Goal: Task Accomplishment & Management: Manage account settings

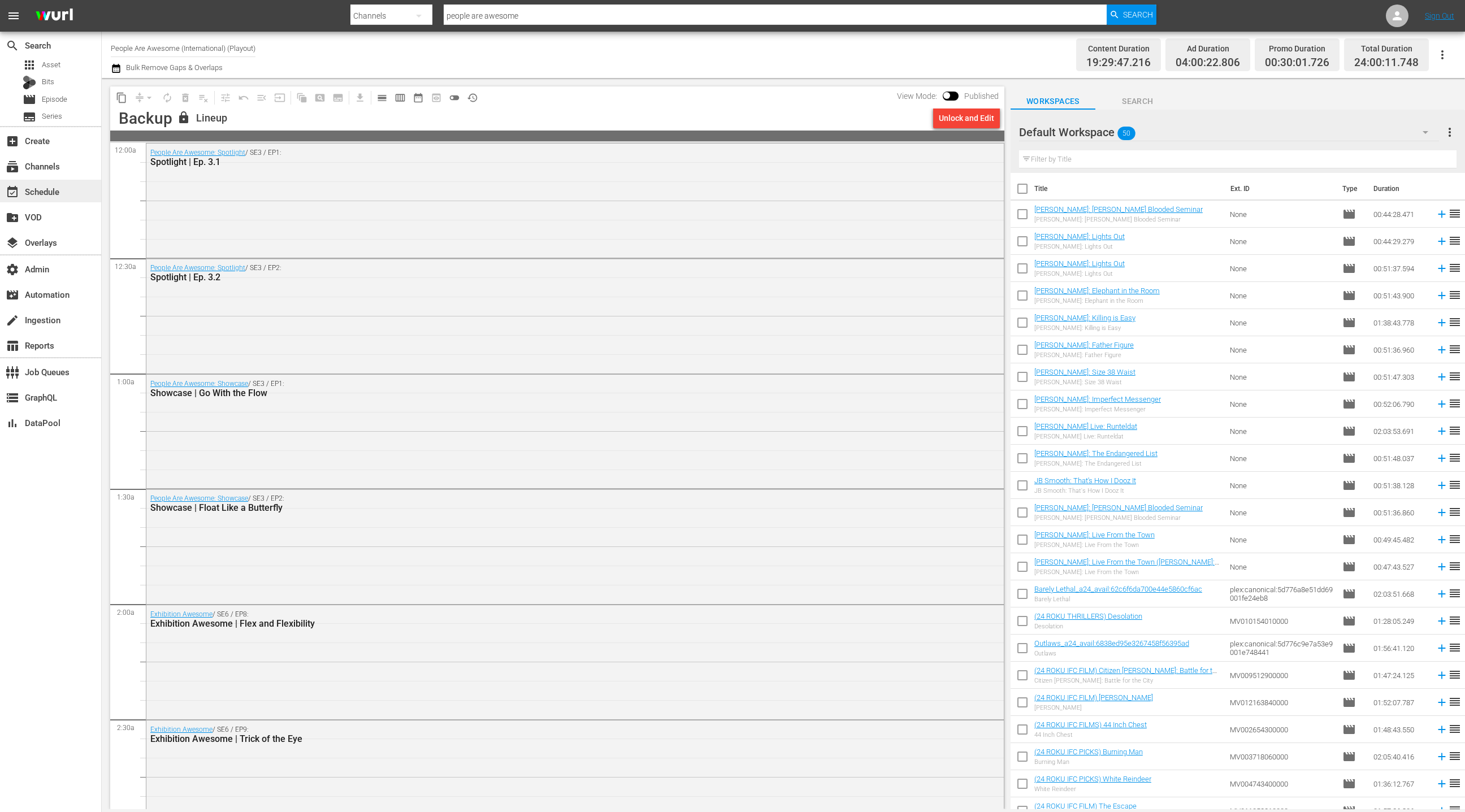
click at [64, 190] on div "event_available Schedule" at bounding box center [50, 191] width 101 height 23
click at [57, 168] on div "subscriptions Channels" at bounding box center [32, 164] width 63 height 11
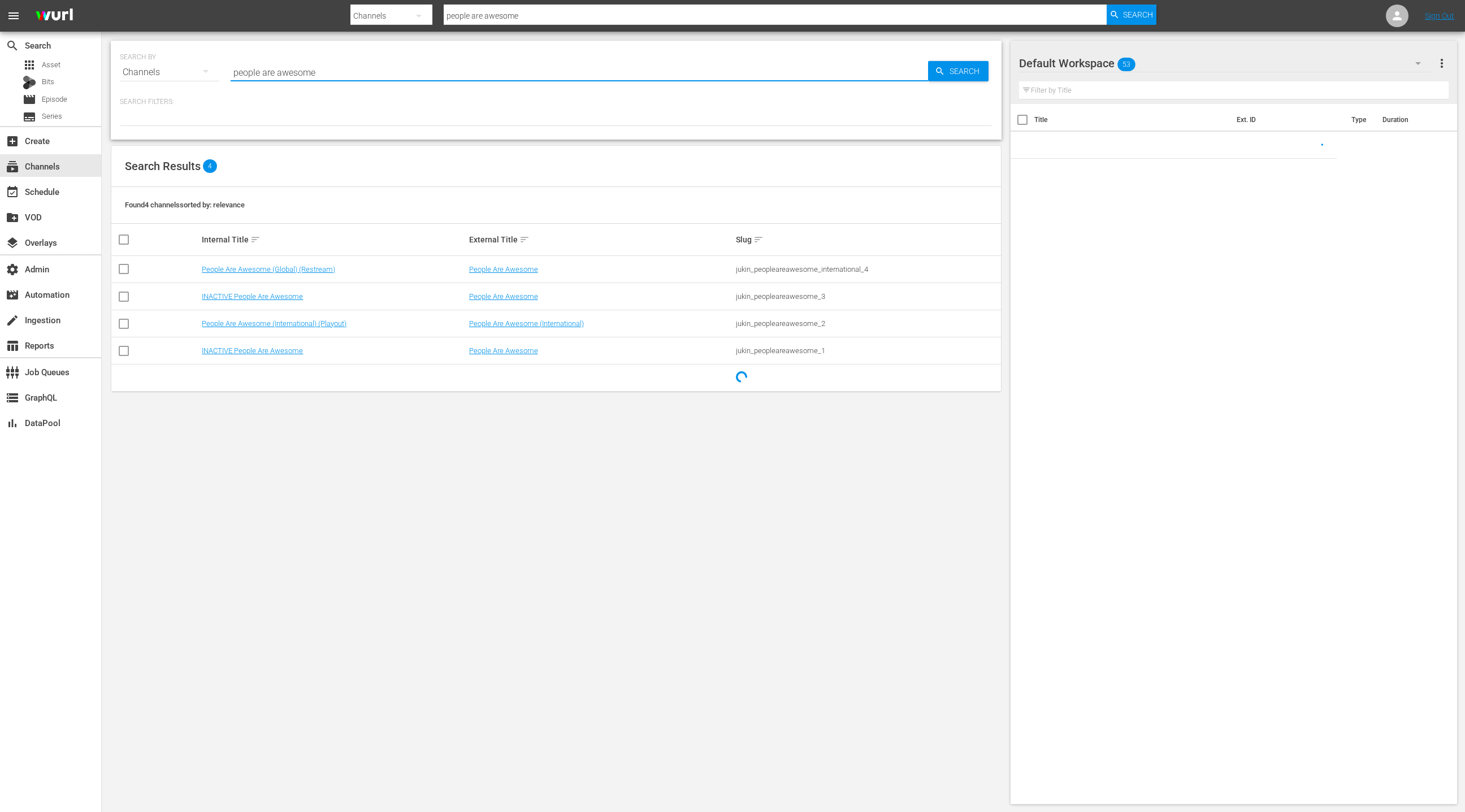
click at [242, 74] on input "people are awesome" at bounding box center [580, 72] width 698 height 27
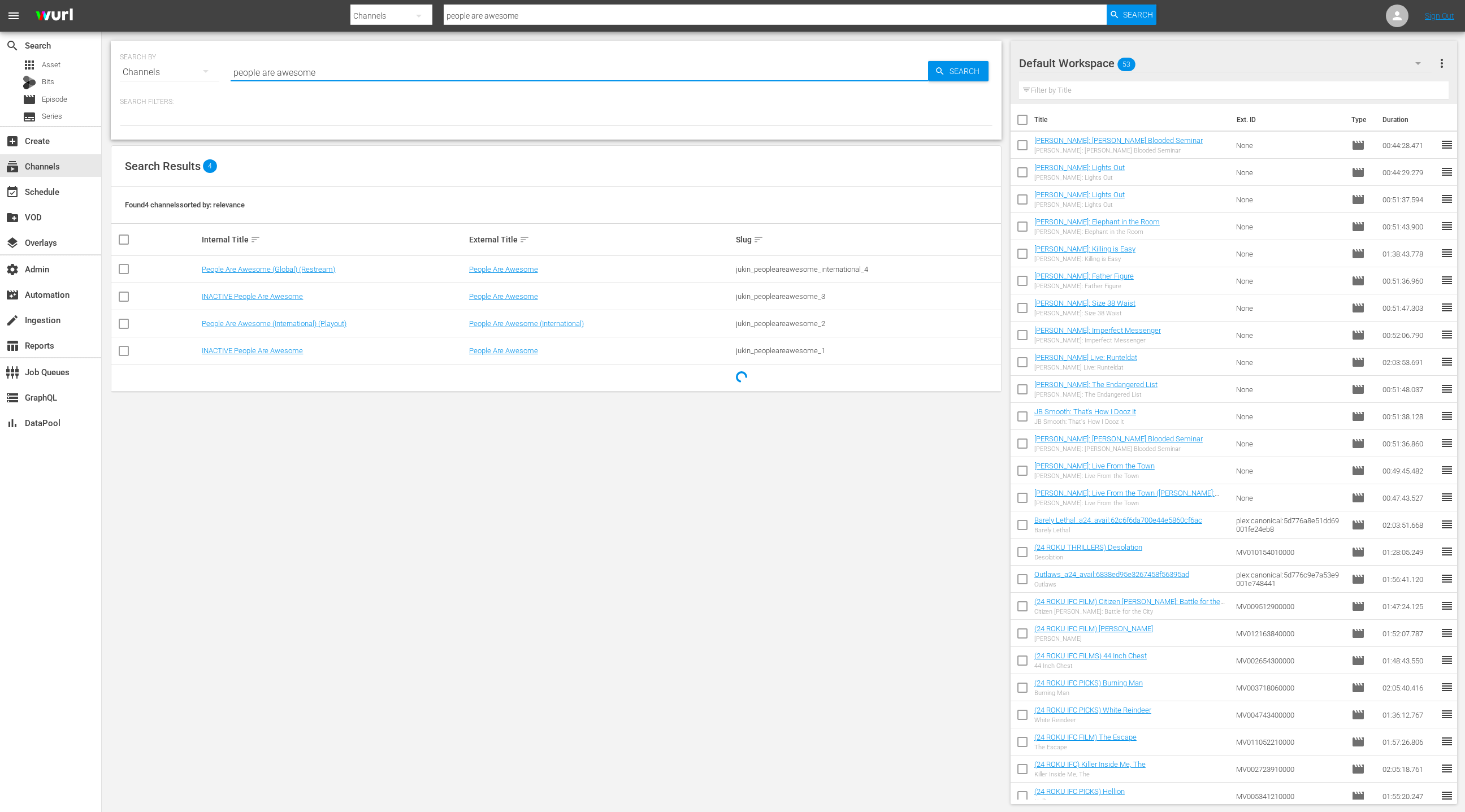
drag, startPoint x: 242, startPoint y: 74, endPoint x: 310, endPoint y: 77, distance: 68.1
click at [310, 77] on input "people are awesome" at bounding box center [580, 72] width 698 height 27
type input "speed"
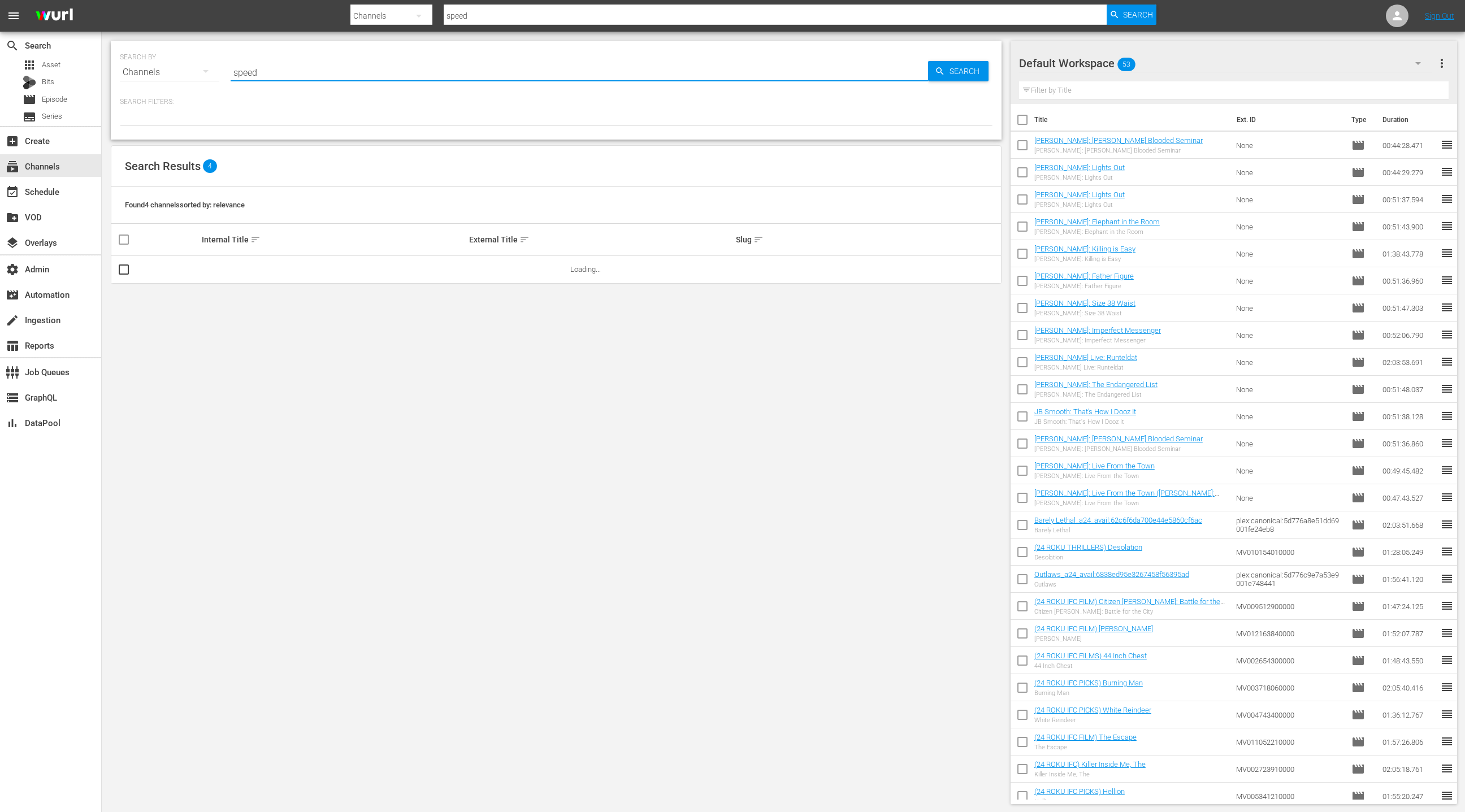
type input "speedvision"
click at [217, 269] on link "SPEEDVISION" at bounding box center [224, 269] width 44 height 9
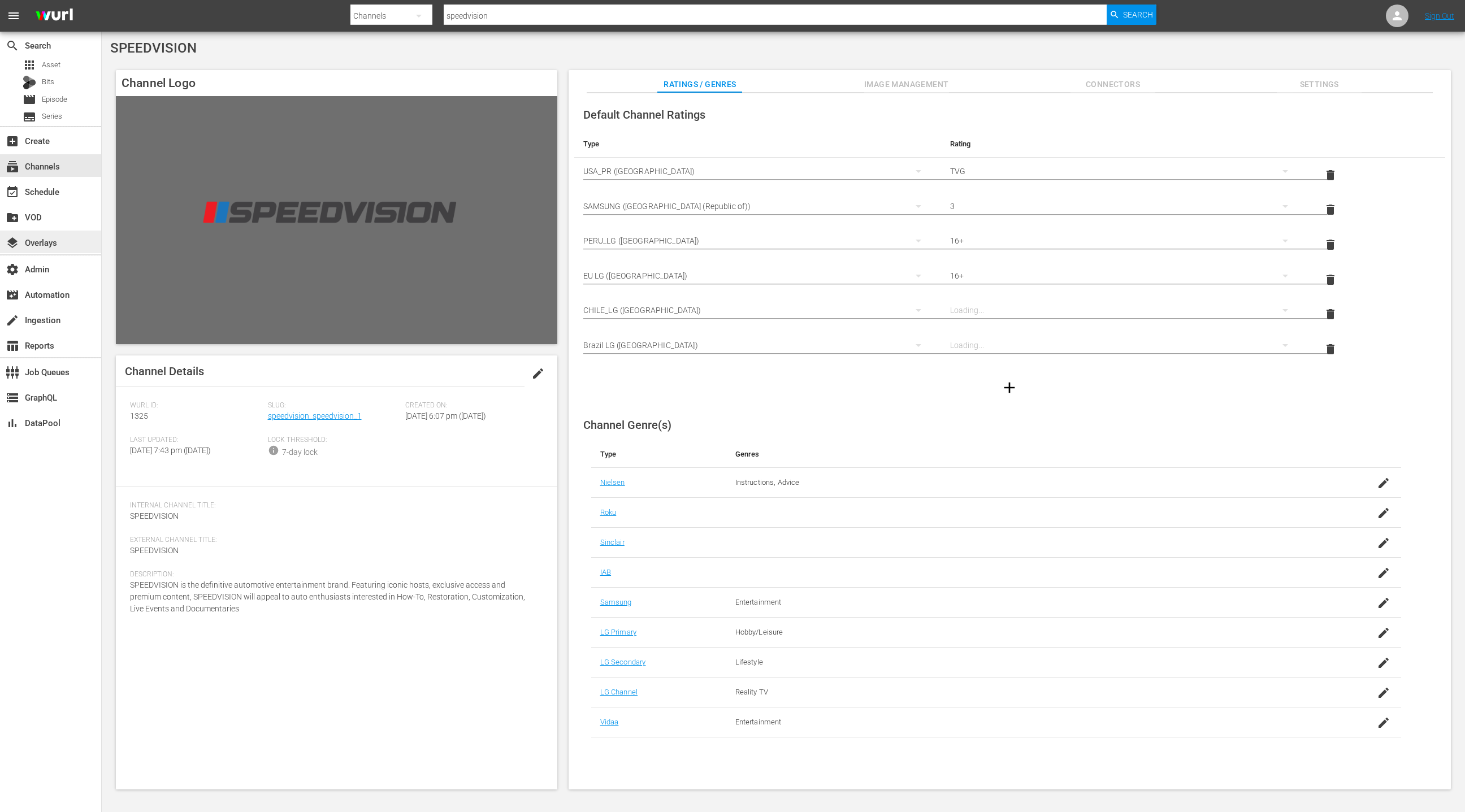
click at [57, 246] on div "layers Overlays" at bounding box center [32, 240] width 63 height 11
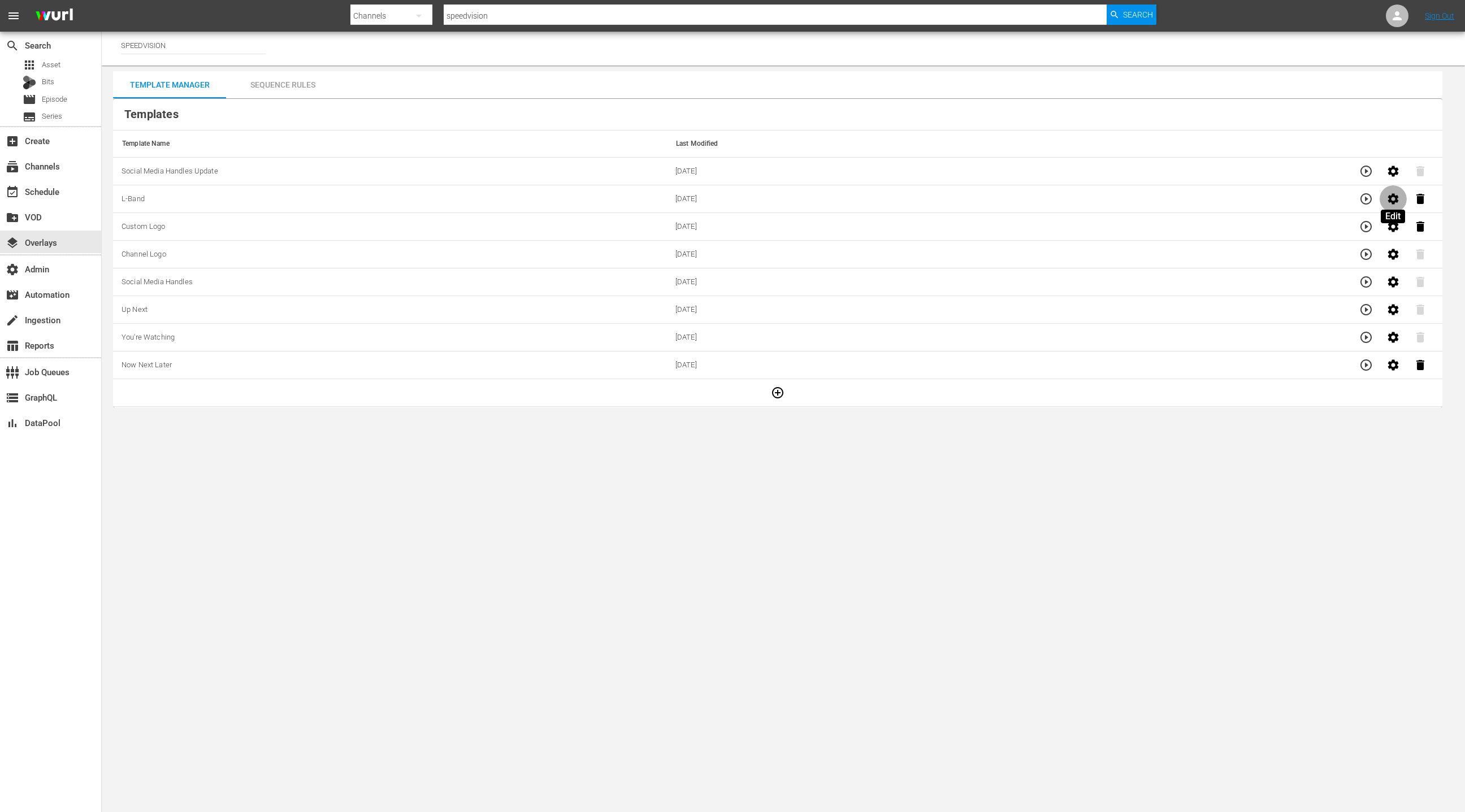
click at [1392, 195] on icon "button" at bounding box center [1392, 198] width 11 height 11
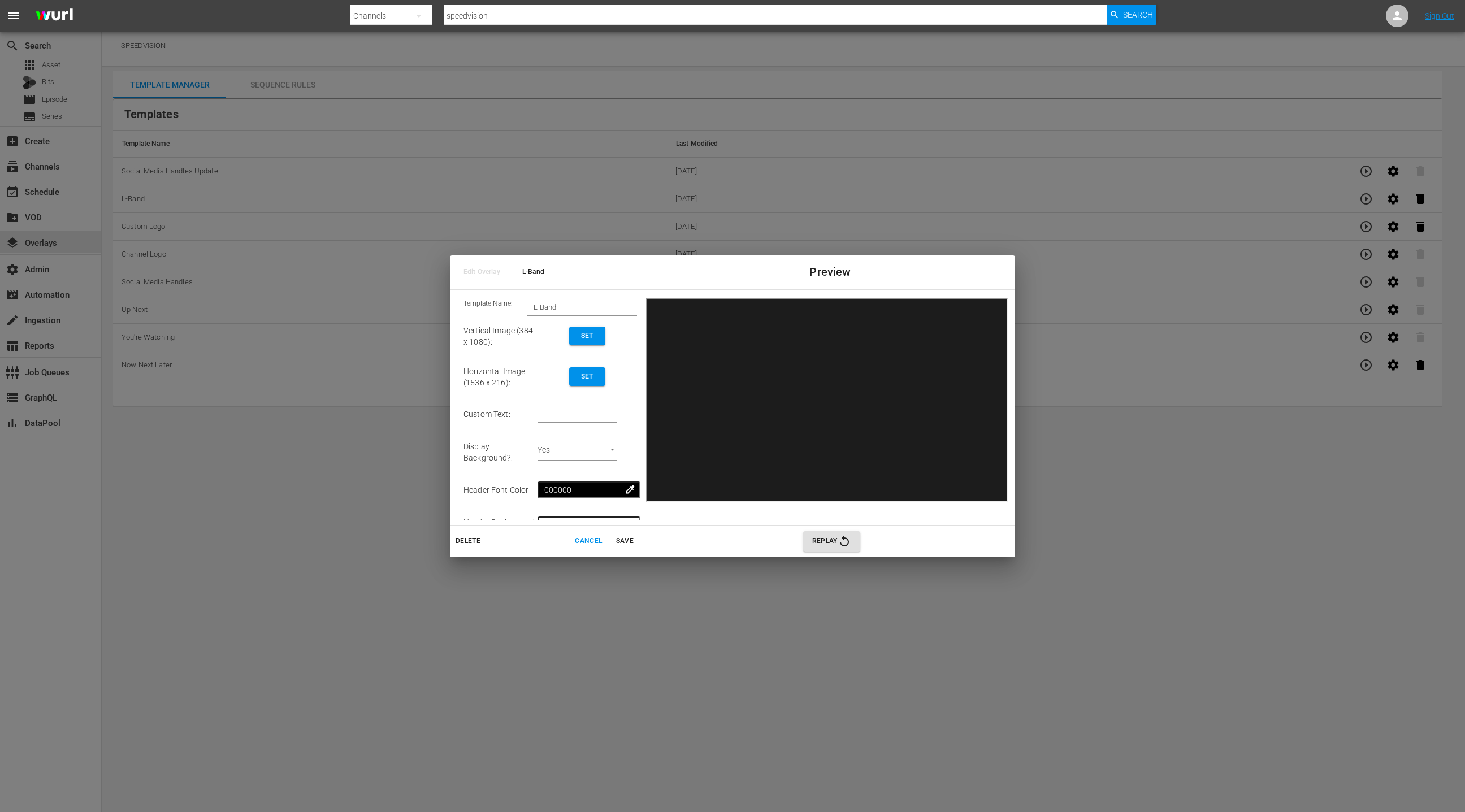
click at [581, 542] on span "Cancel" at bounding box center [588, 541] width 27 height 12
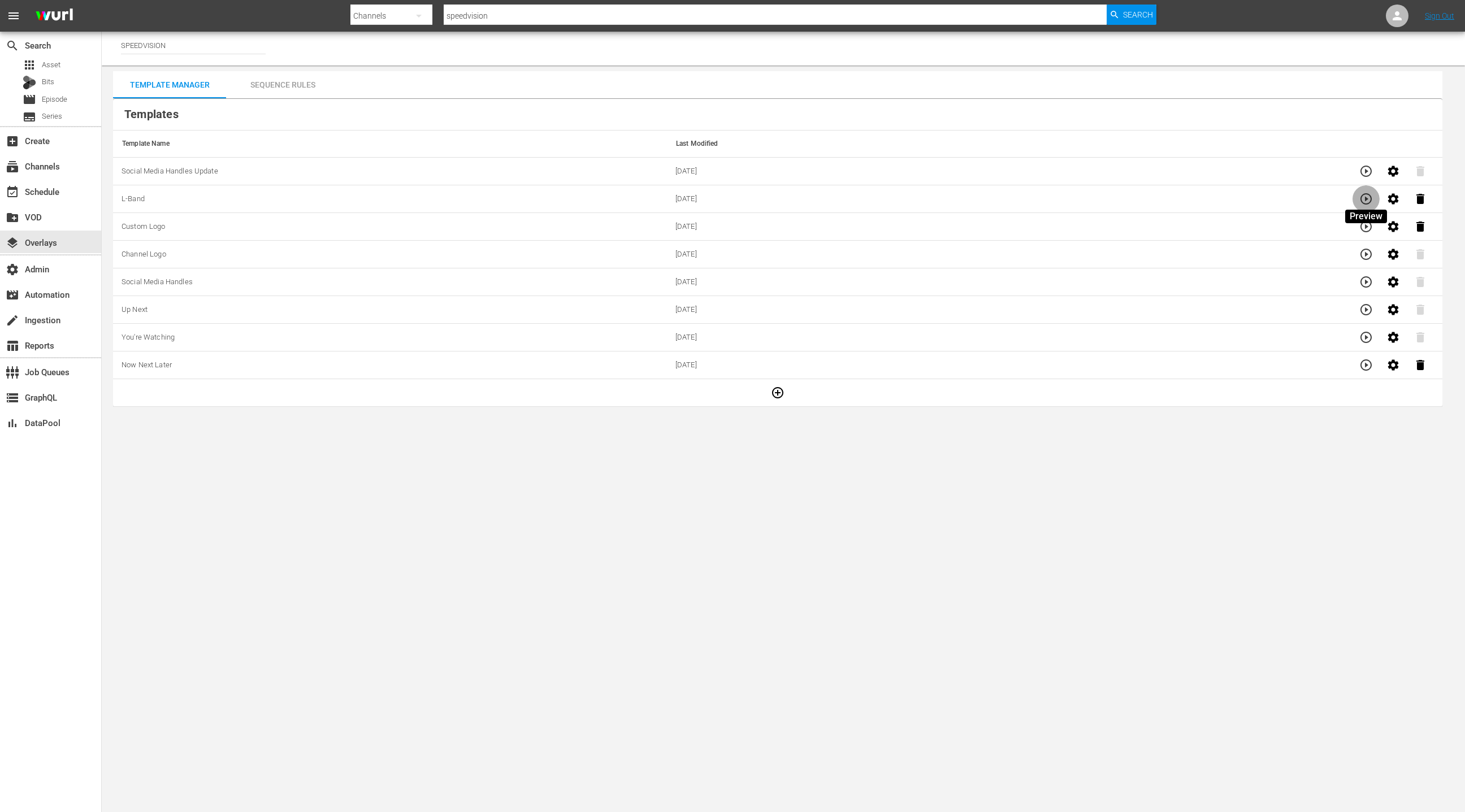
click at [1365, 204] on icon "button" at bounding box center [1366, 199] width 12 height 12
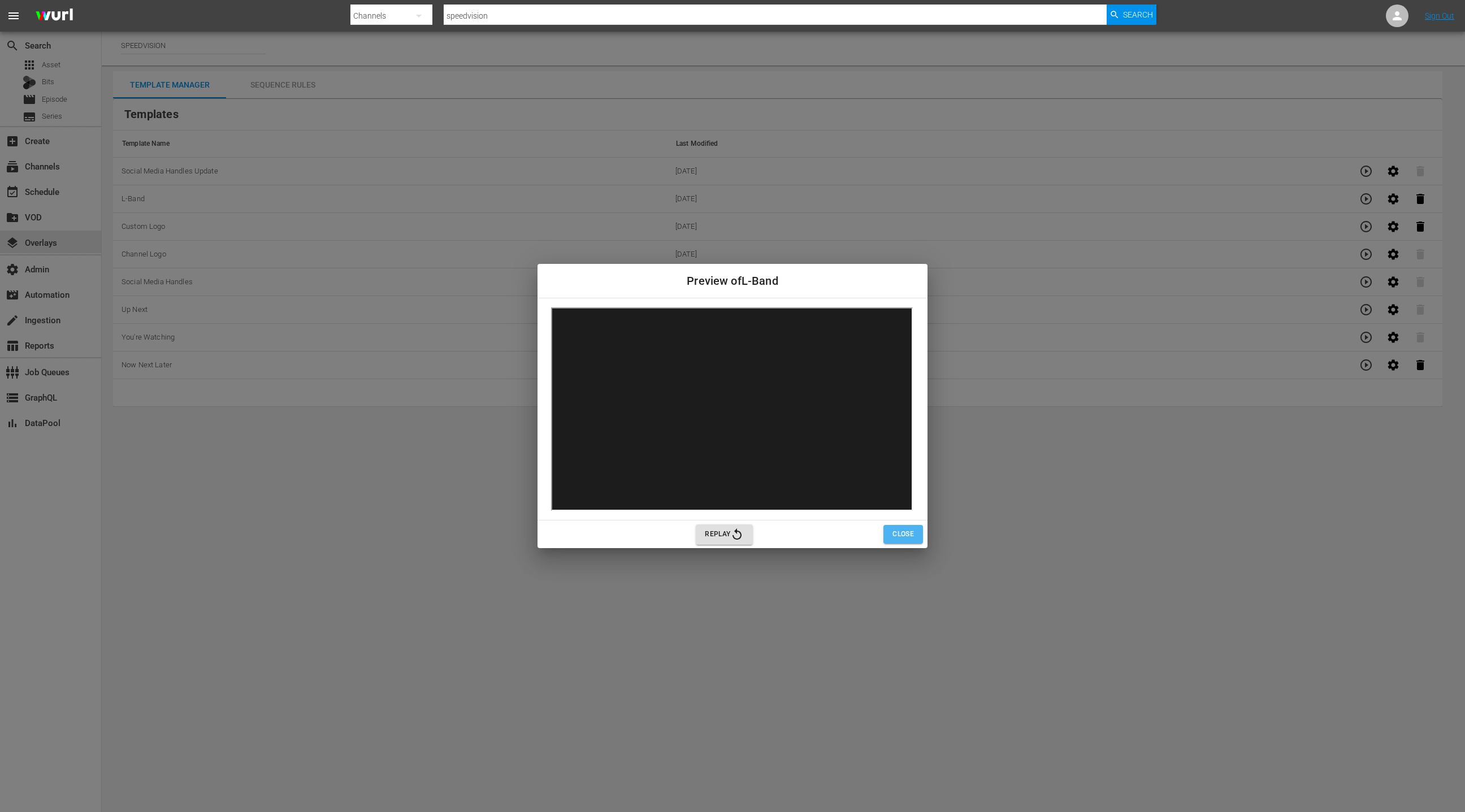
click at [904, 540] on button "Close" at bounding box center [903, 533] width 39 height 18
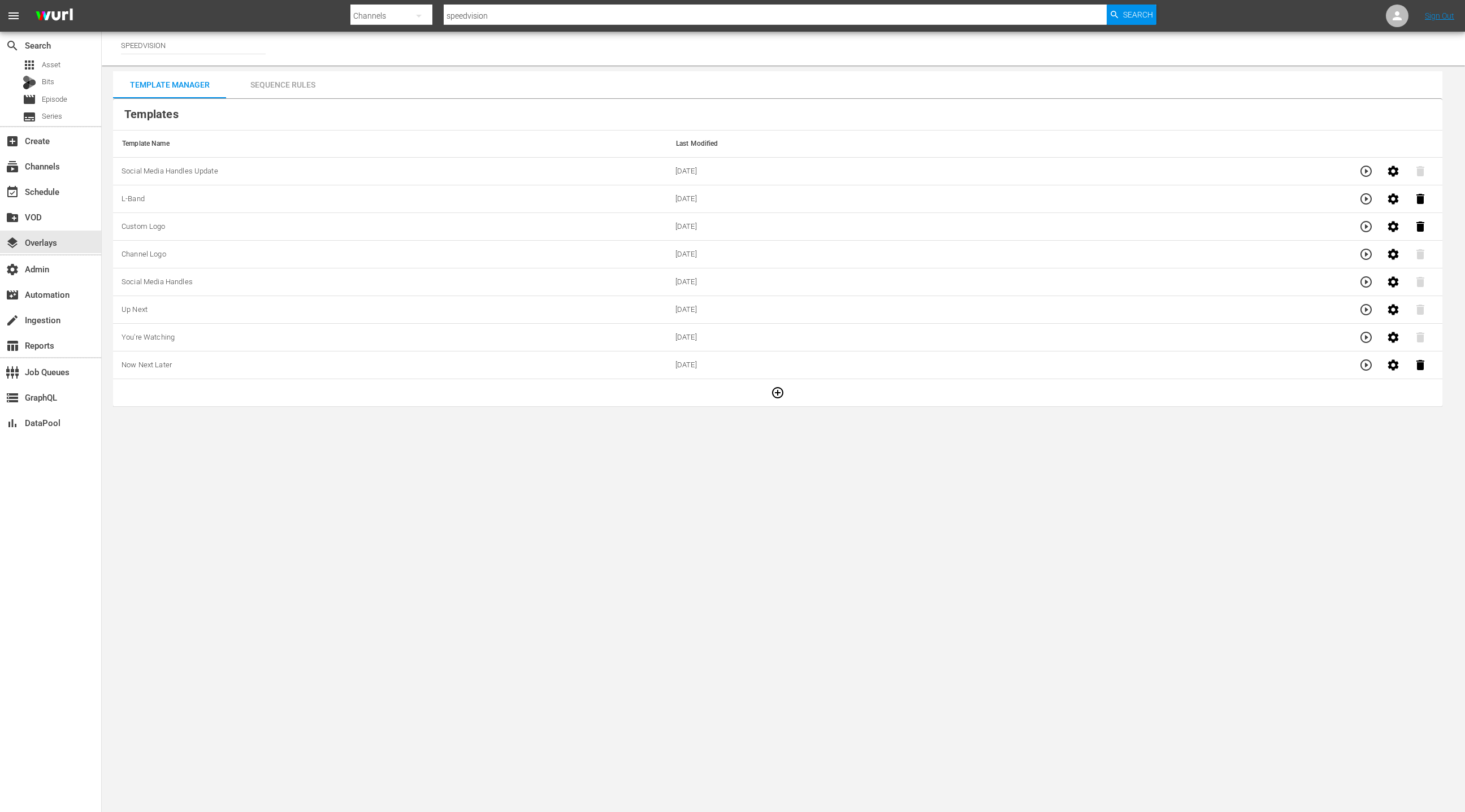
click at [307, 87] on div "Sequence Rules" at bounding box center [283, 85] width 113 height 27
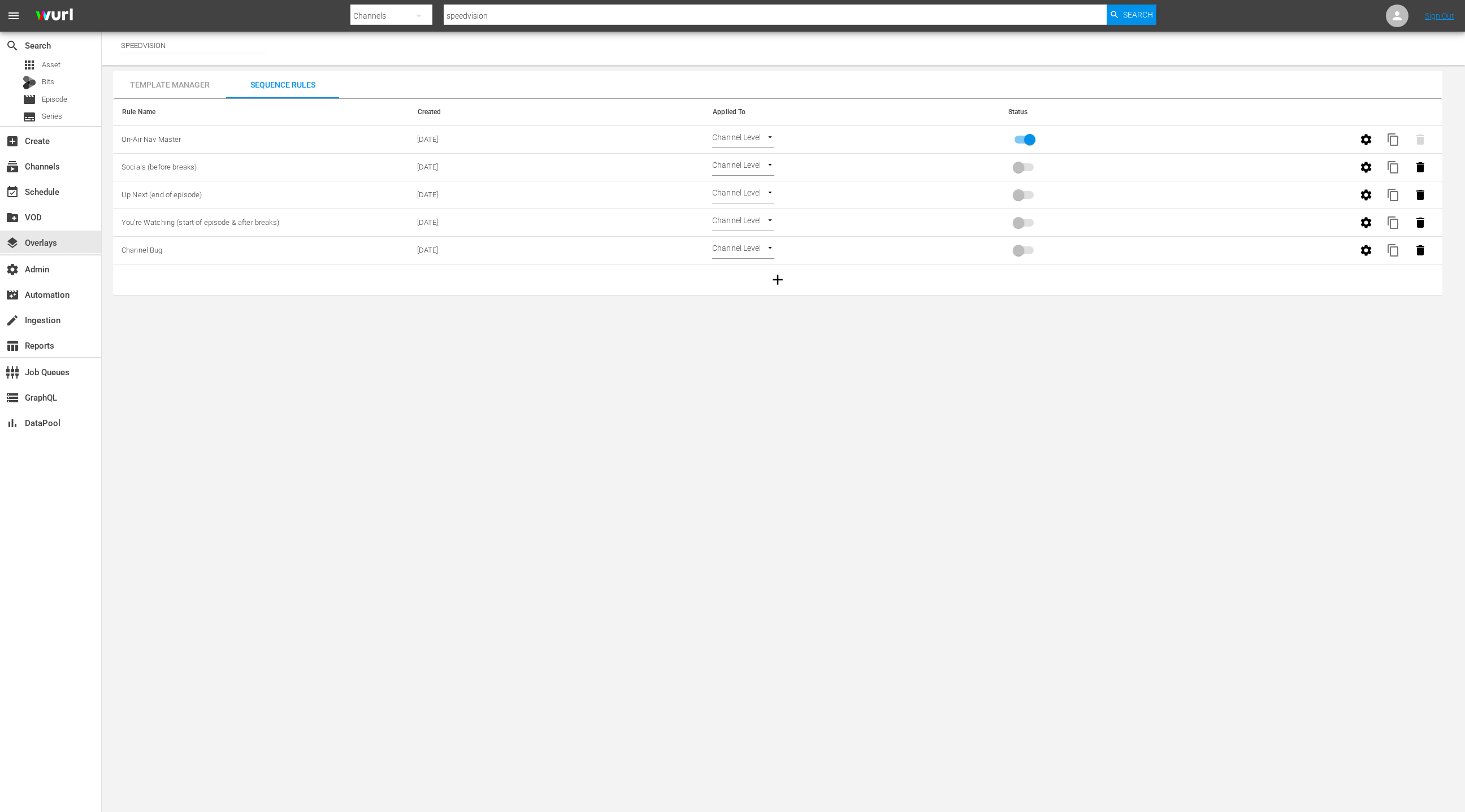
click at [195, 86] on div "Template Manager" at bounding box center [170, 85] width 113 height 27
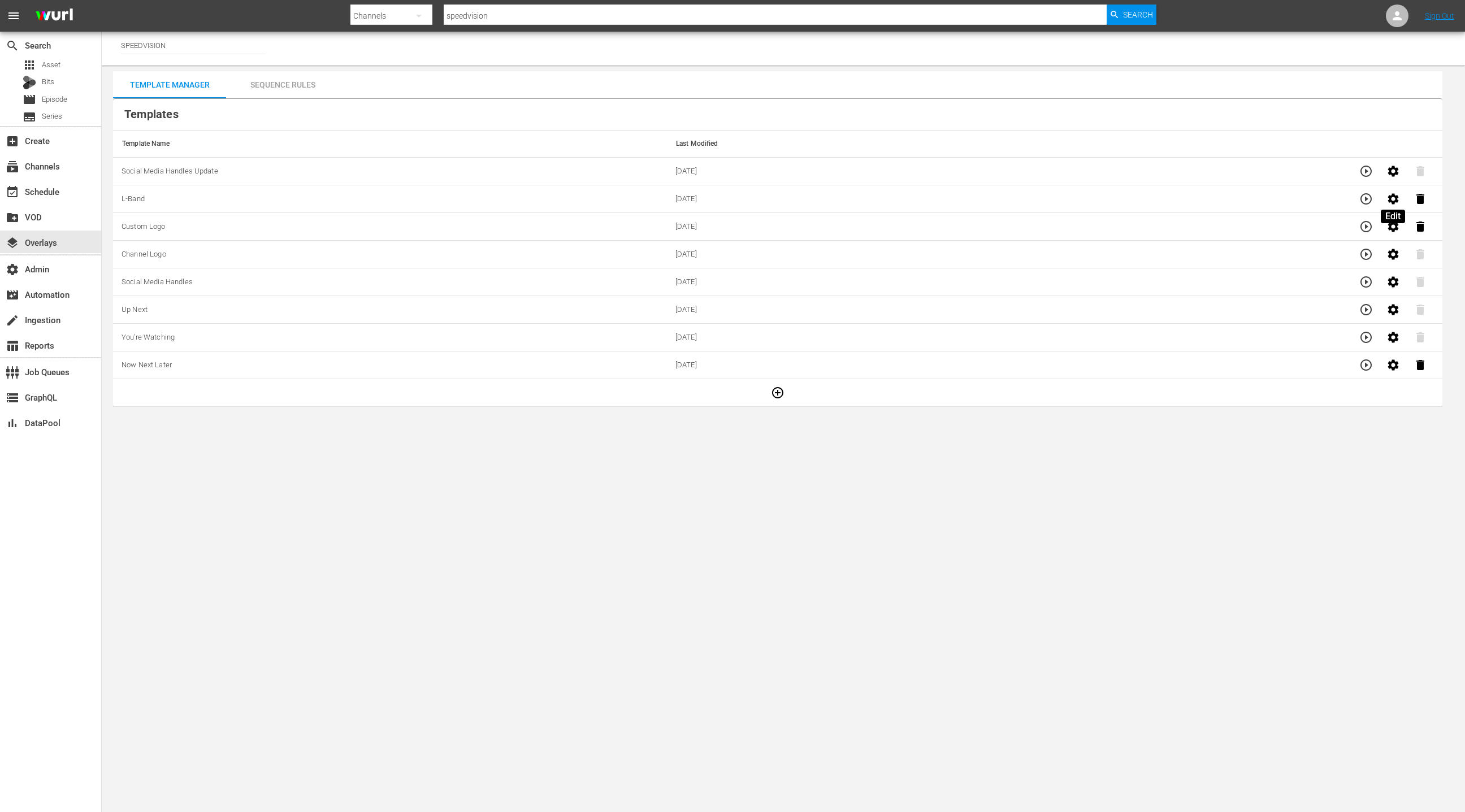
click at [1393, 201] on icon "button" at bounding box center [1392, 198] width 11 height 11
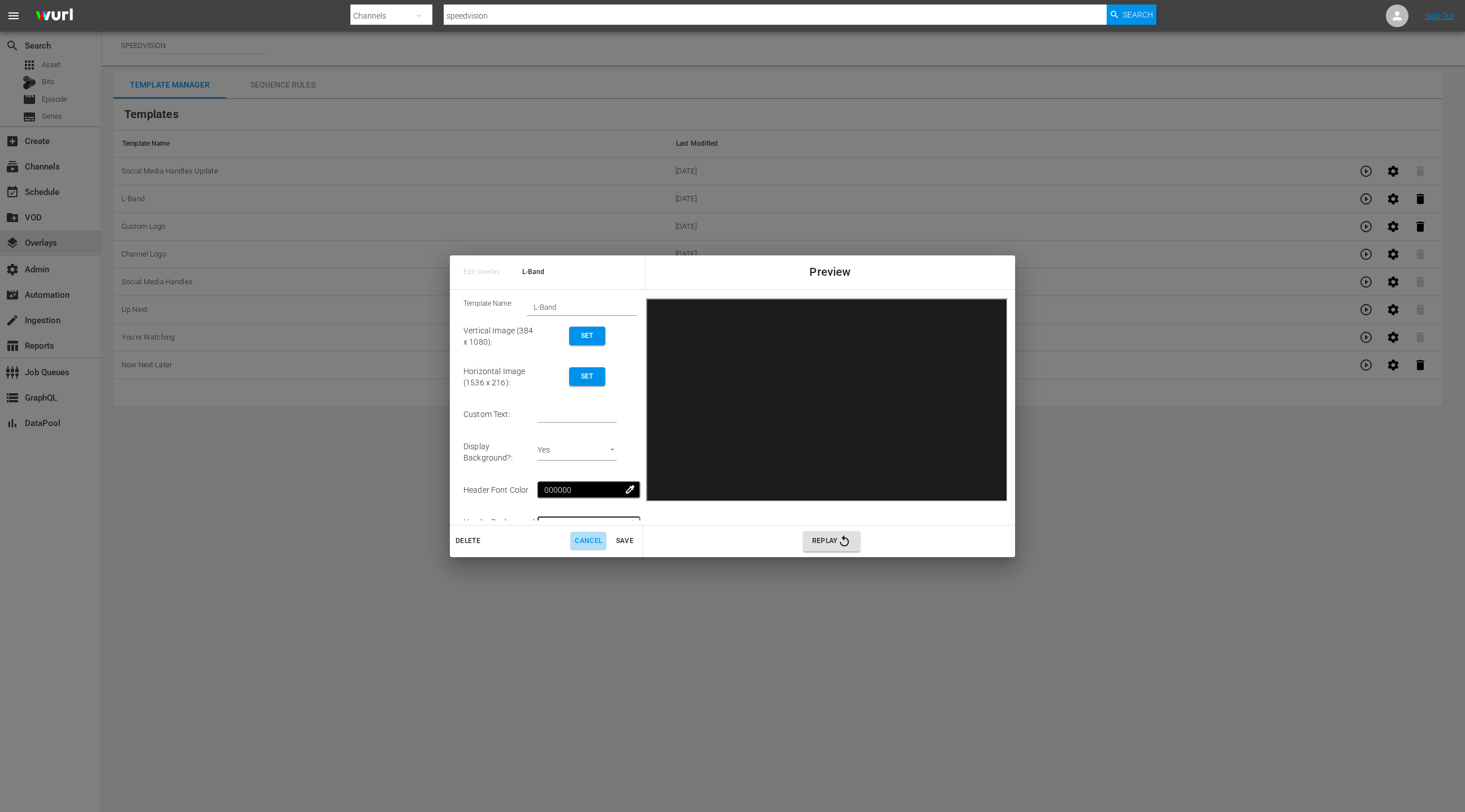
click at [592, 541] on span "Cancel" at bounding box center [588, 541] width 27 height 12
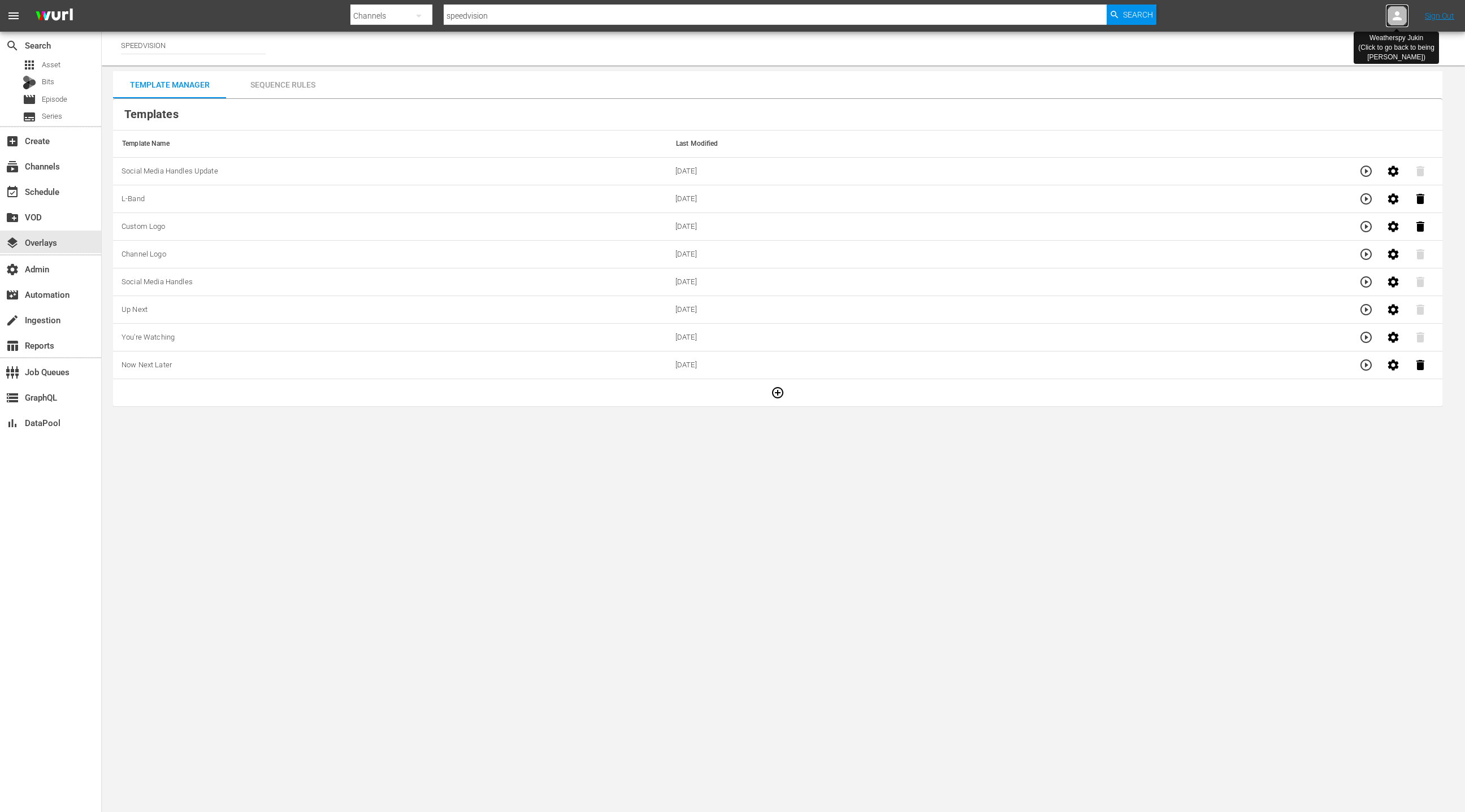
click at [1392, 14] on icon at bounding box center [1397, 15] width 13 height 13
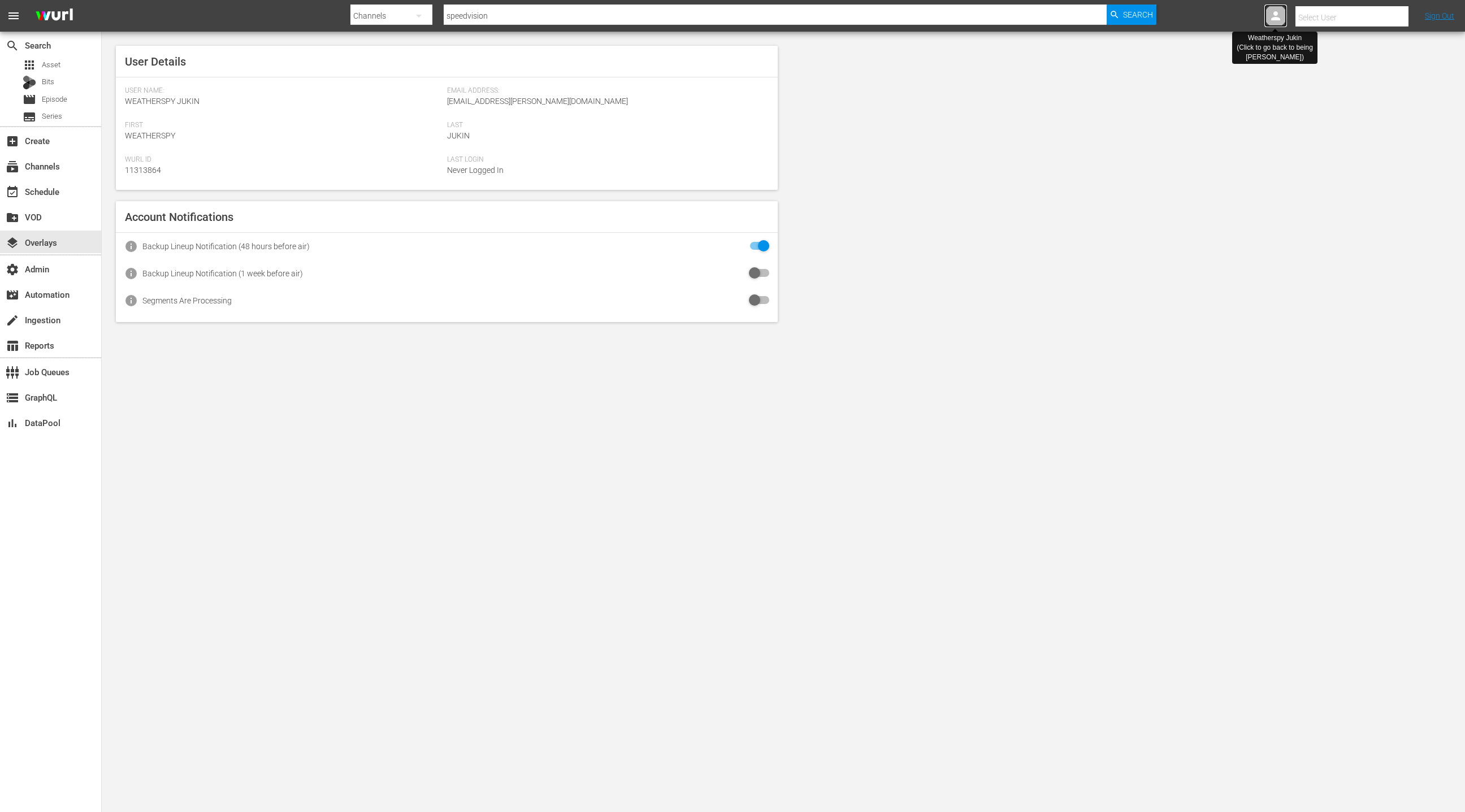
click at [1278, 14] on icon at bounding box center [1276, 15] width 13 height 13
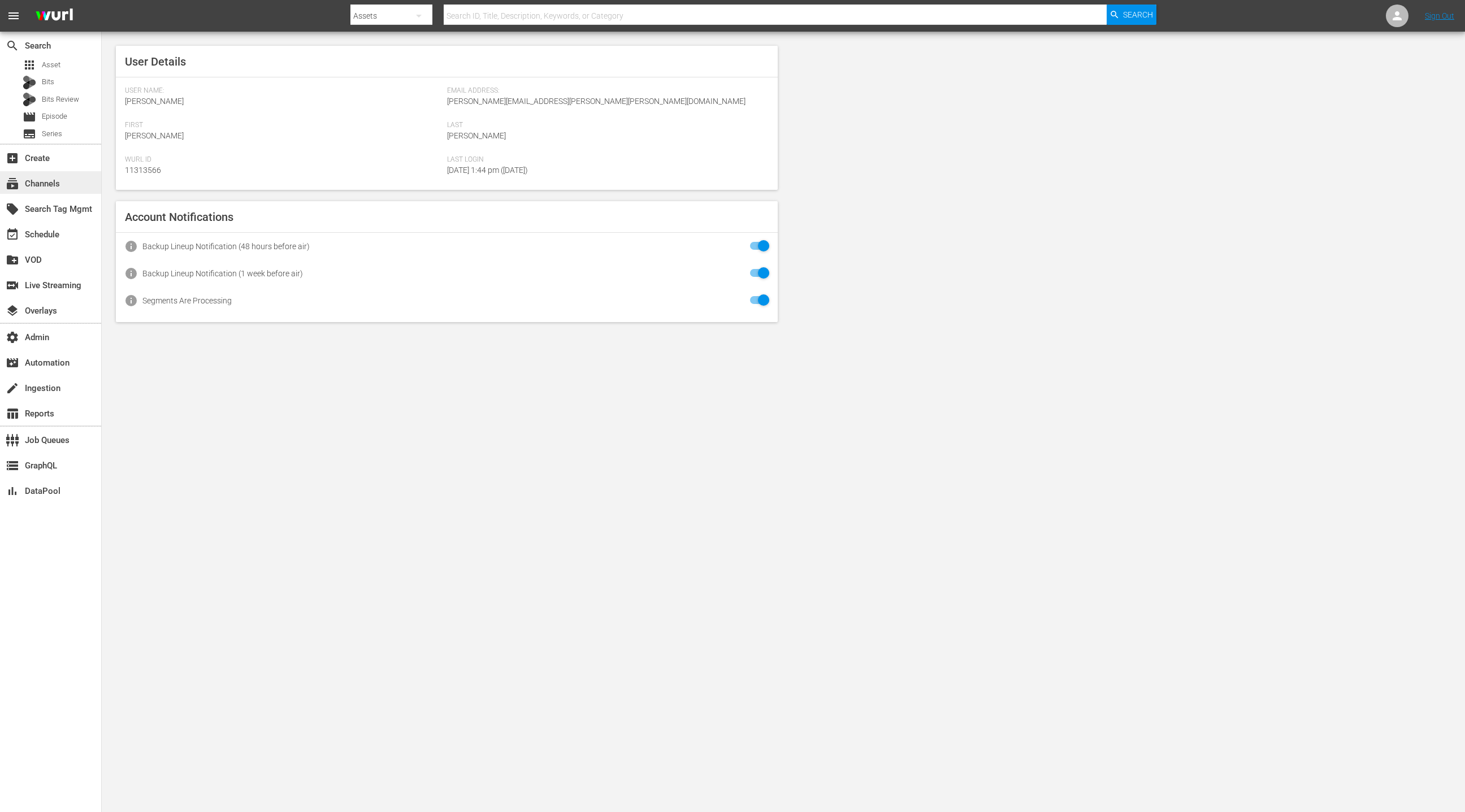
click at [42, 185] on div "subscriptions Channels" at bounding box center [32, 182] width 63 height 11
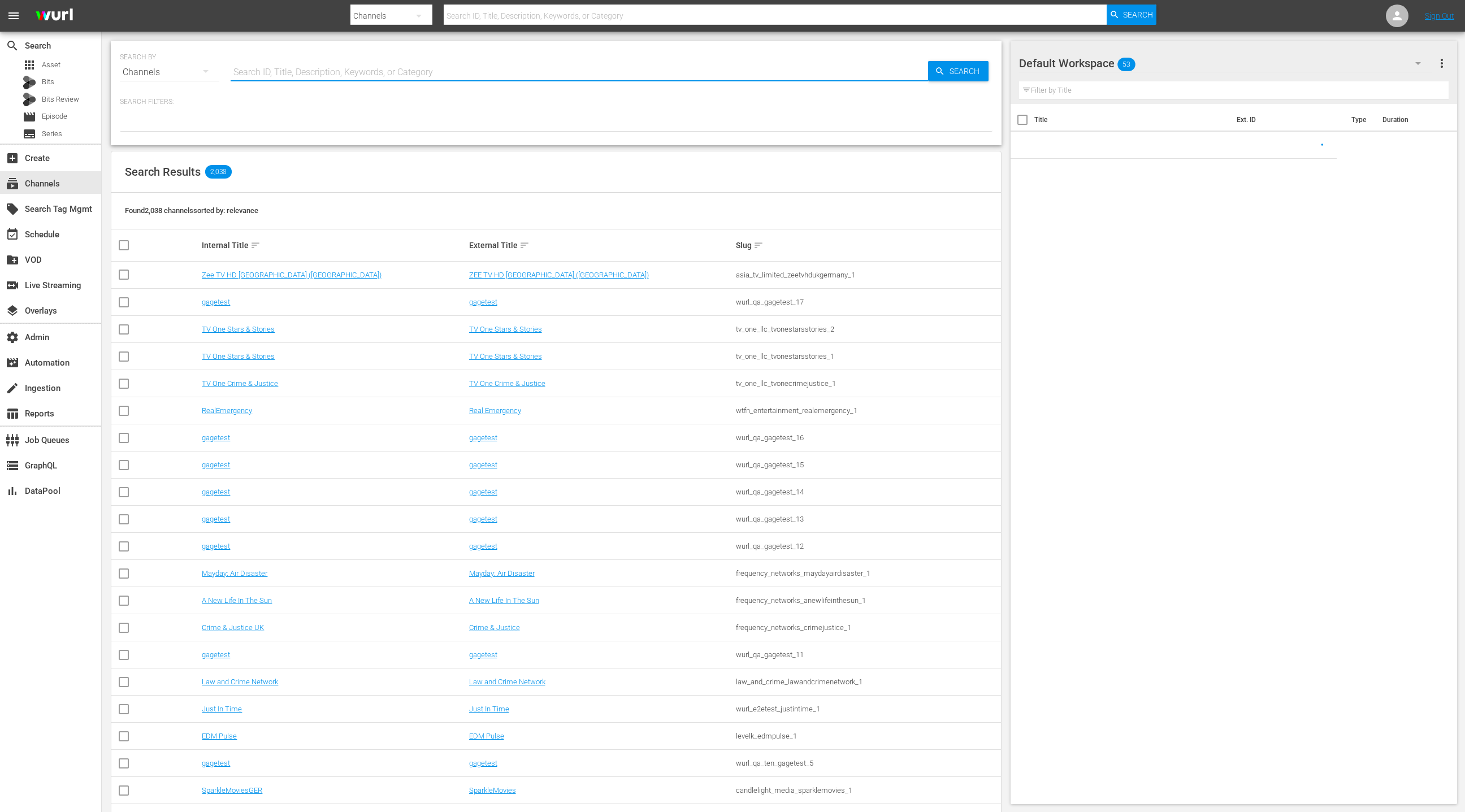
click at [267, 78] on input "text" at bounding box center [580, 72] width 698 height 27
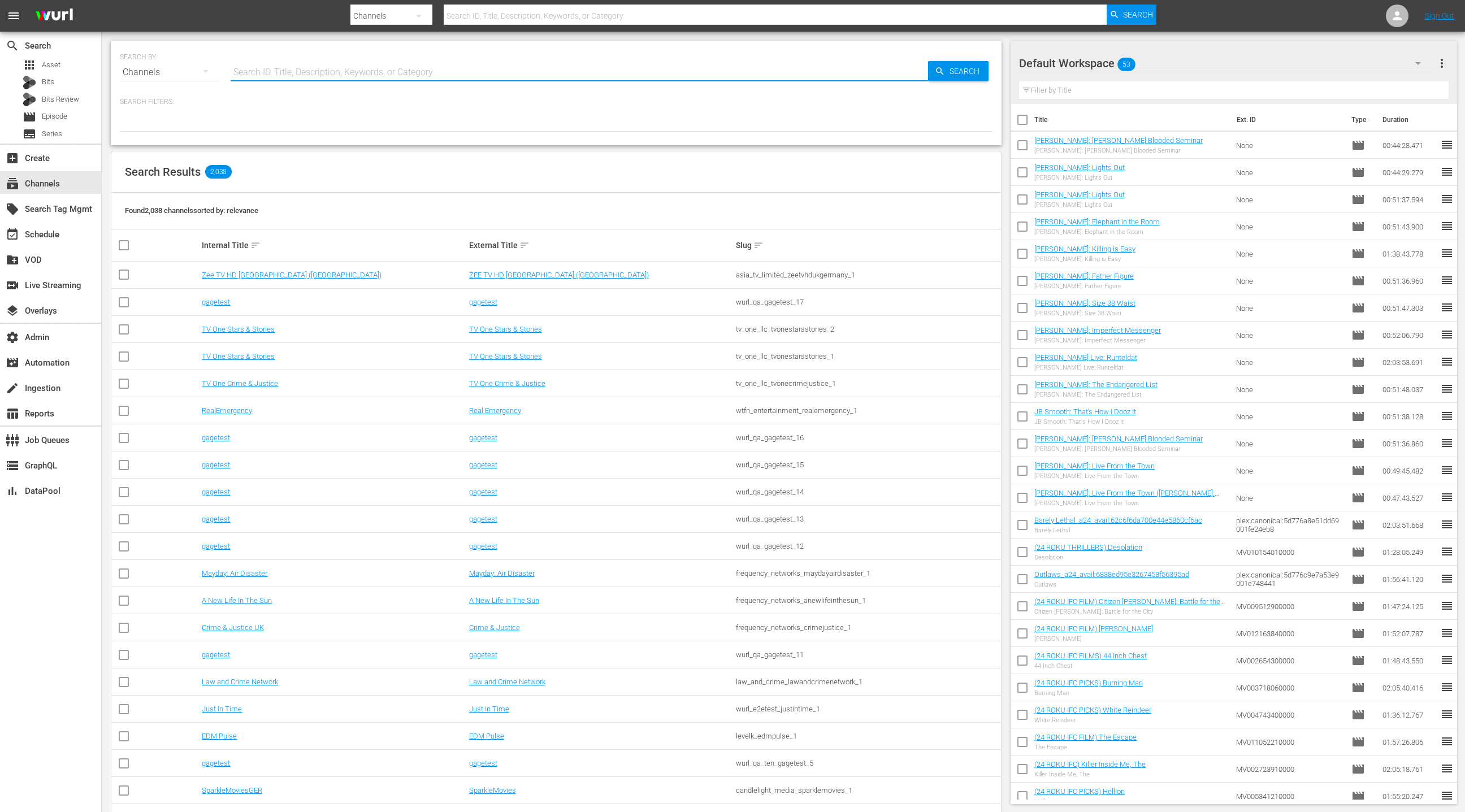
type input "speedvision"
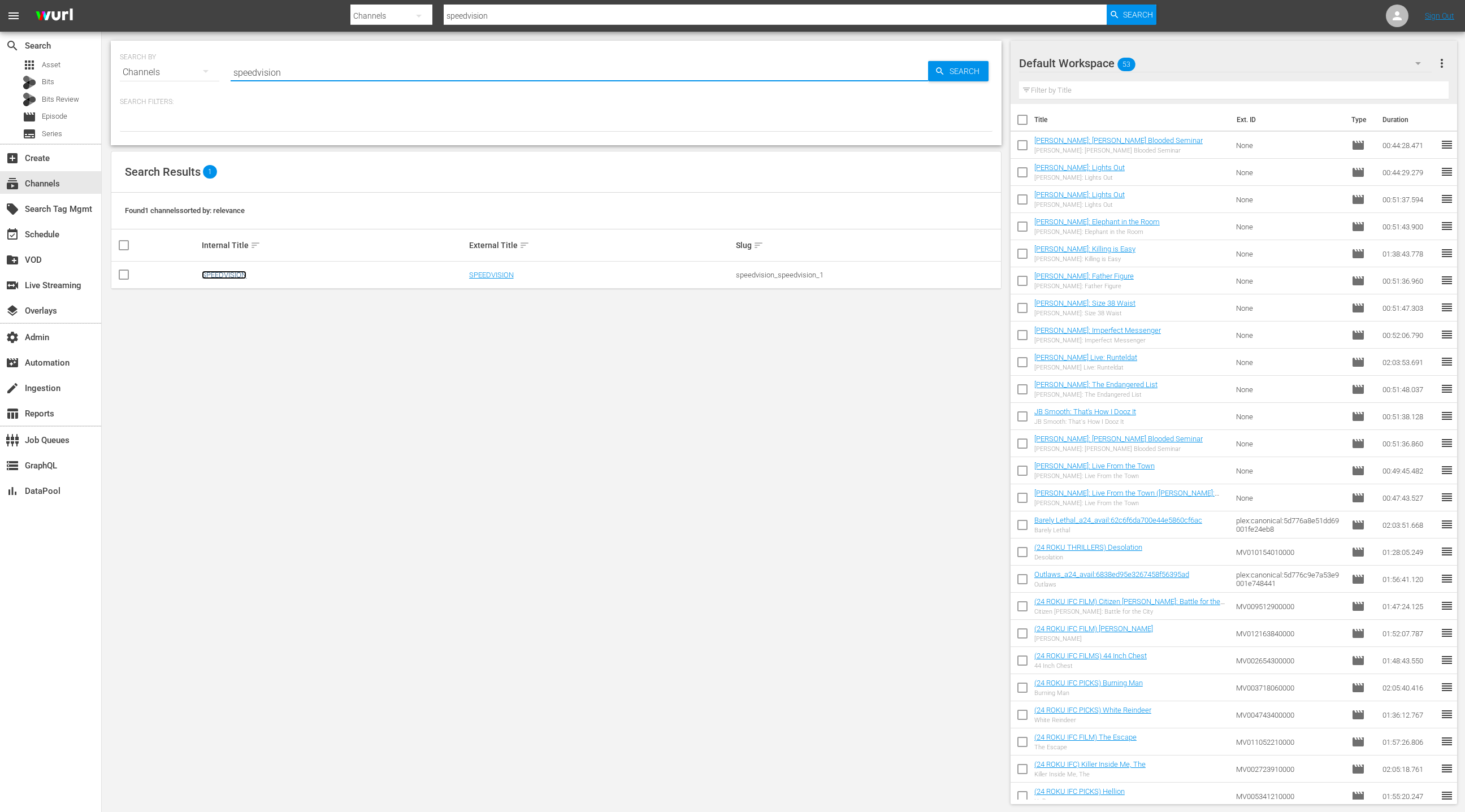
click at [239, 277] on link "SPEEDVISION" at bounding box center [224, 275] width 44 height 9
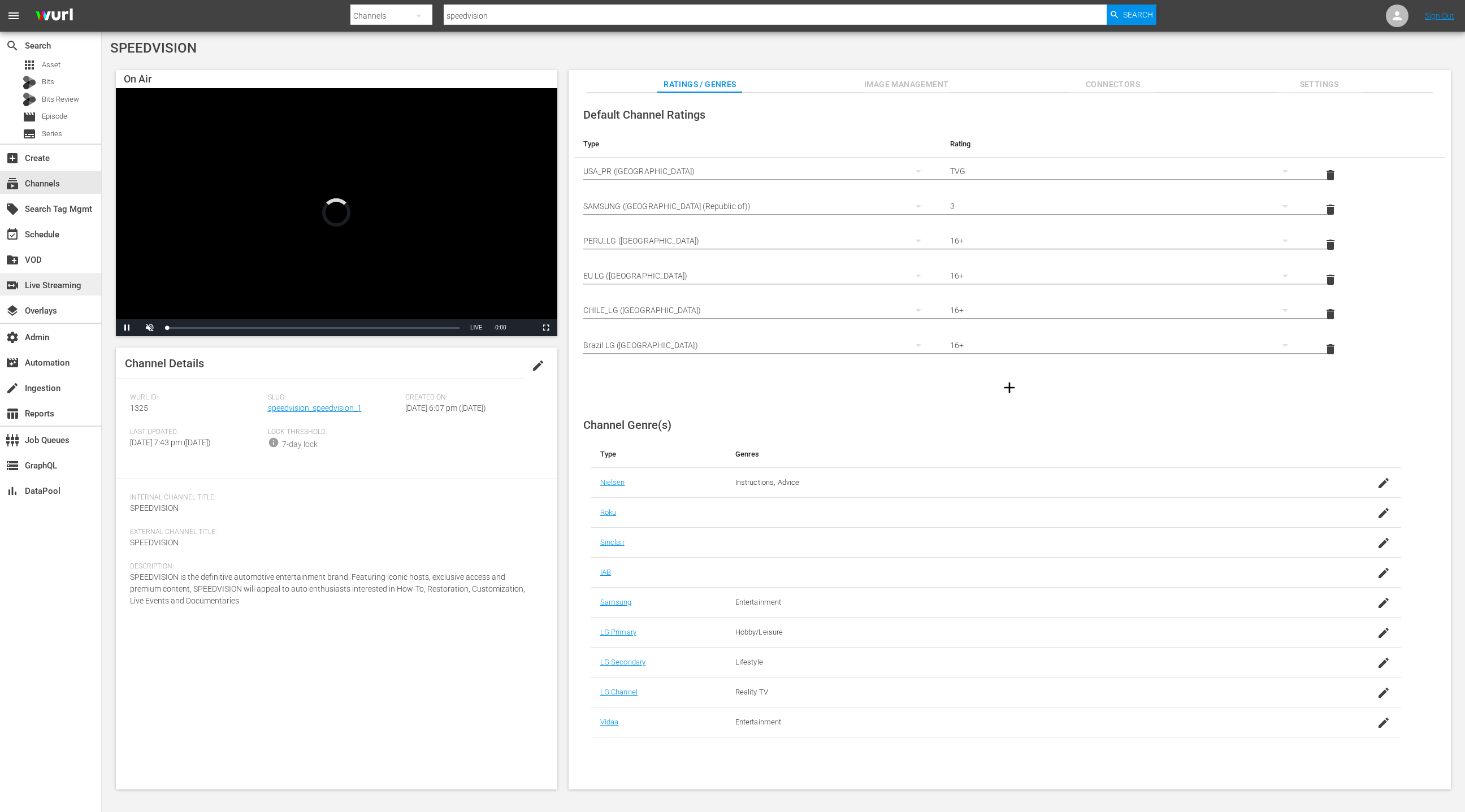
click at [62, 286] on div "switch_video Live Streaming" at bounding box center [32, 283] width 63 height 11
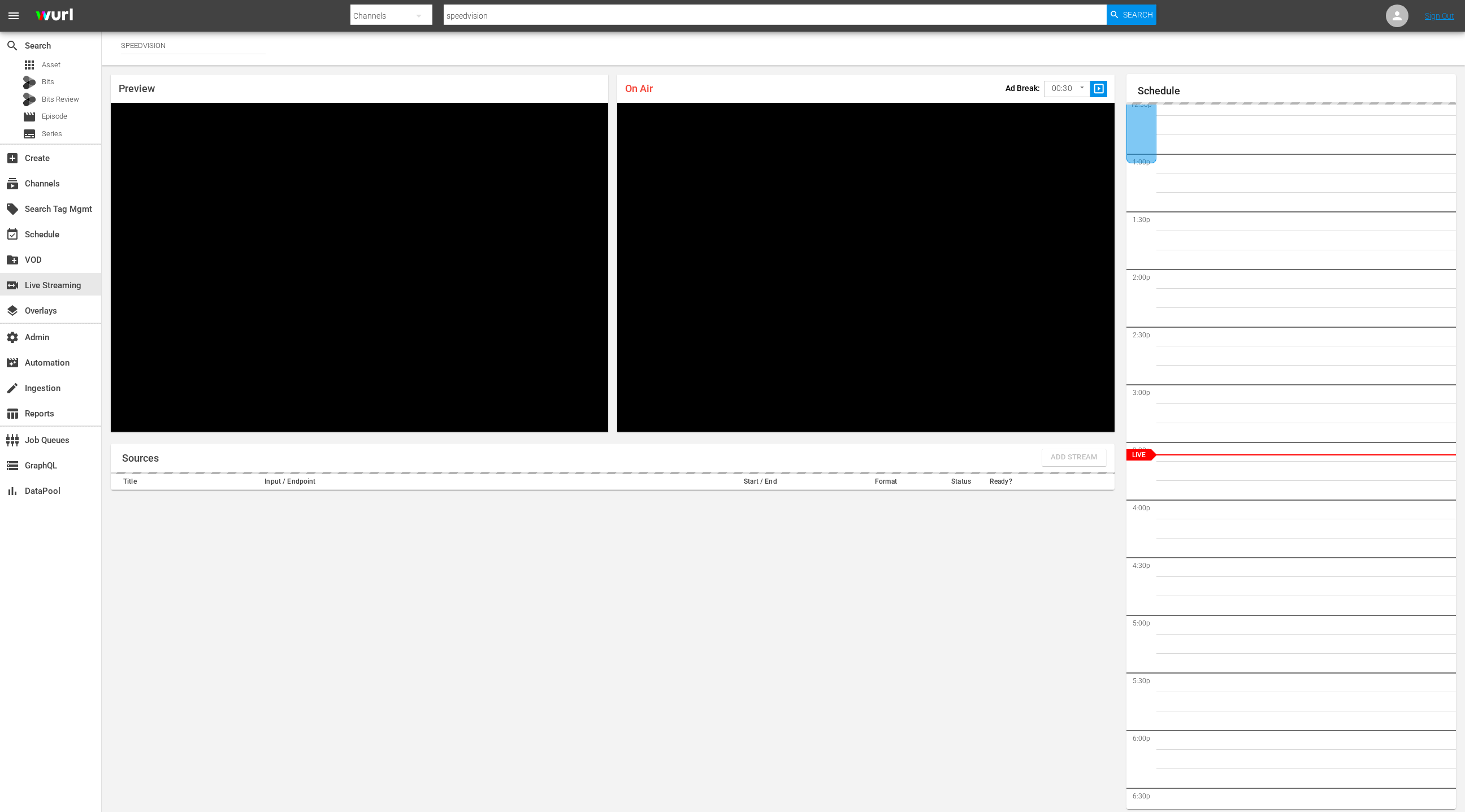
scroll to position [6, 0]
type input "SPEEDVISION (1325)"
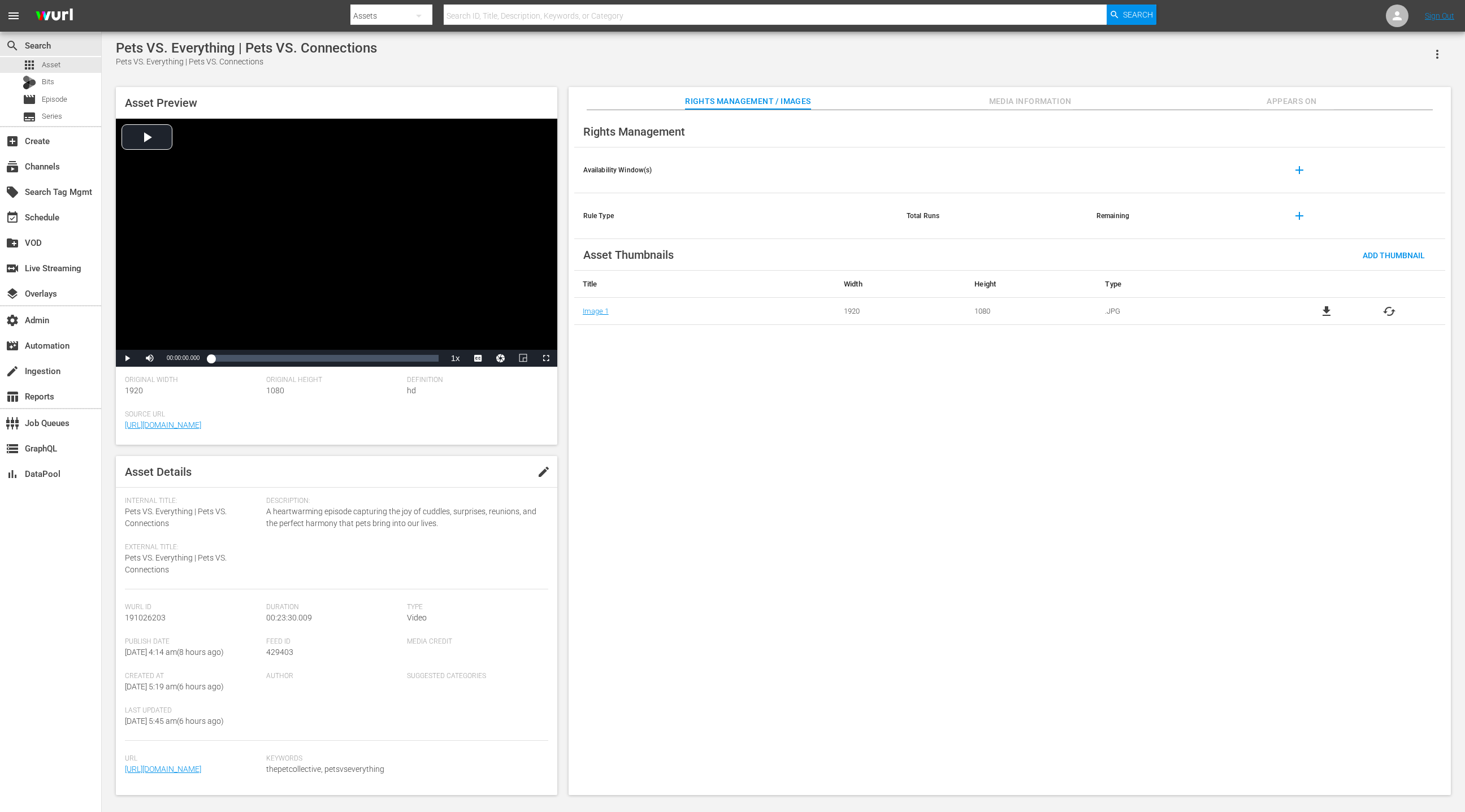
click at [123, 59] on div "Pets VS. Everything | Pets VS. Connections" at bounding box center [247, 62] width 261 height 12
drag, startPoint x: 123, startPoint y: 59, endPoint x: 252, endPoint y: 66, distance: 129.2
click at [252, 66] on div "Pets VS. Everything | Pets VS. Connections" at bounding box center [247, 62] width 261 height 12
copy div "Pets VS. Everything | Pets VS. Connections"
click at [71, 67] on div "apps Asset" at bounding box center [50, 64] width 101 height 15
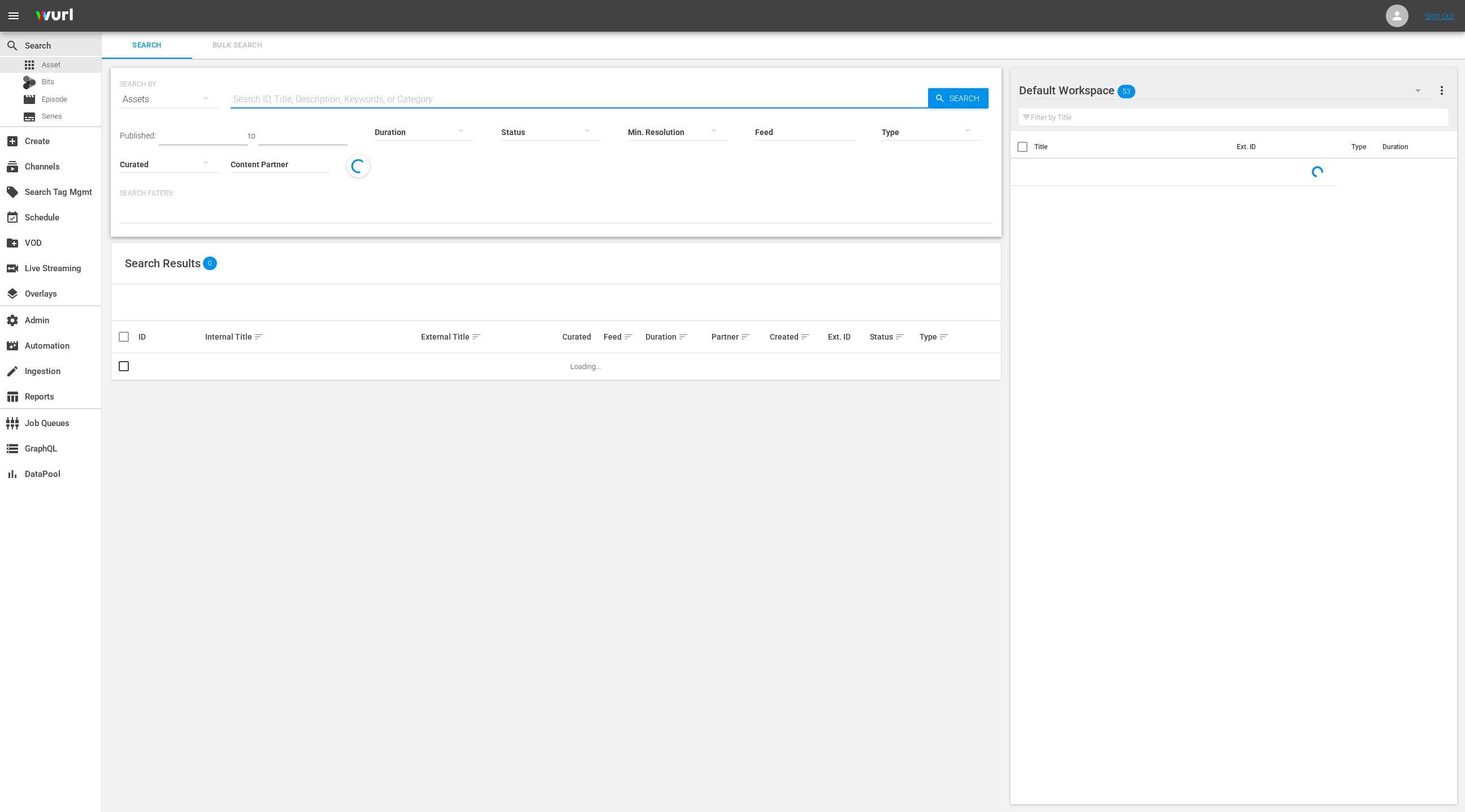
click at [252, 100] on input "text" at bounding box center [580, 99] width 698 height 27
paste input "Pets VS. Everything | Pets VS. Connections"
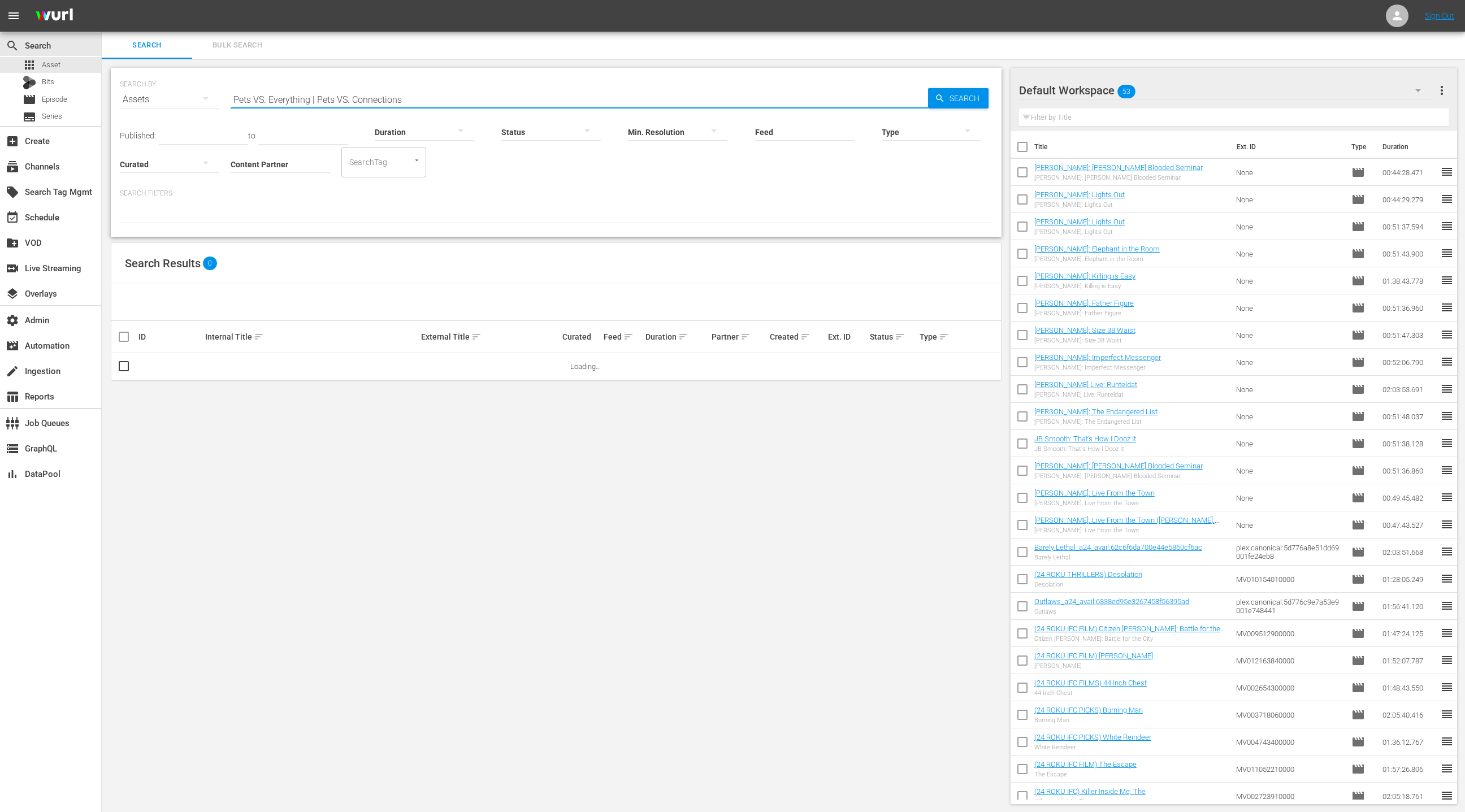
type input "Pets VS. Everything | Pets VS. Connections"
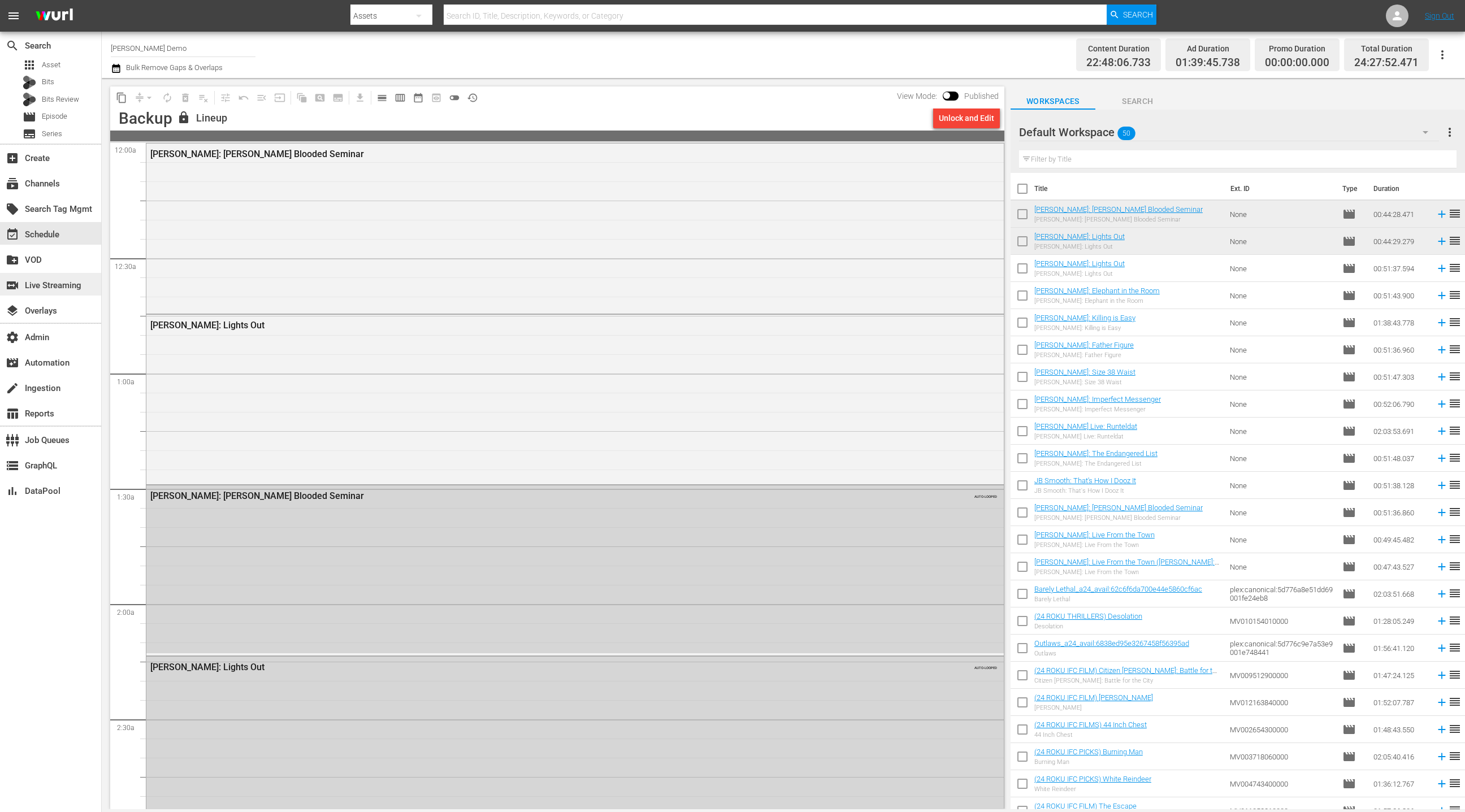
click at [63, 288] on div "switch_video Live Streaming" at bounding box center [32, 283] width 63 height 11
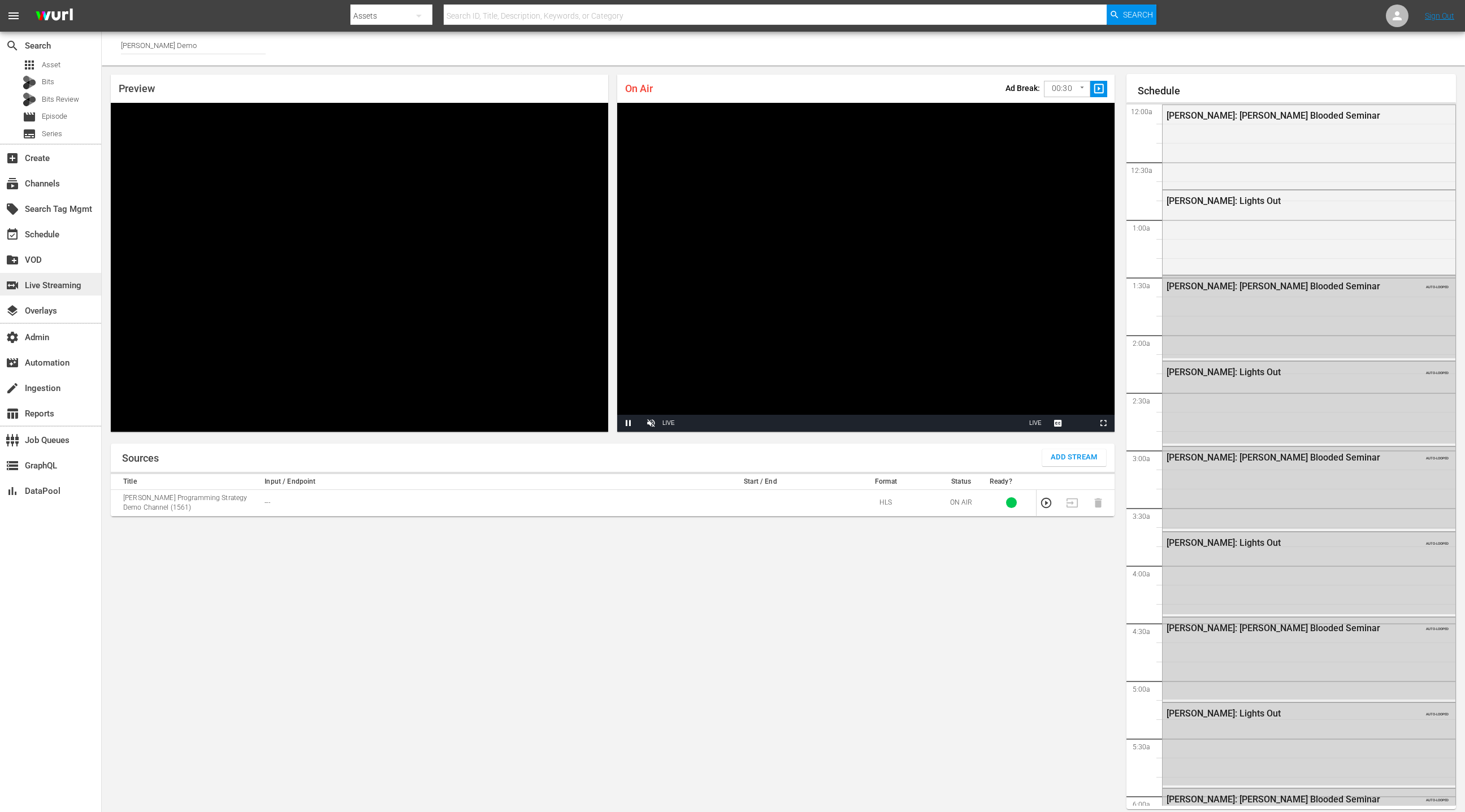
scroll to position [6, 0]
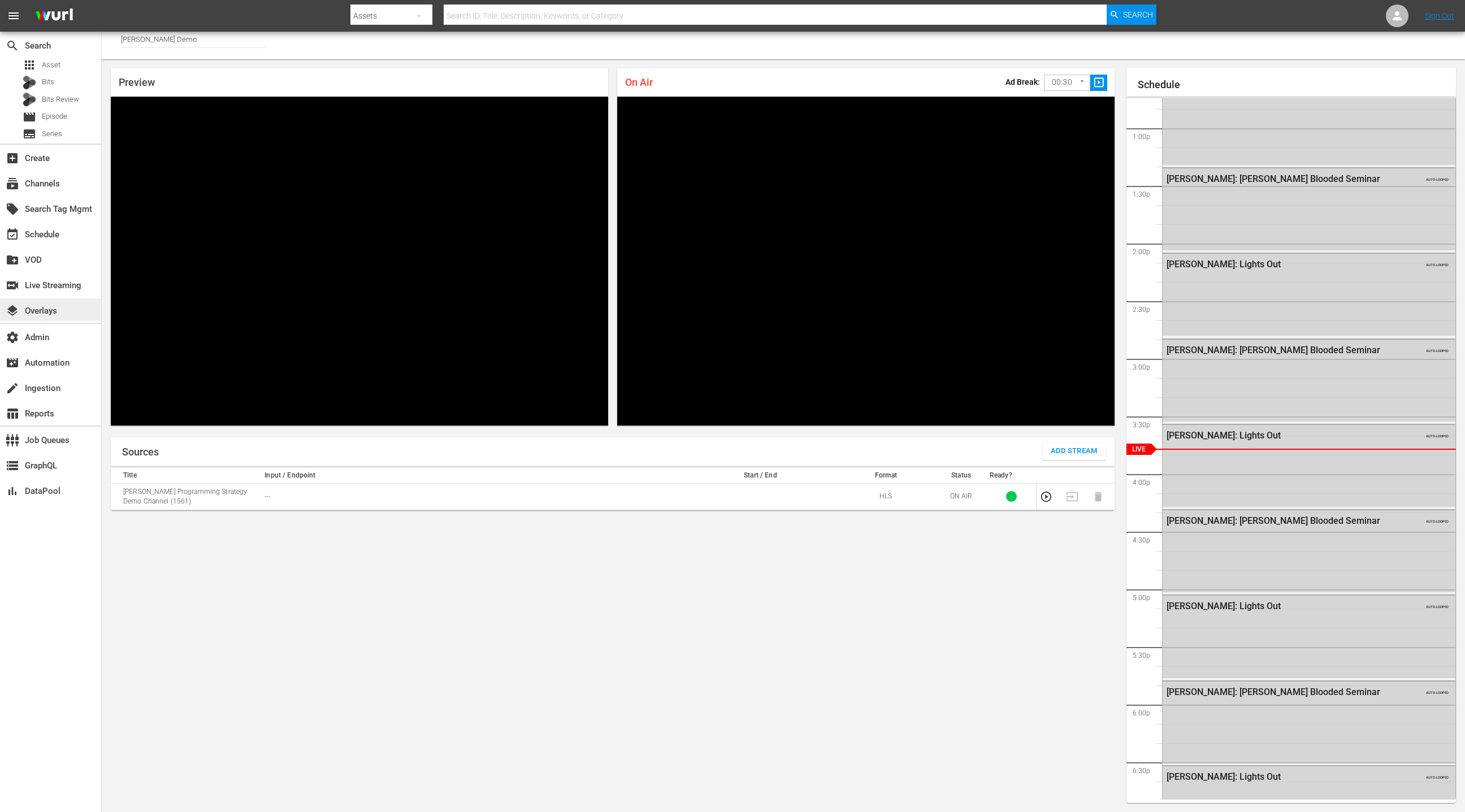
click at [61, 315] on div "layers Overlays" at bounding box center [50, 309] width 101 height 23
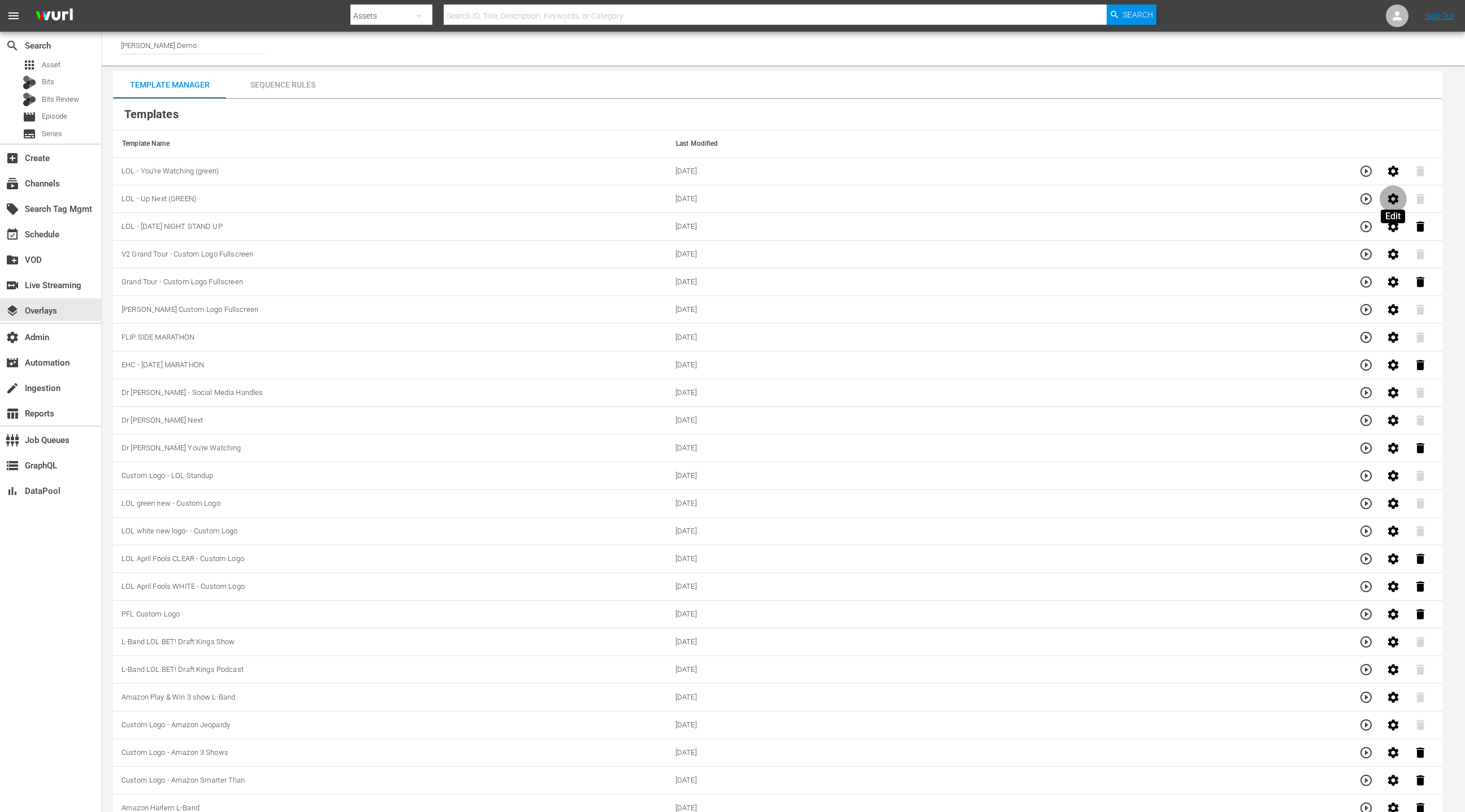
click at [1390, 201] on icon "button" at bounding box center [1392, 198] width 11 height 11
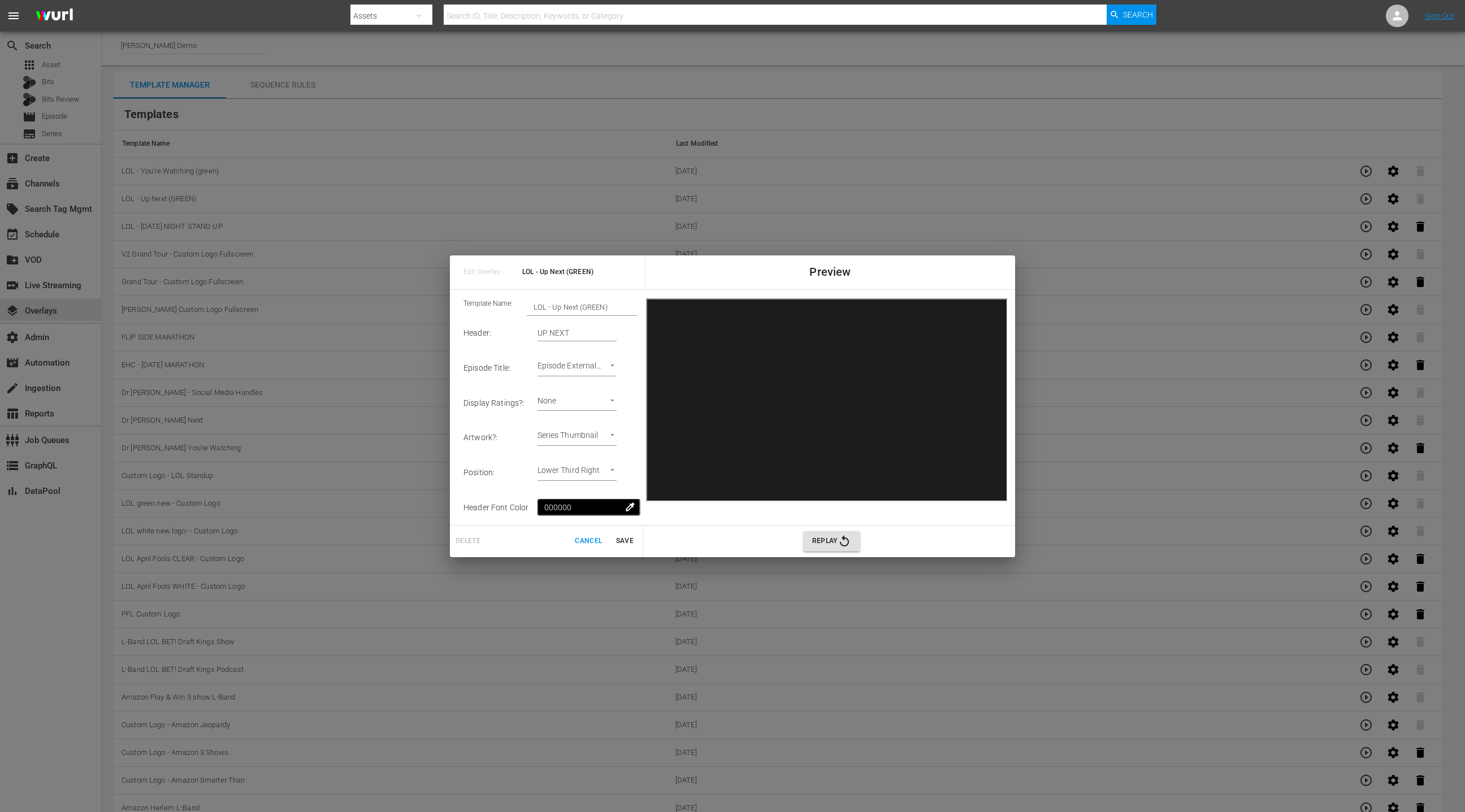
click at [603, 435] on body "menu Search By Assets Search ID, Title, Description, Keywords, or Category Sear…" at bounding box center [732, 406] width 1465 height 812
click at [602, 416] on li "Episode Thumbnail" at bounding box center [589, 418] width 86 height 18
type input "Episode Thumbnail 2"
click at [625, 542] on span "Save" at bounding box center [625, 541] width 27 height 12
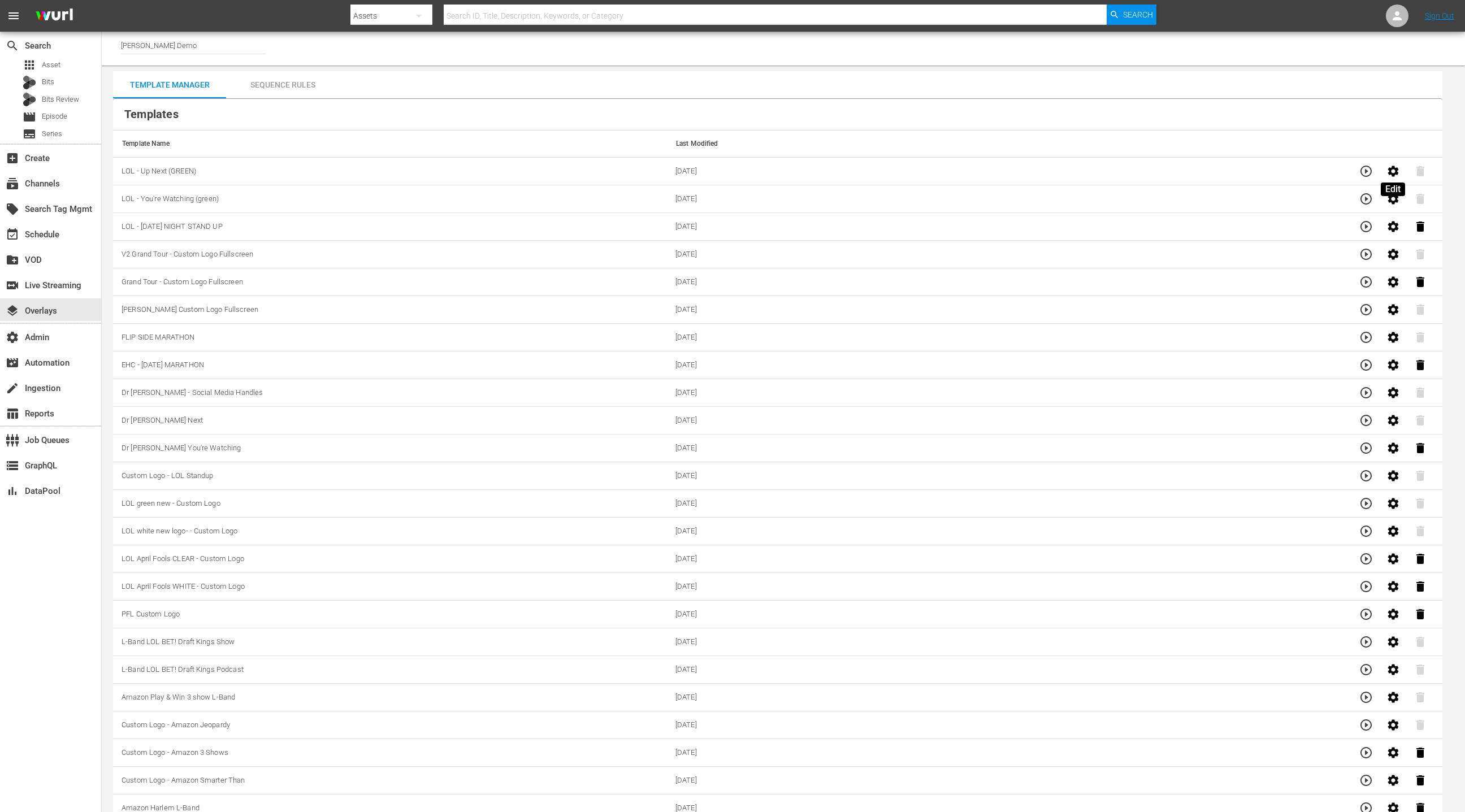
click at [1398, 170] on icon "button" at bounding box center [1393, 171] width 13 height 13
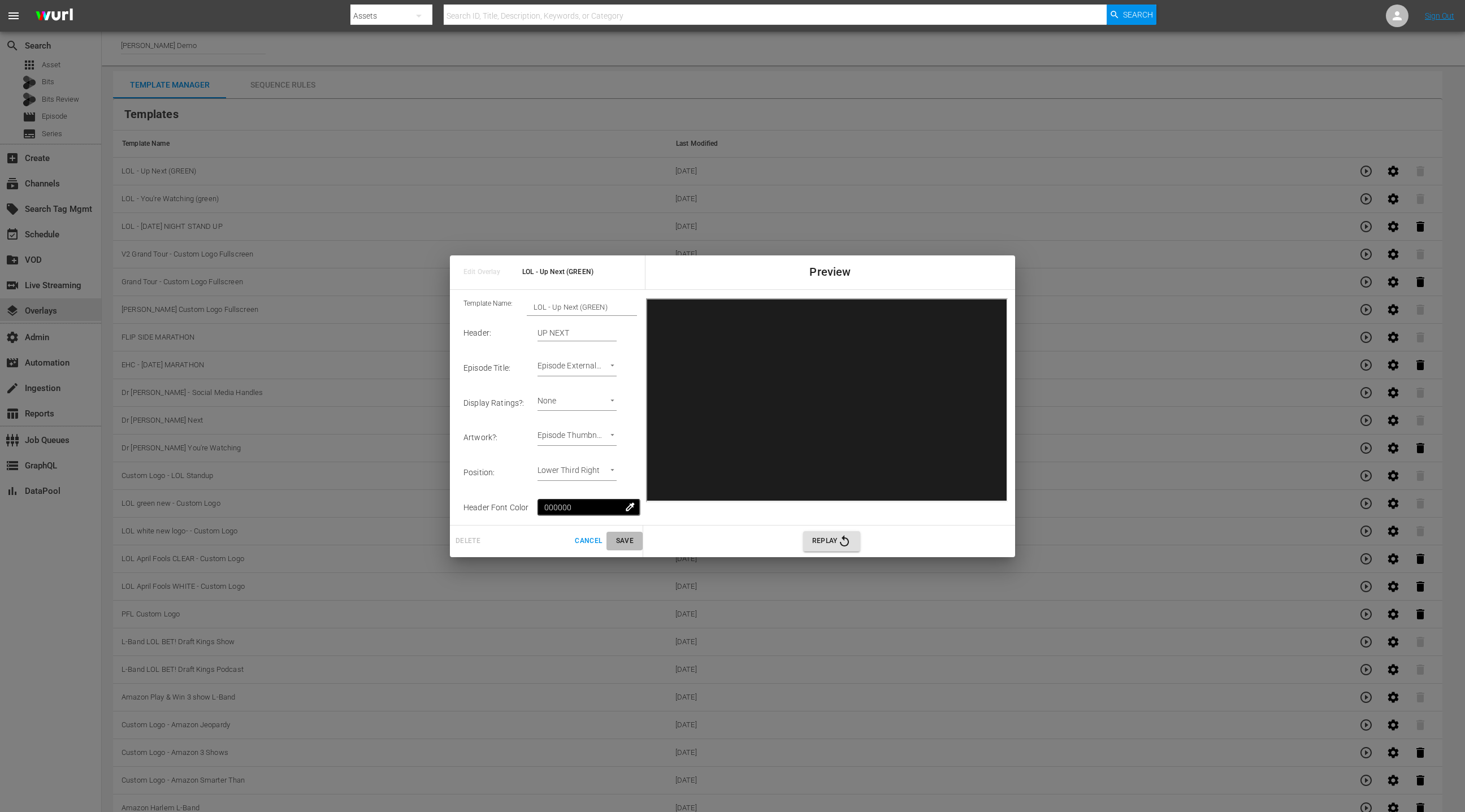
click at [624, 542] on span "Save" at bounding box center [625, 541] width 27 height 12
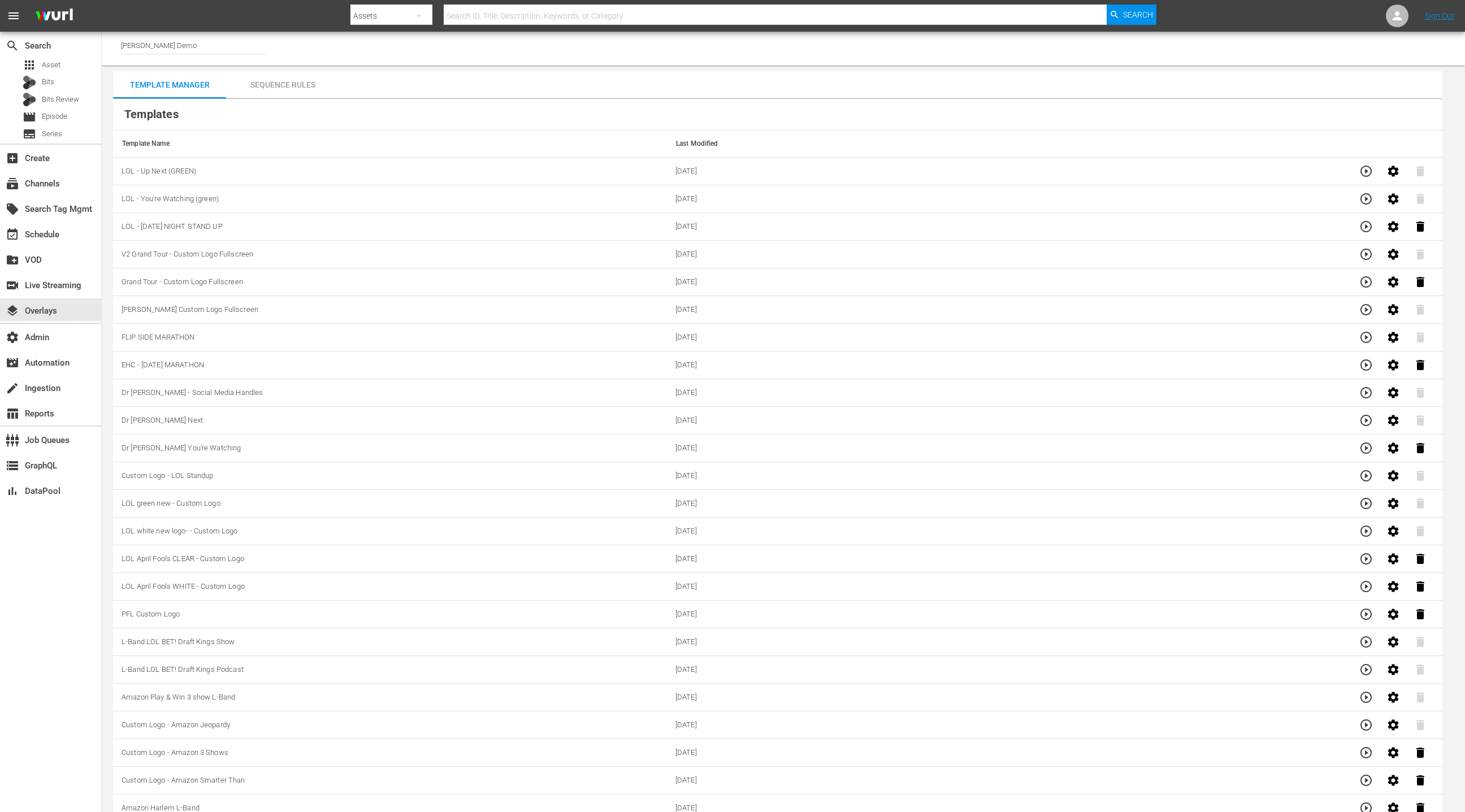
click at [275, 86] on div "Sequence Rules" at bounding box center [283, 85] width 113 height 27
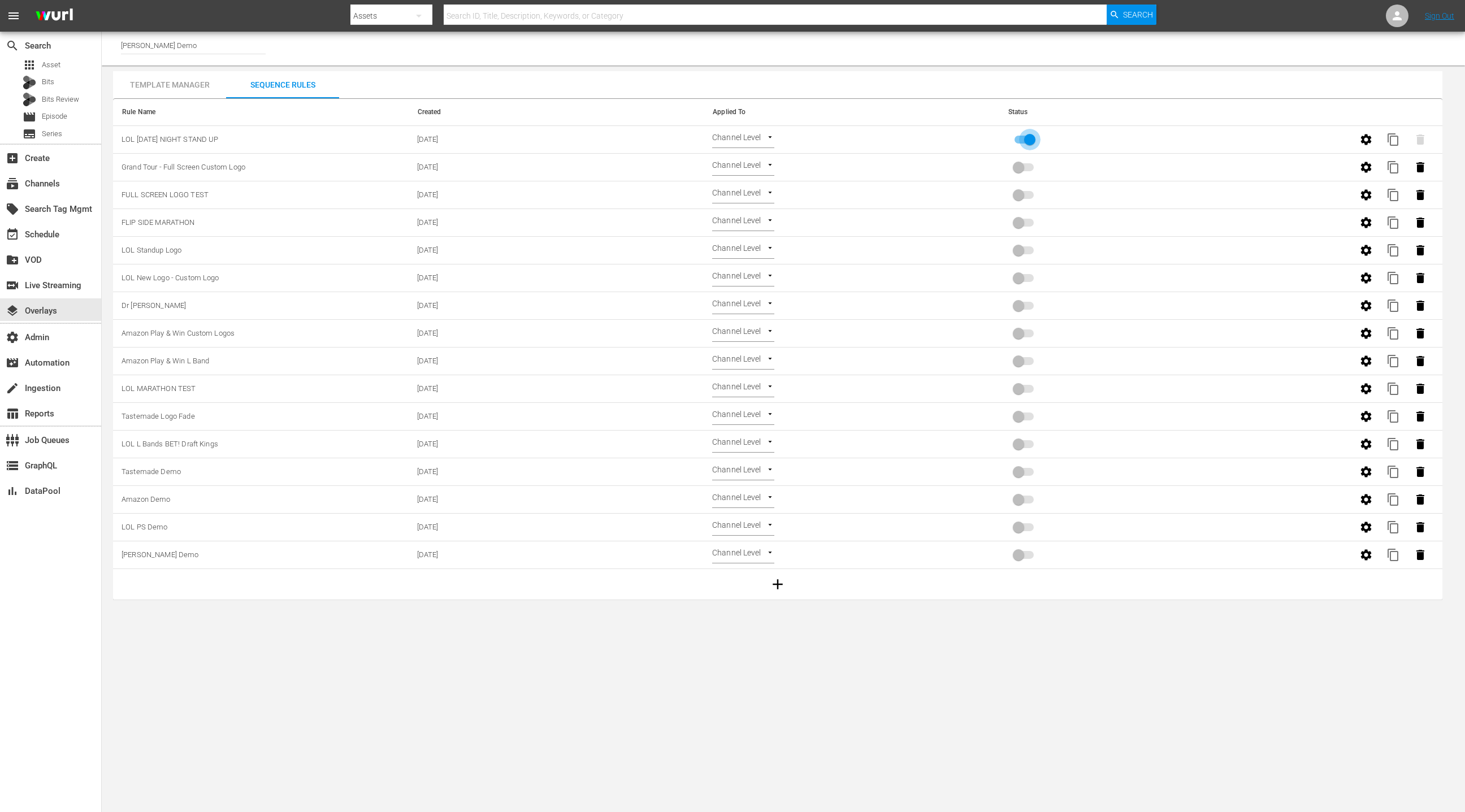
click at [1027, 137] on input "primary checkbox" at bounding box center [1030, 141] width 64 height 21
click at [1019, 139] on input "primary checkbox" at bounding box center [1018, 141] width 64 height 21
checkbox input "true"
click at [57, 238] on div "event_available Schedule" at bounding box center [32, 233] width 63 height 11
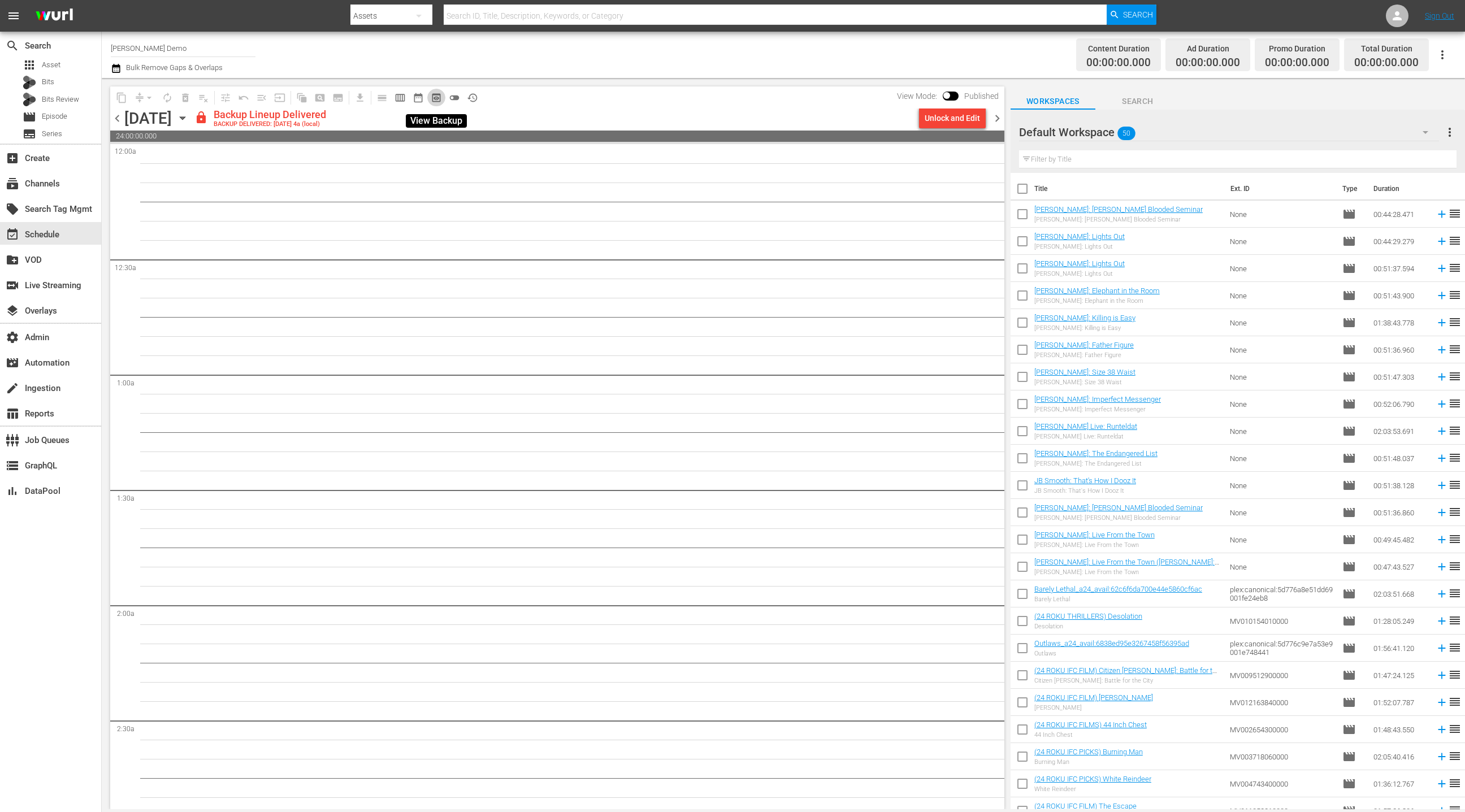
click at [435, 102] on span "preview_outlined" at bounding box center [436, 98] width 12 height 12
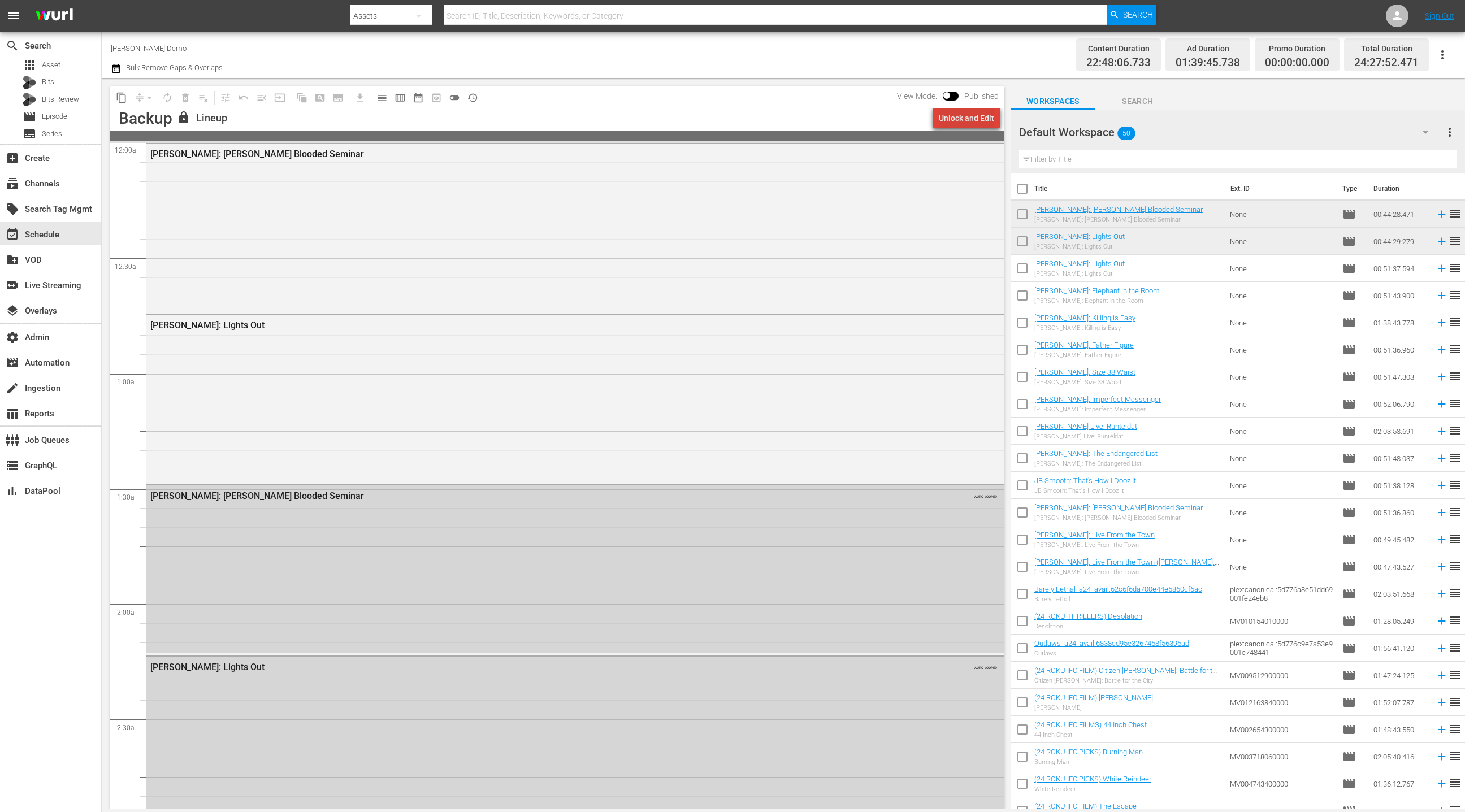
click at [978, 124] on div "Unlock and Edit" at bounding box center [967, 117] width 56 height 20
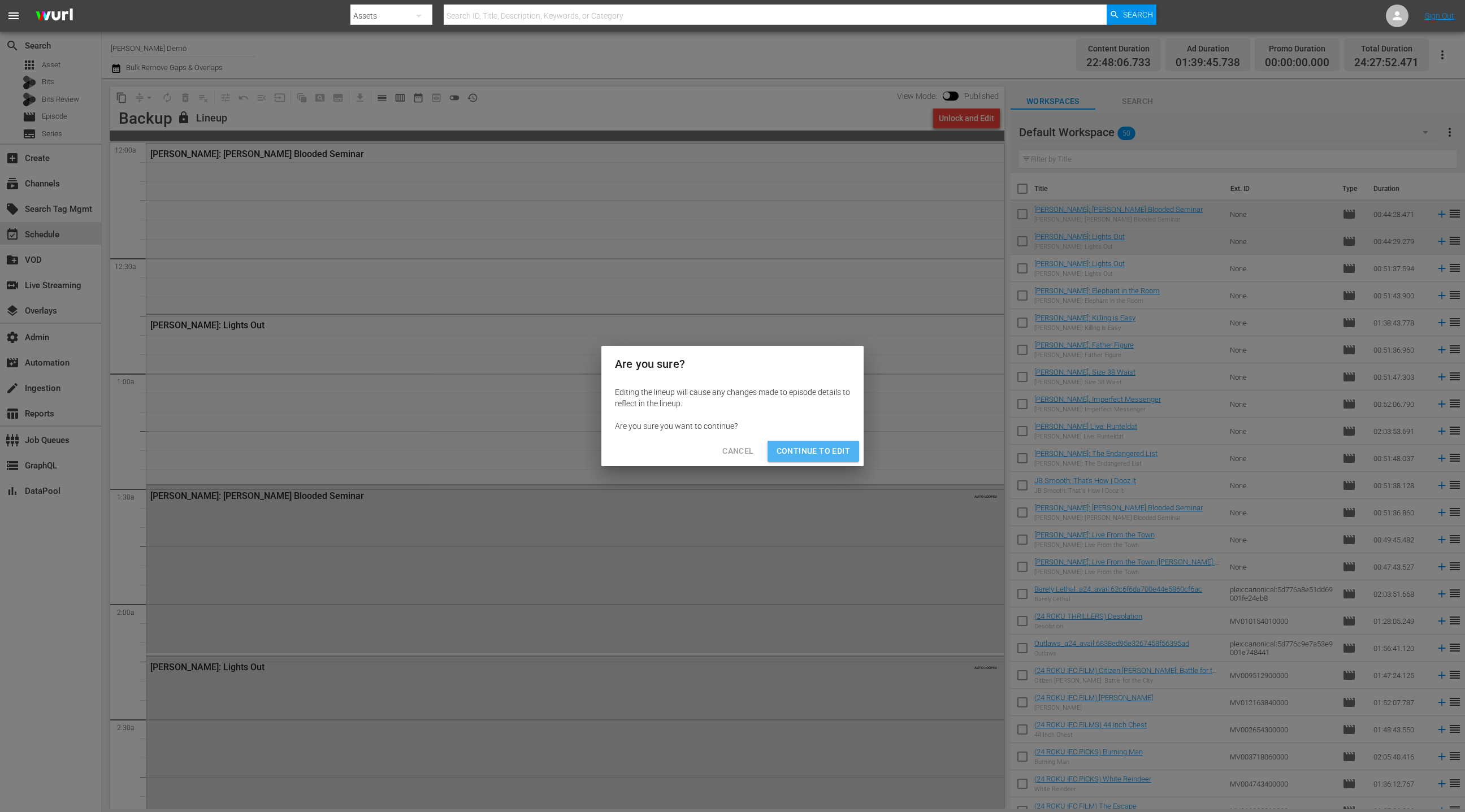
click at [818, 455] on span "Continue to Edit" at bounding box center [813, 451] width 73 height 14
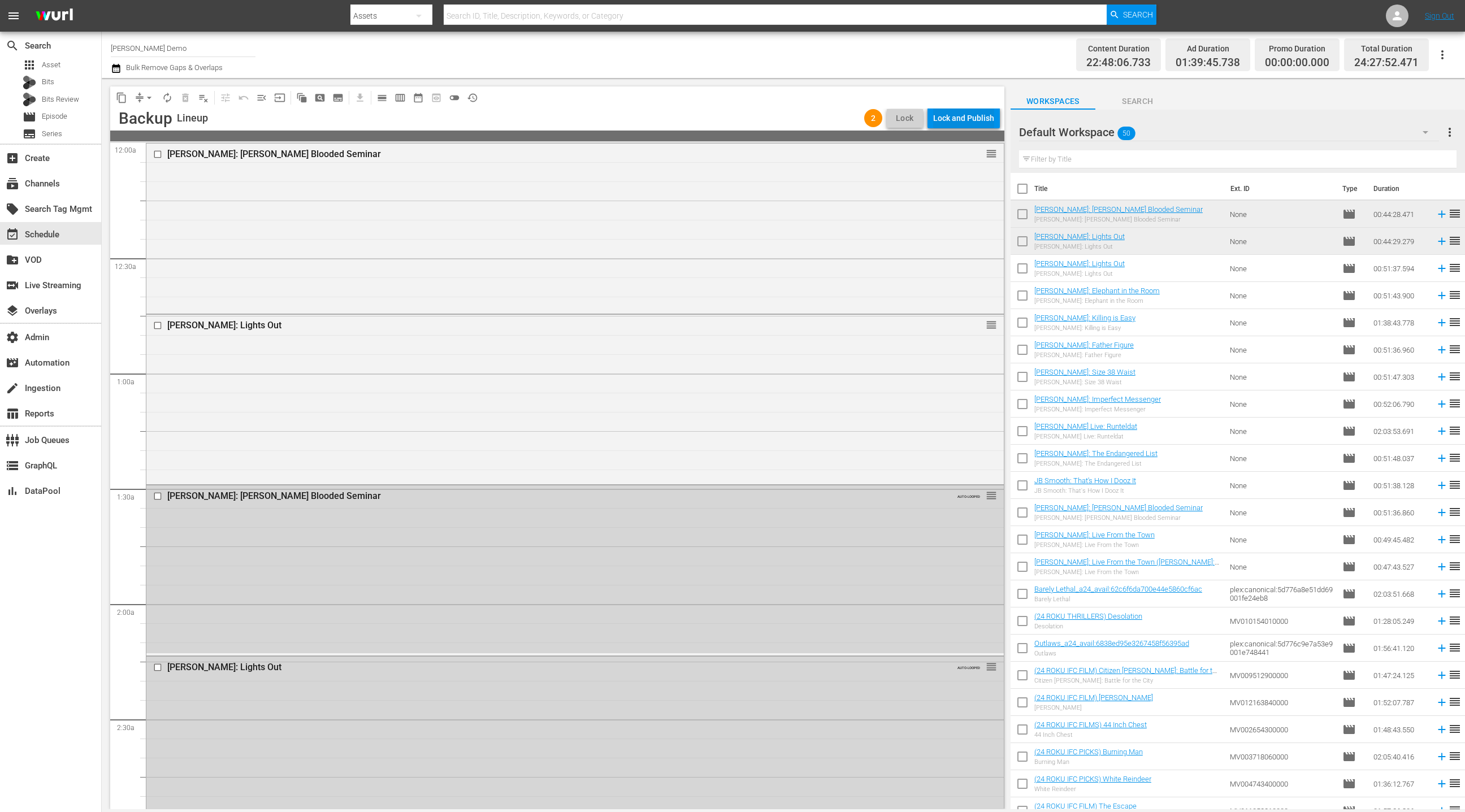
click at [975, 118] on div "Lock and Publish" at bounding box center [963, 117] width 61 height 20
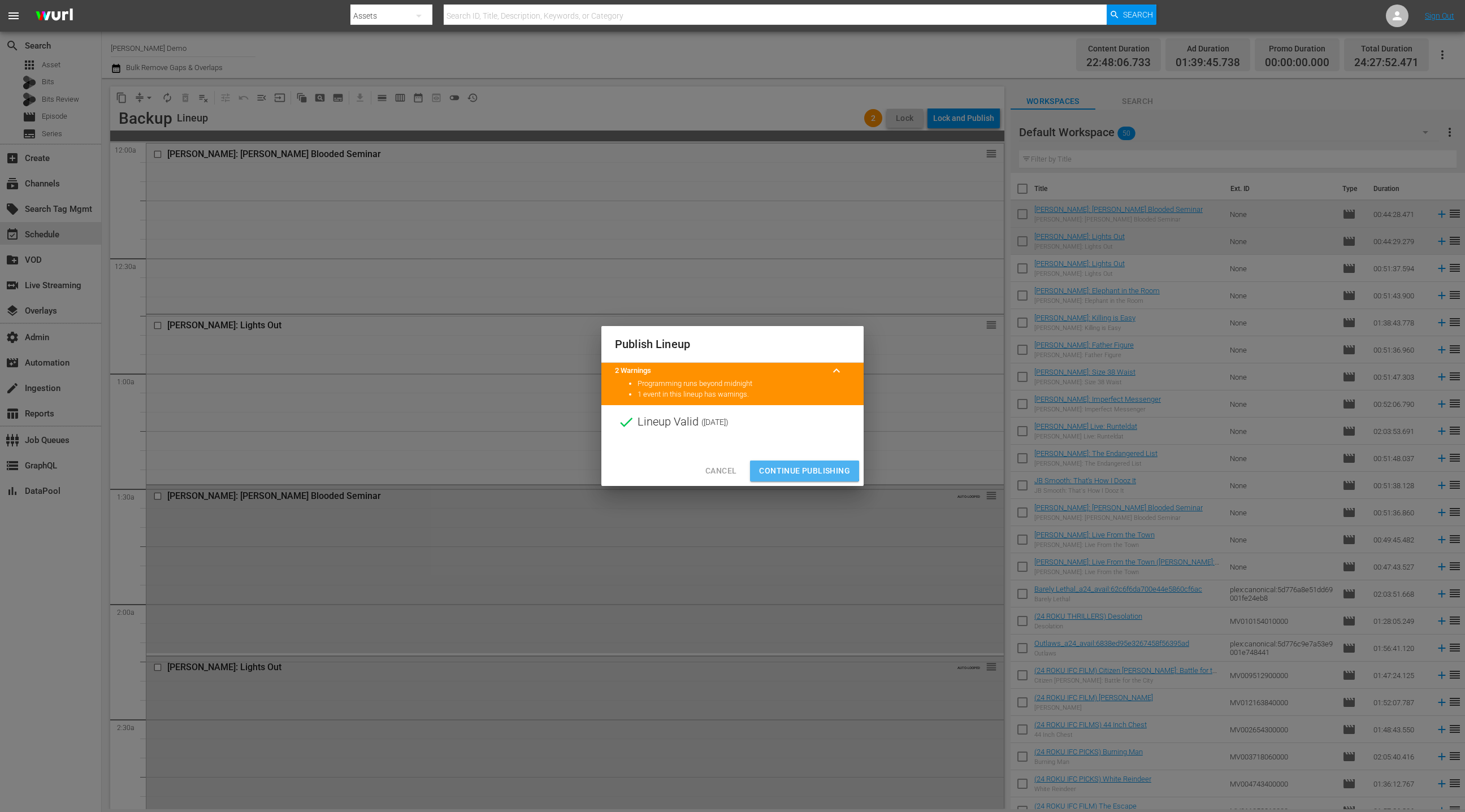
click at [800, 470] on span "Continue Publishing" at bounding box center [805, 471] width 91 height 14
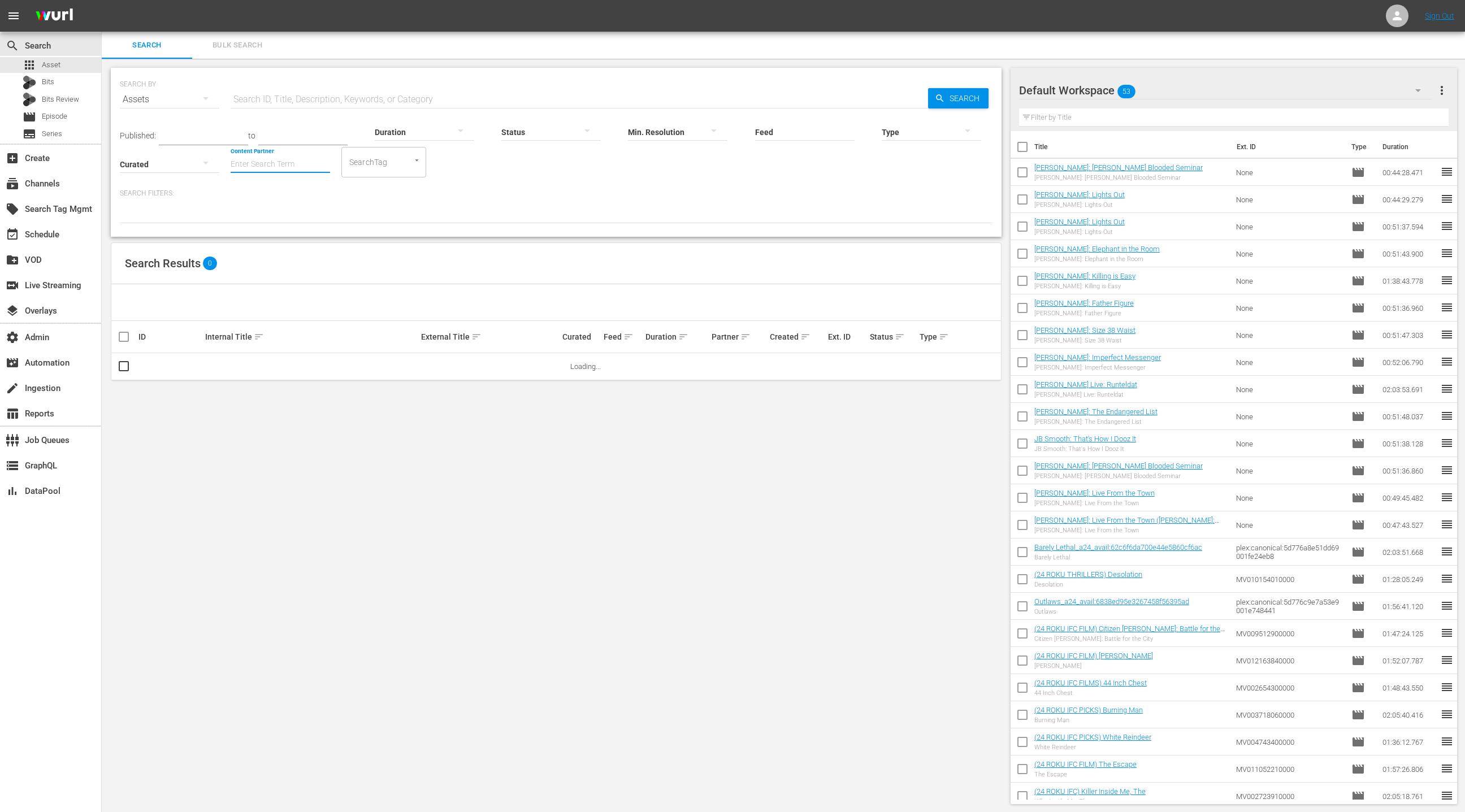
click at [257, 161] on input "Content Partner" at bounding box center [280, 165] width 99 height 40
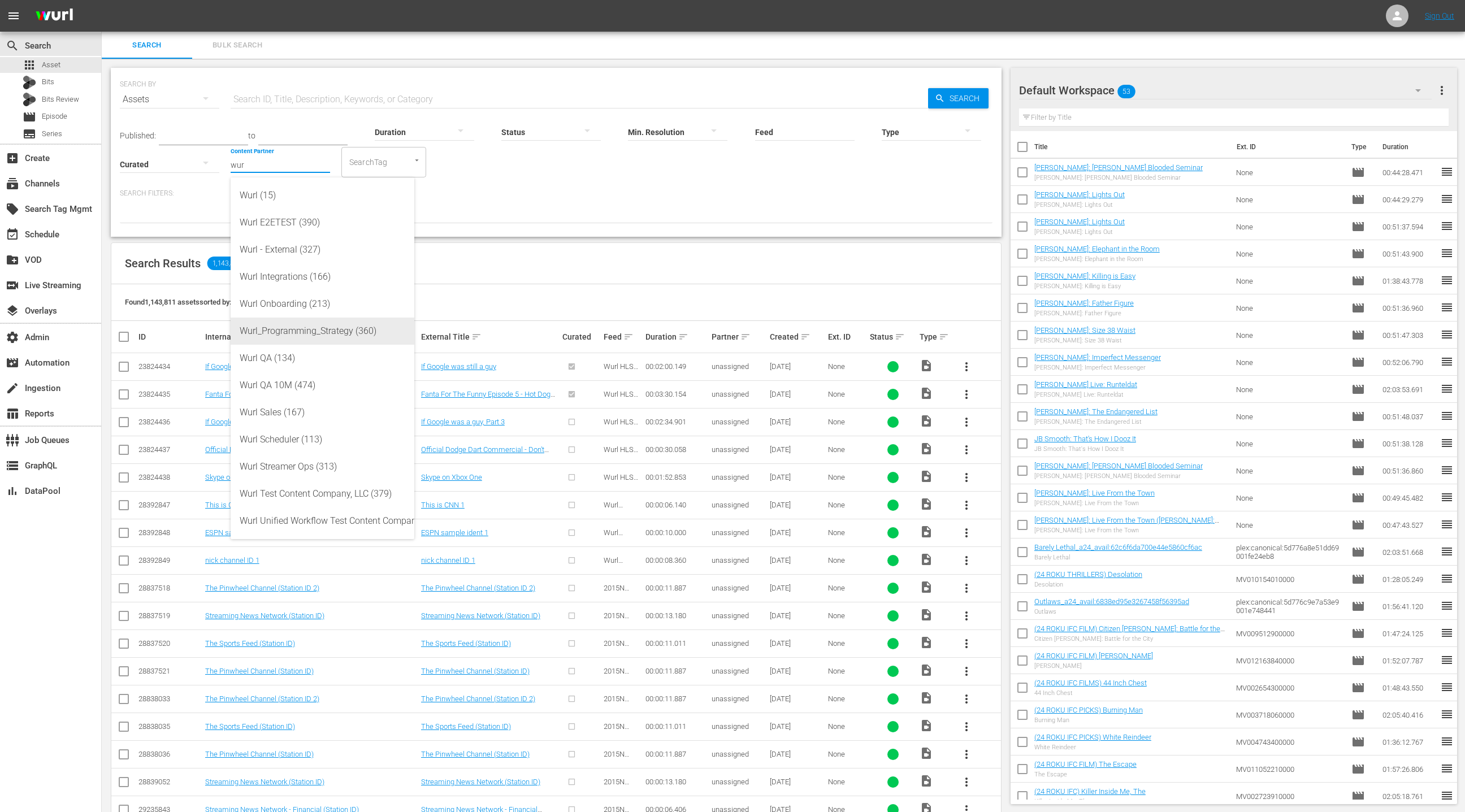
click at [356, 336] on div "Wurl_Programming_Strategy (360)" at bounding box center [322, 331] width 165 height 27
type input "Wurl_Programming_Strategy (360)"
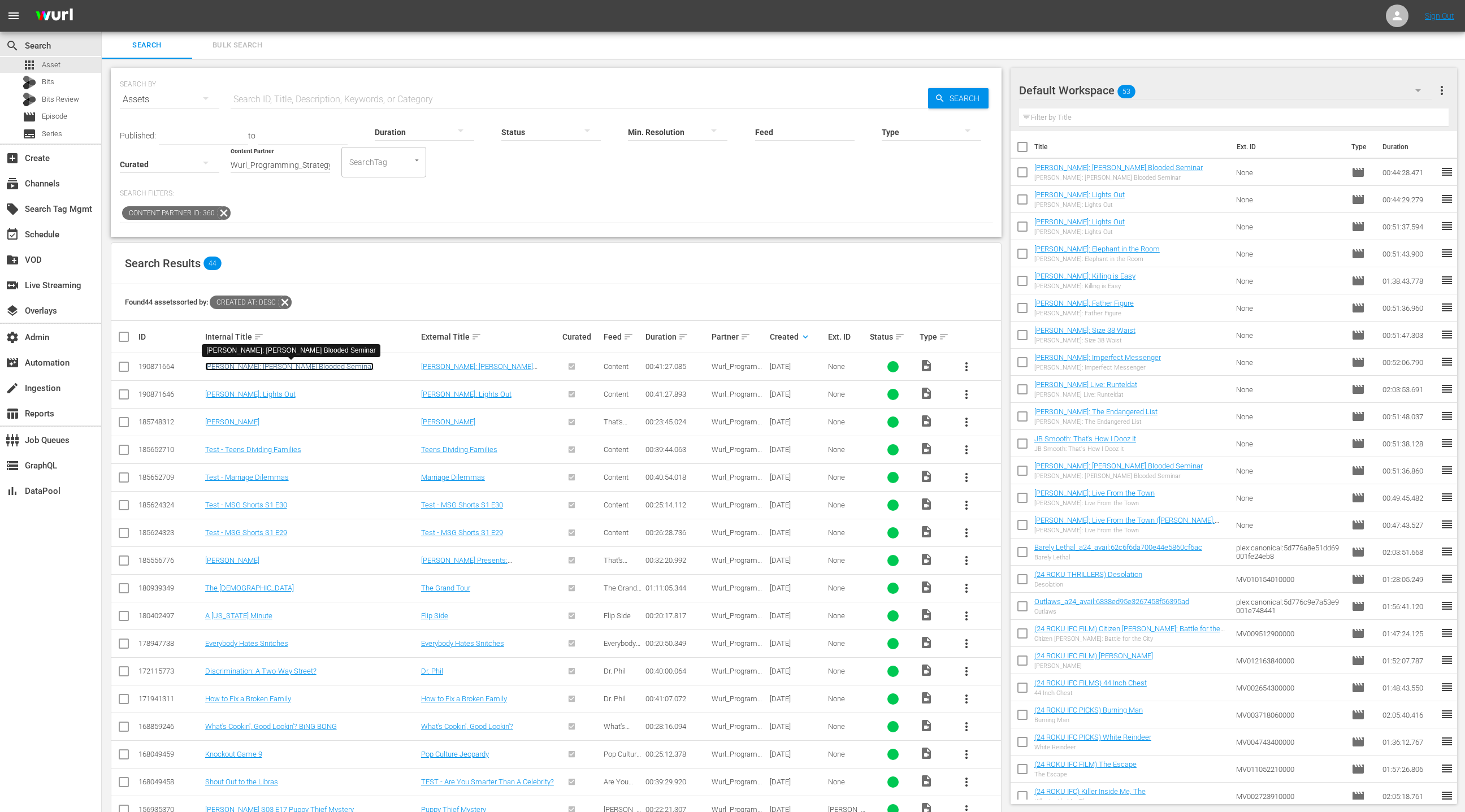
click at [297, 368] on link "Deon Cole: Cole Blooded Seminar" at bounding box center [288, 366] width 168 height 9
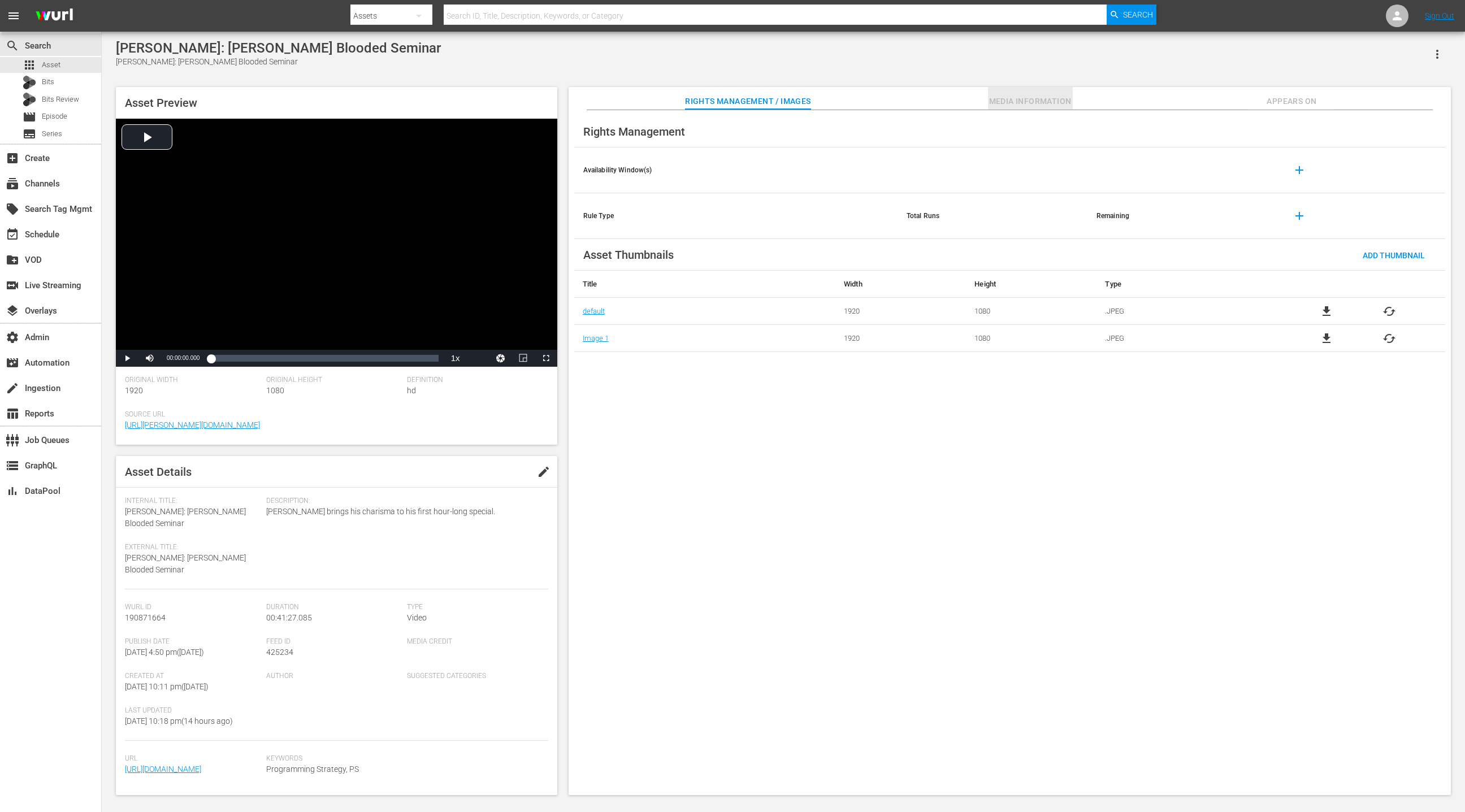
click at [1044, 101] on span "Media Information" at bounding box center [1030, 101] width 85 height 14
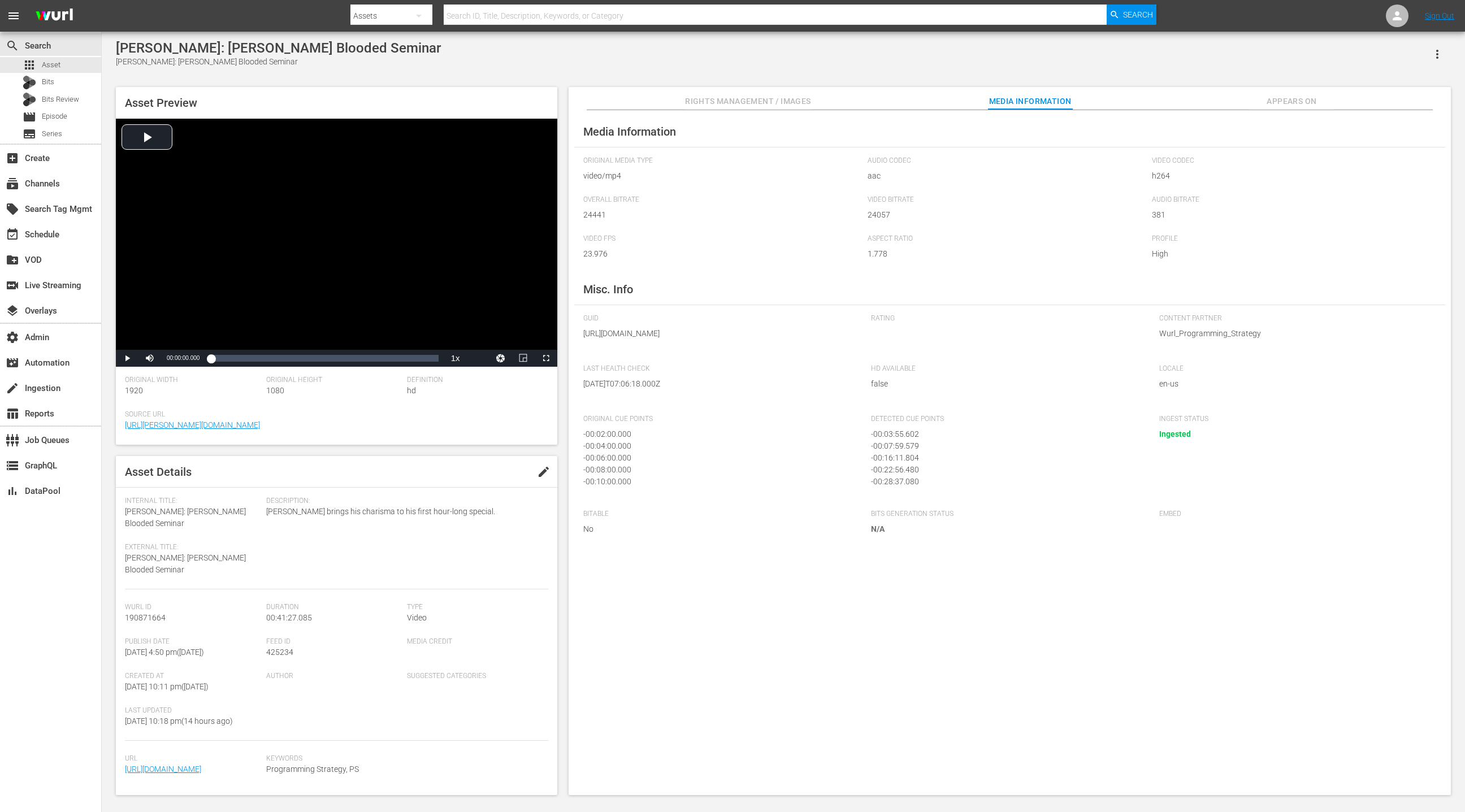
click at [740, 100] on span "Rights Management / Images" at bounding box center [748, 101] width 126 height 14
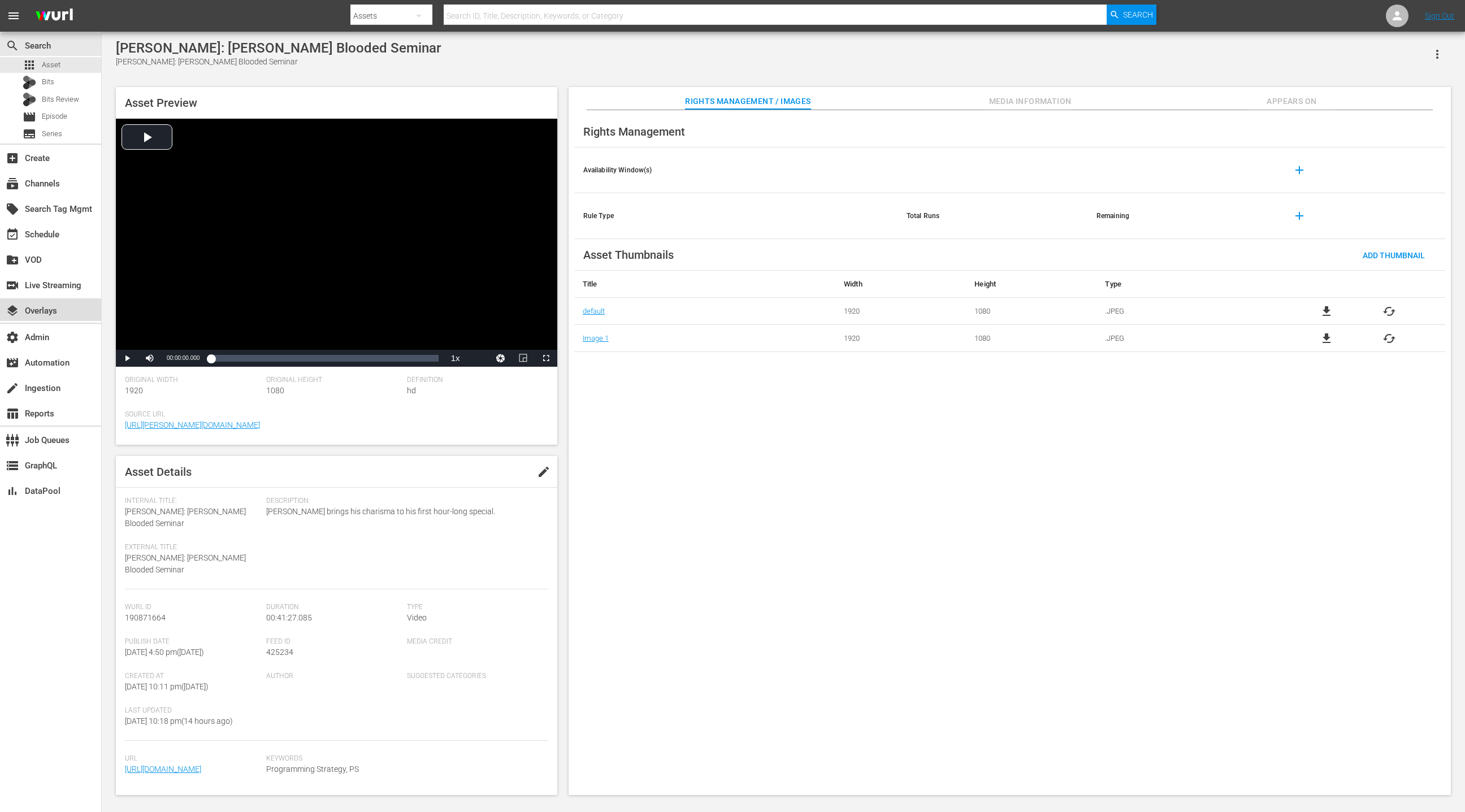
click at [55, 313] on div "layers Overlays" at bounding box center [32, 308] width 63 height 11
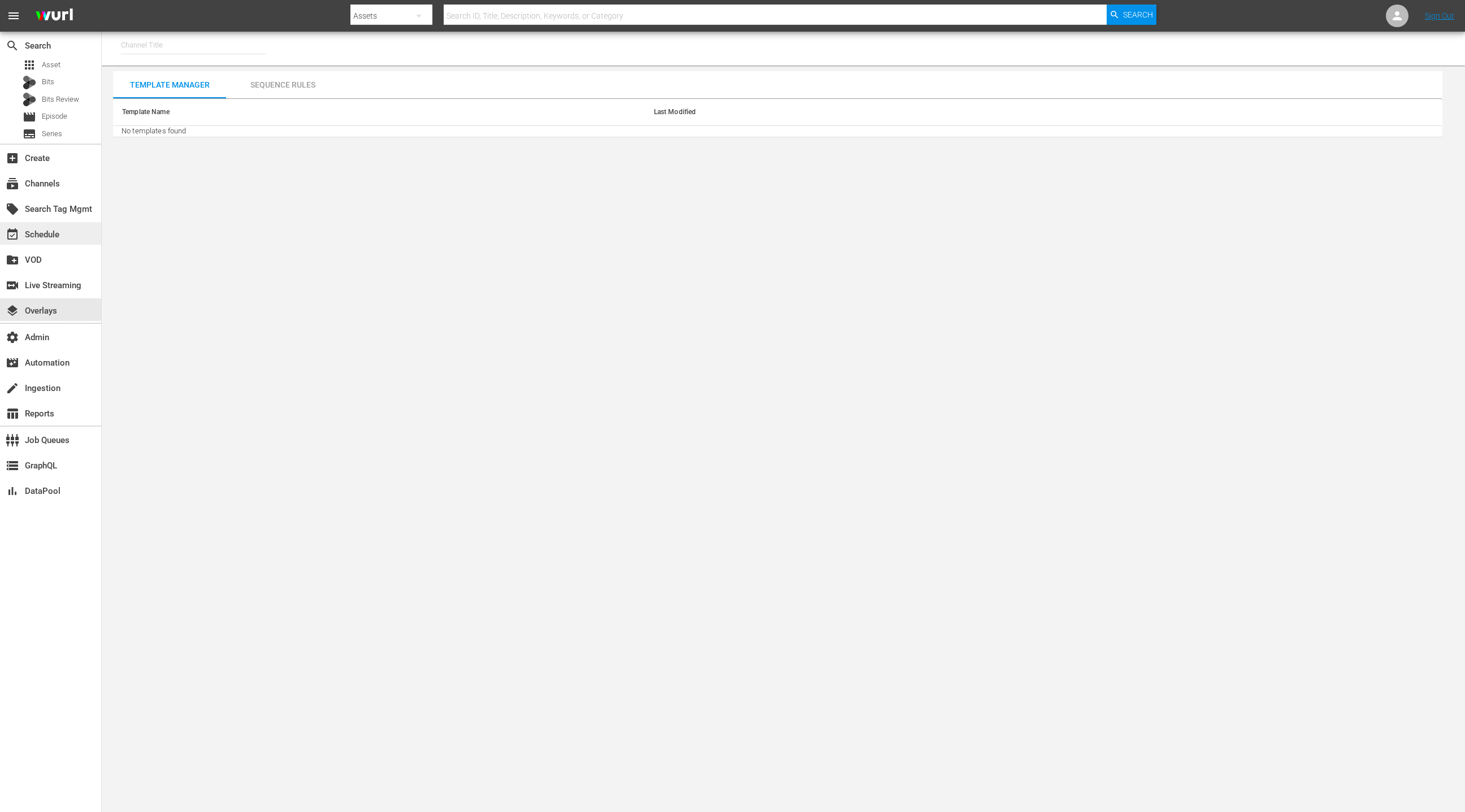
click at [52, 234] on div "event_available Schedule" at bounding box center [32, 233] width 63 height 11
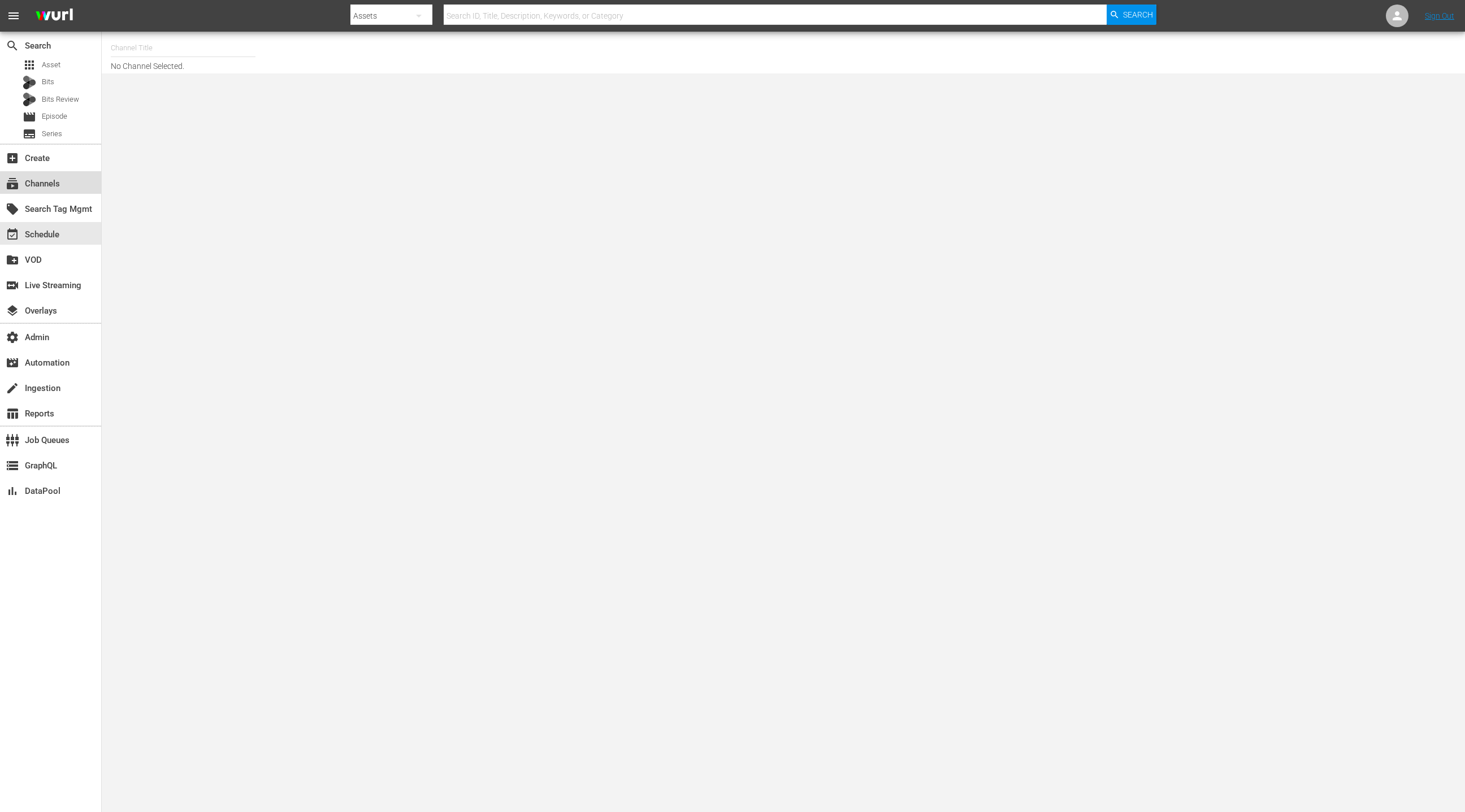
click at [53, 183] on div "subscriptions Channels" at bounding box center [32, 182] width 63 height 11
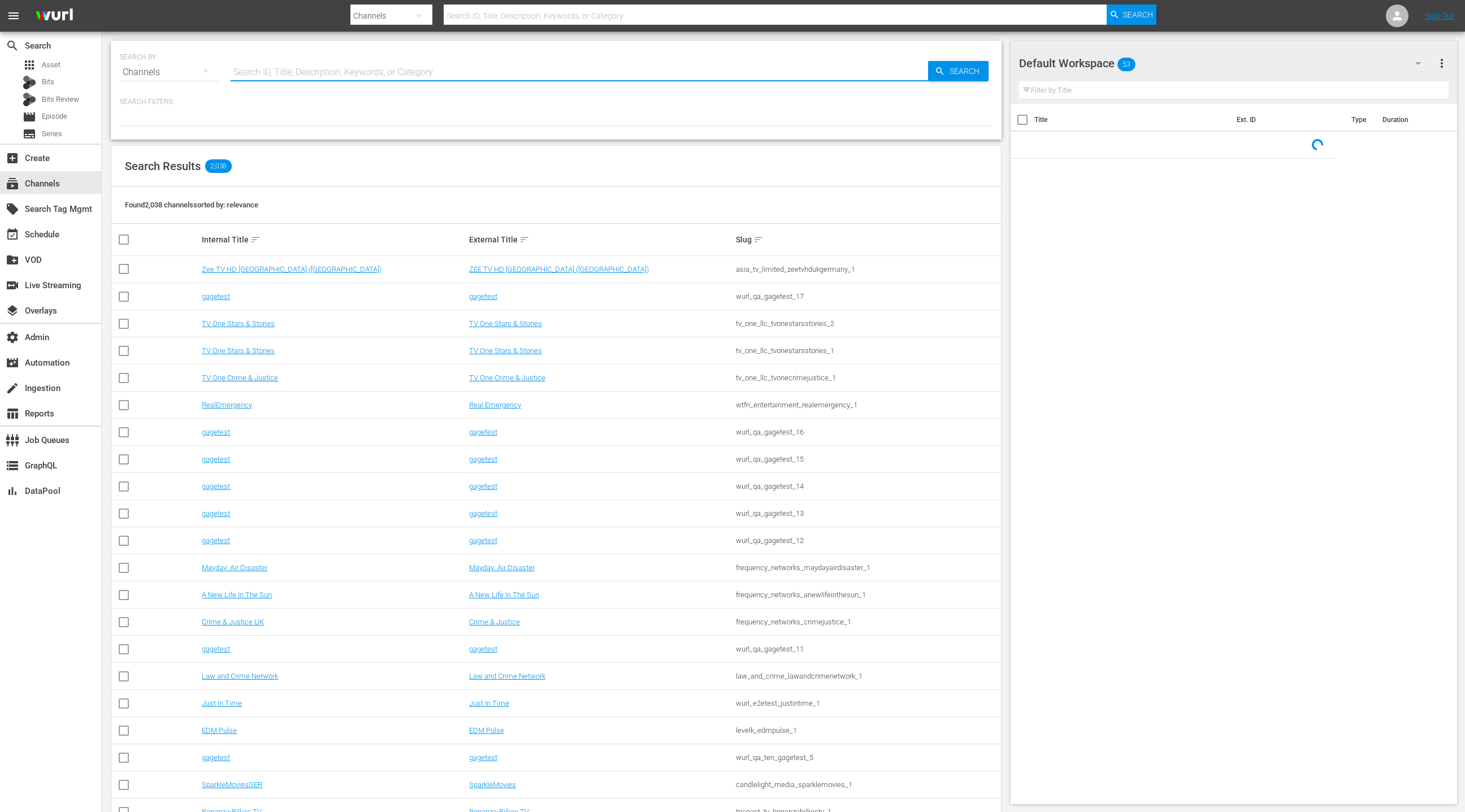
click at [261, 78] on input "text" at bounding box center [580, 72] width 698 height 27
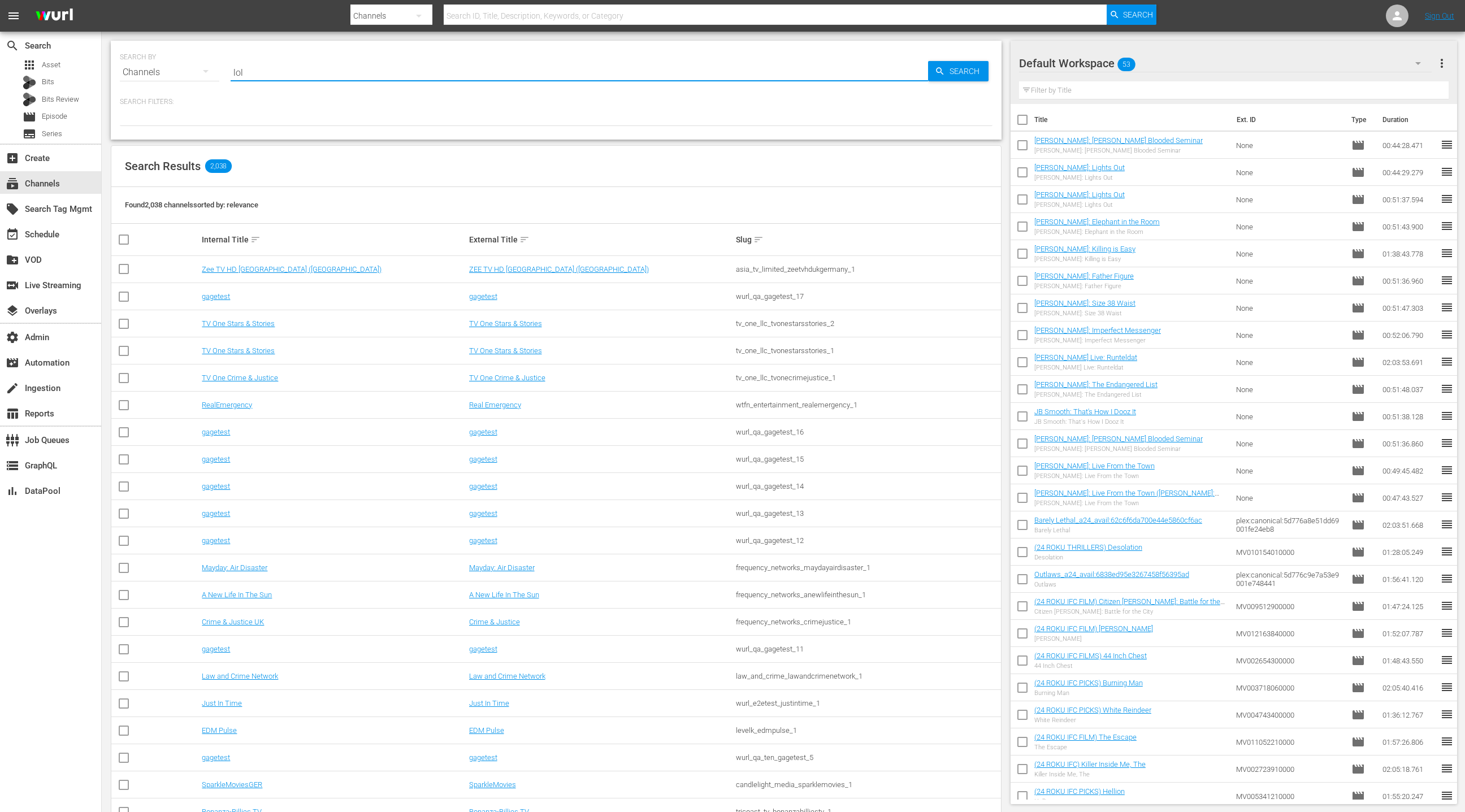
type input "LOL"
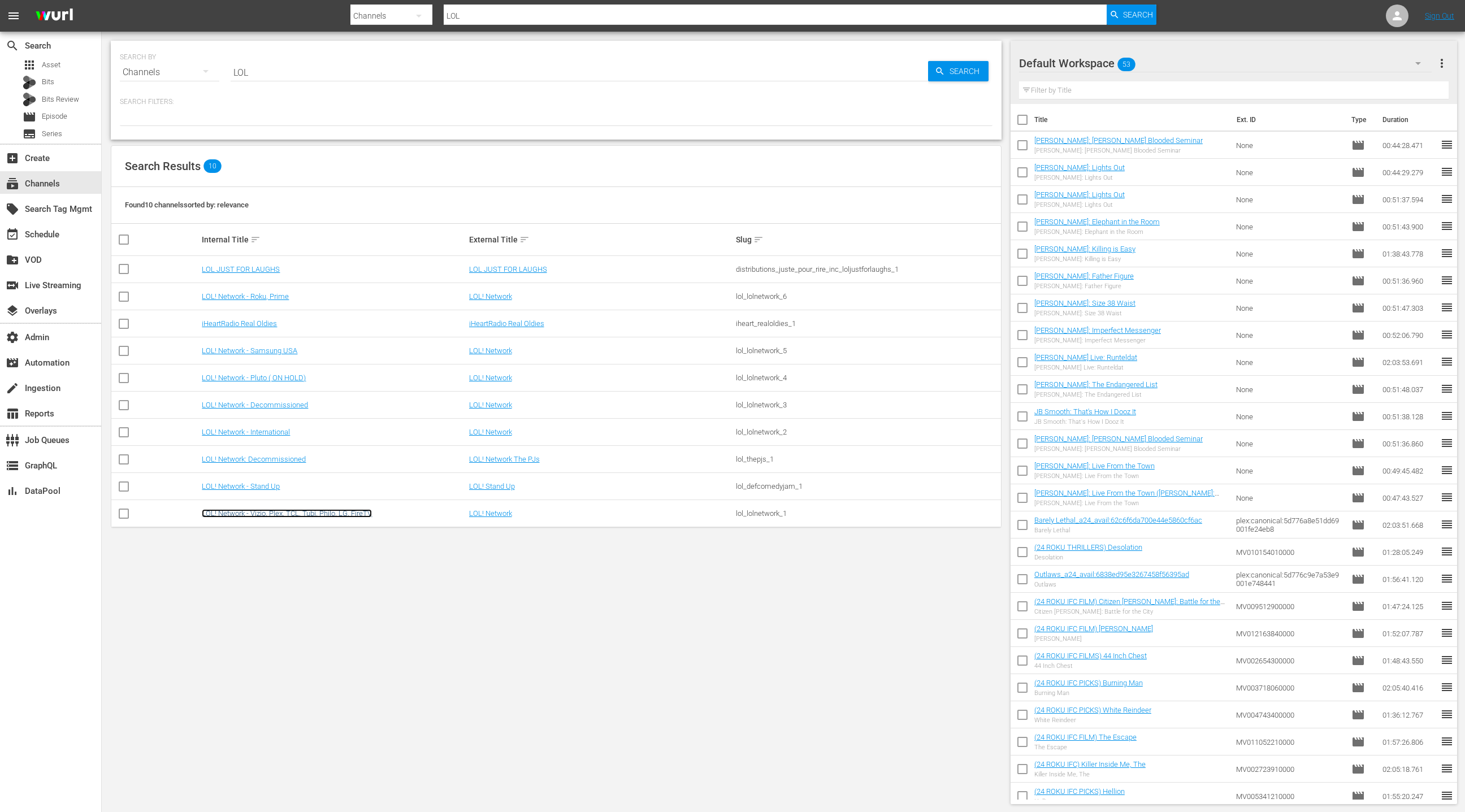
click at [290, 512] on link "LOL! Network - Vizio, Plex, TCL, Tubi, Philo, LG, FireTV" at bounding box center [286, 513] width 170 height 9
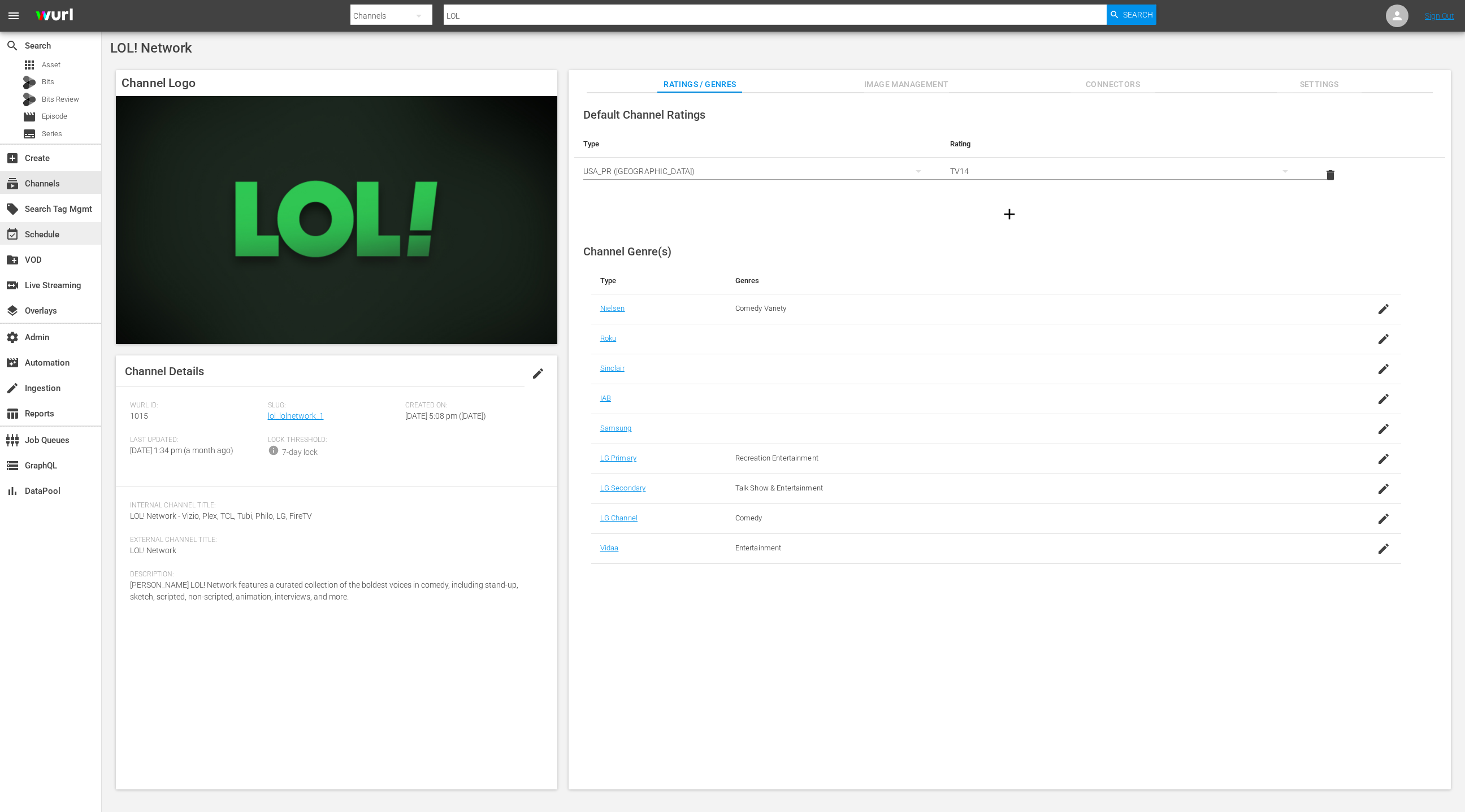
click at [60, 234] on div "event_available Schedule" at bounding box center [32, 233] width 63 height 11
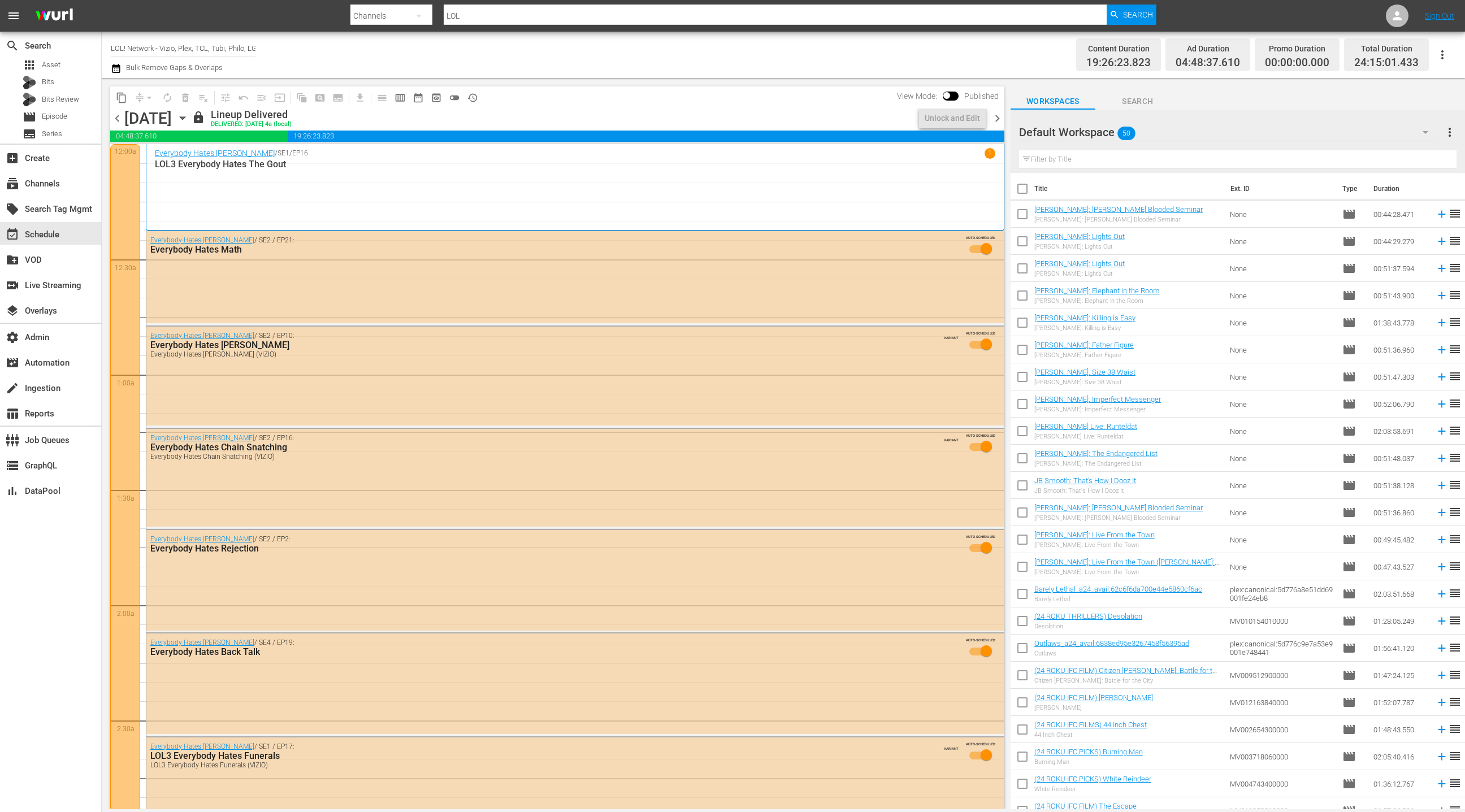
click at [188, 119] on icon "button" at bounding box center [182, 117] width 12 height 12
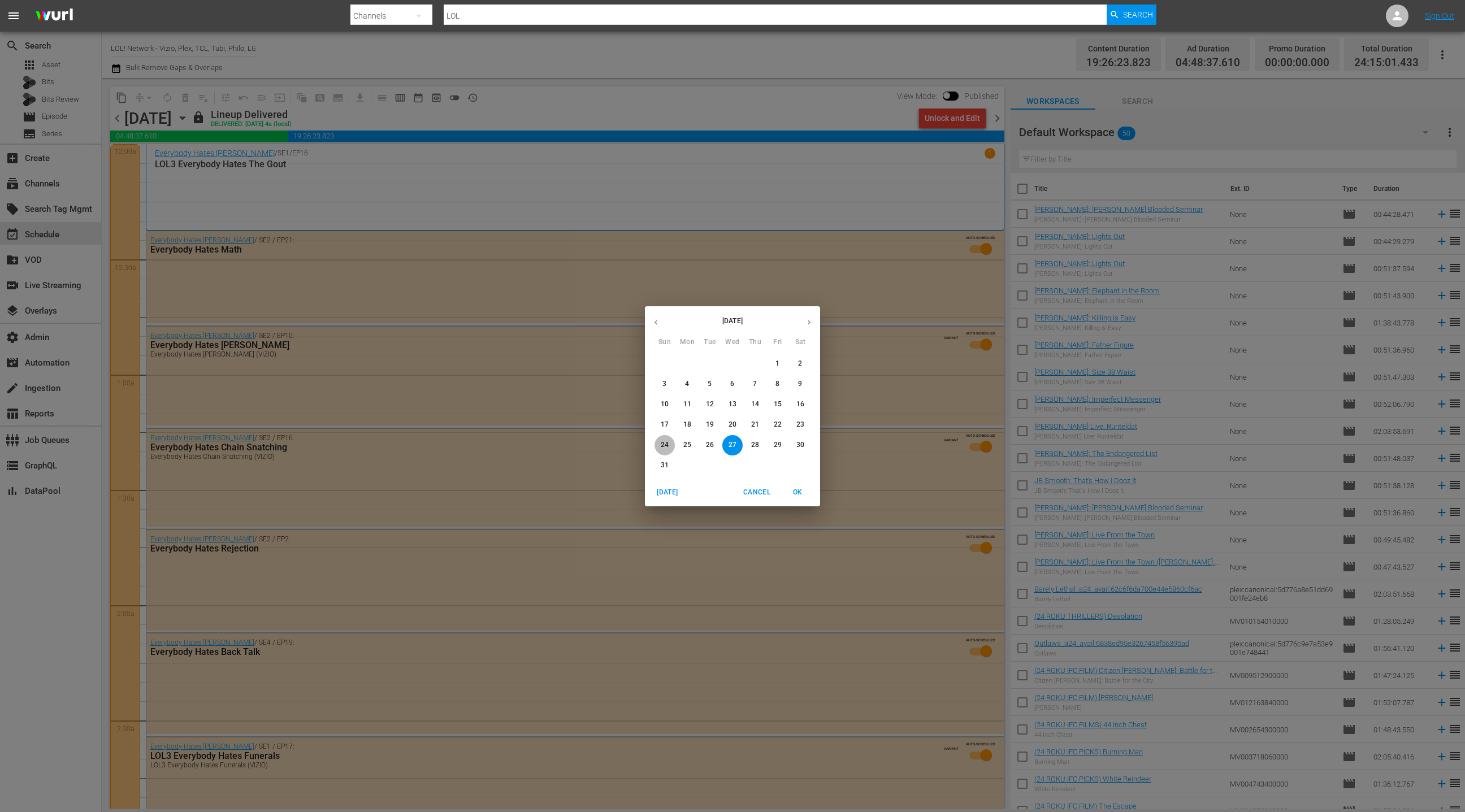
click at [664, 442] on p "24" at bounding box center [664, 445] width 8 height 10
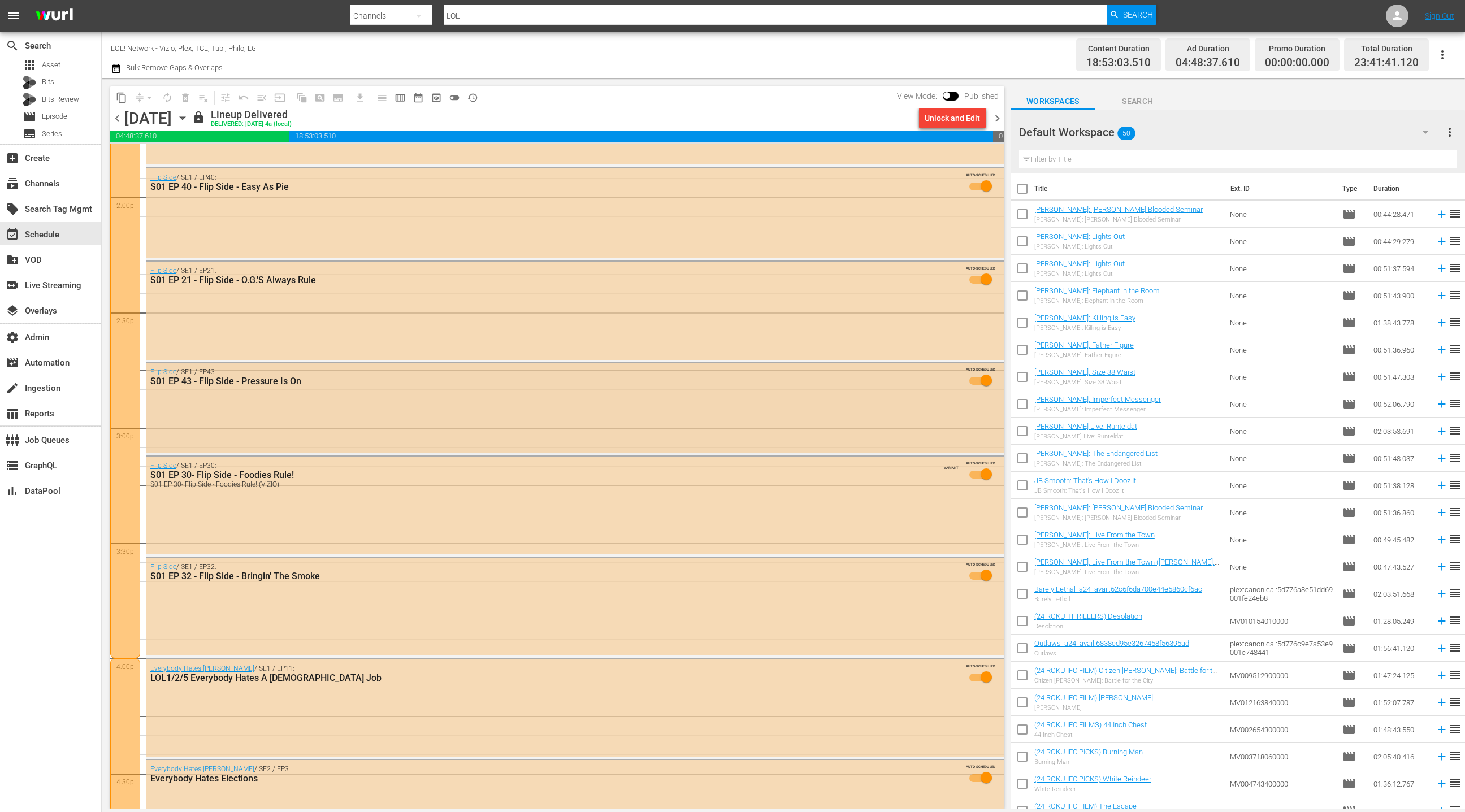
scroll to position [3207, 0]
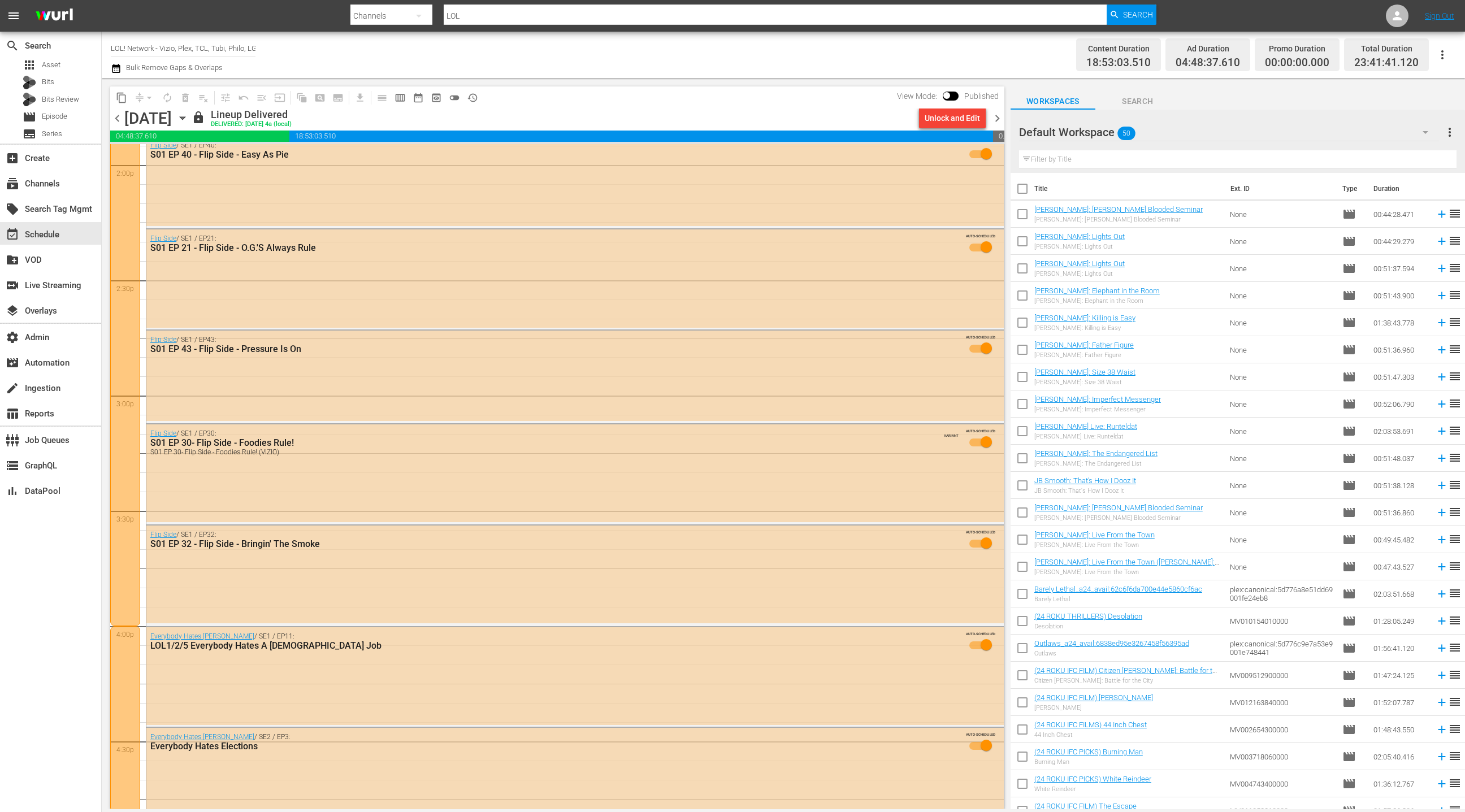
click at [123, 122] on span "chevron_left" at bounding box center [117, 118] width 14 height 14
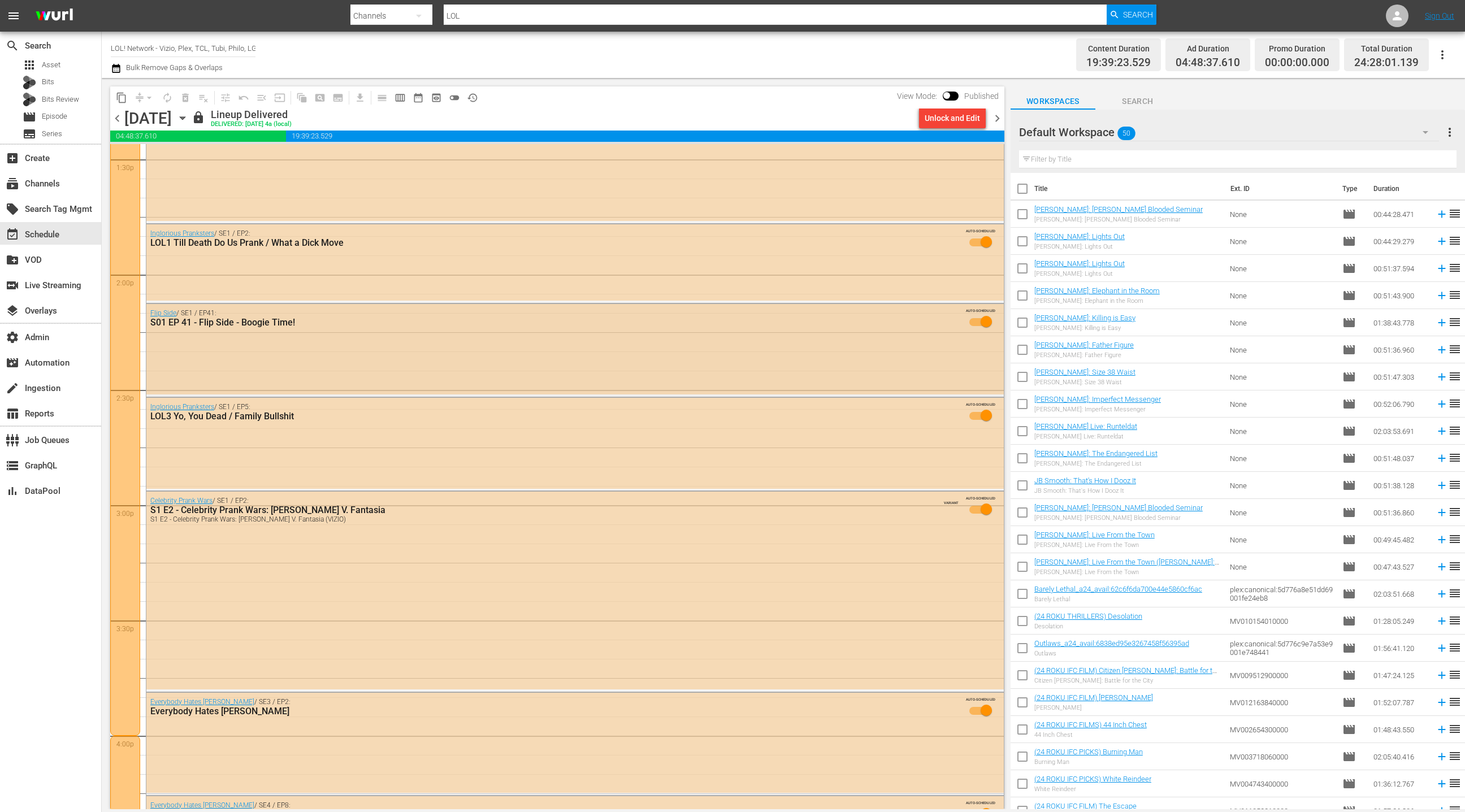
scroll to position [3151, 0]
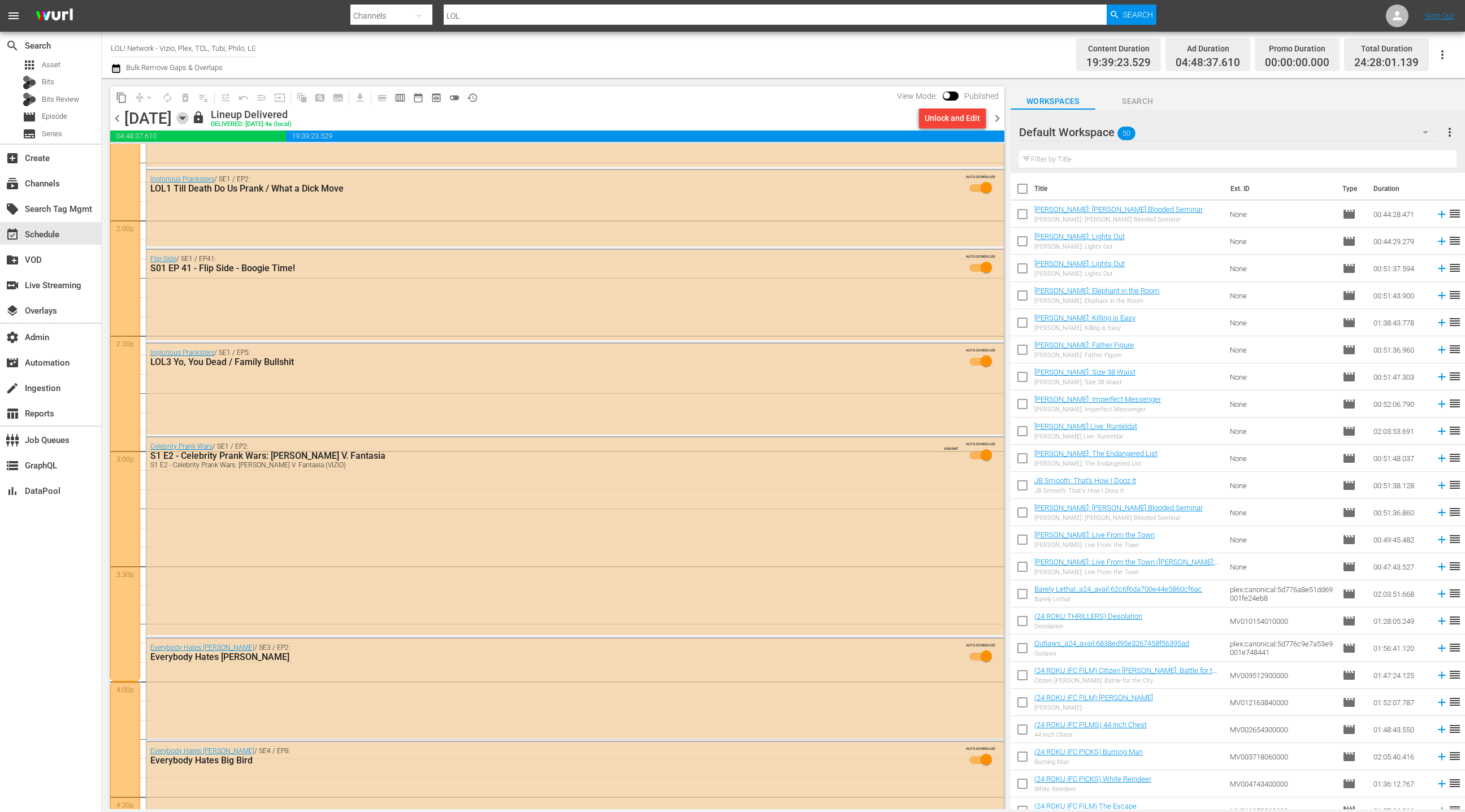
click at [188, 116] on icon "button" at bounding box center [182, 117] width 12 height 12
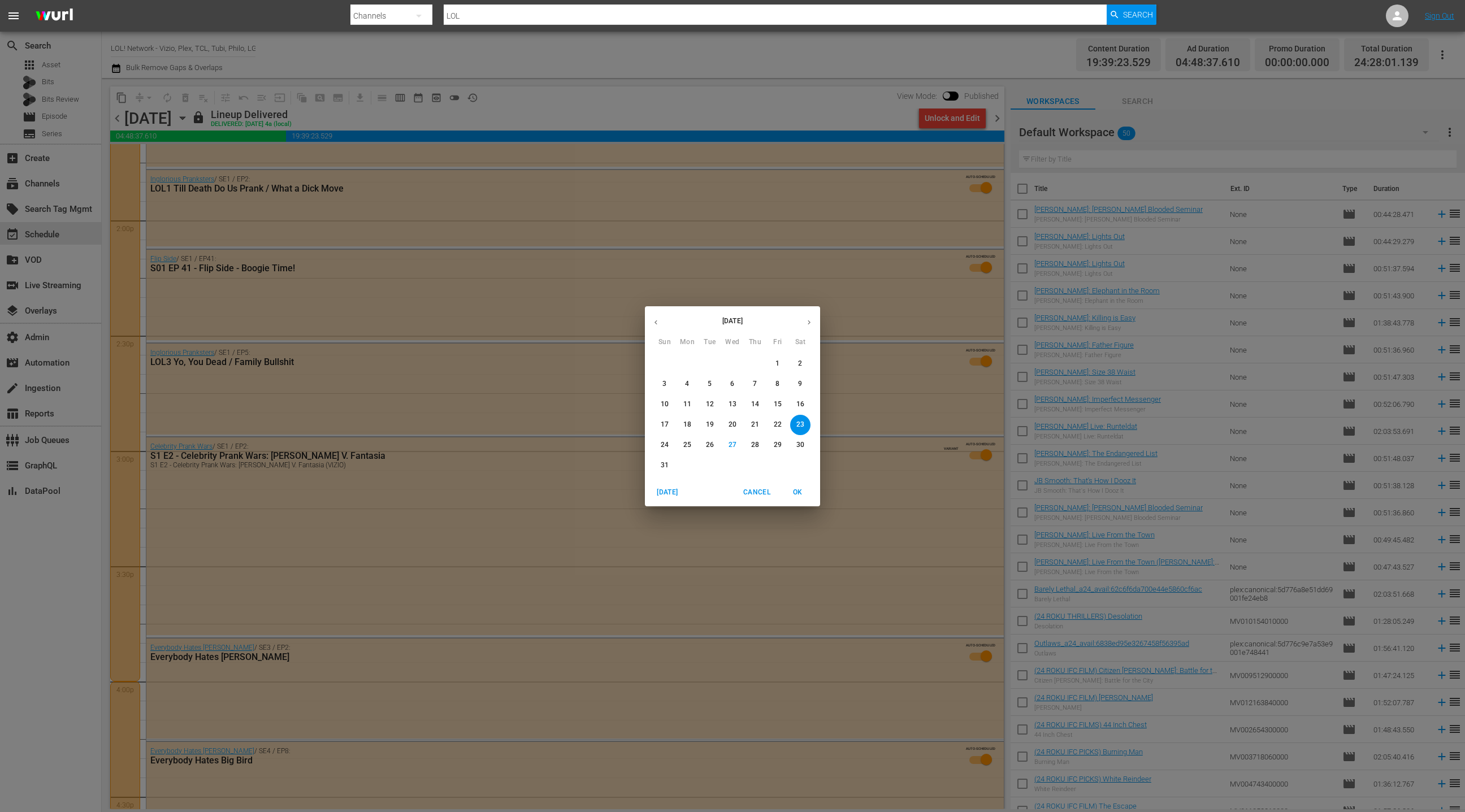
click at [737, 424] on span "20" at bounding box center [732, 425] width 20 height 10
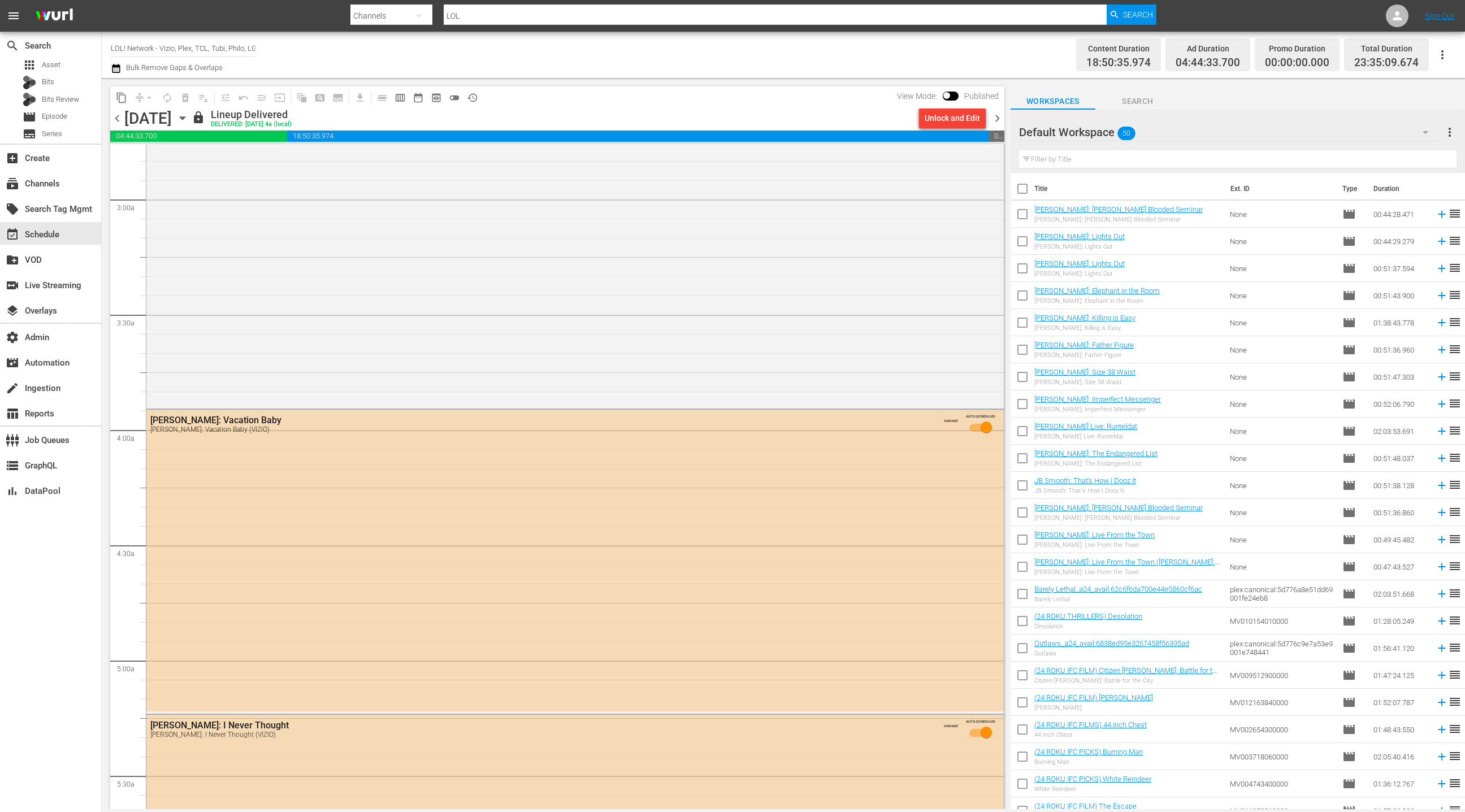
scroll to position [657, 0]
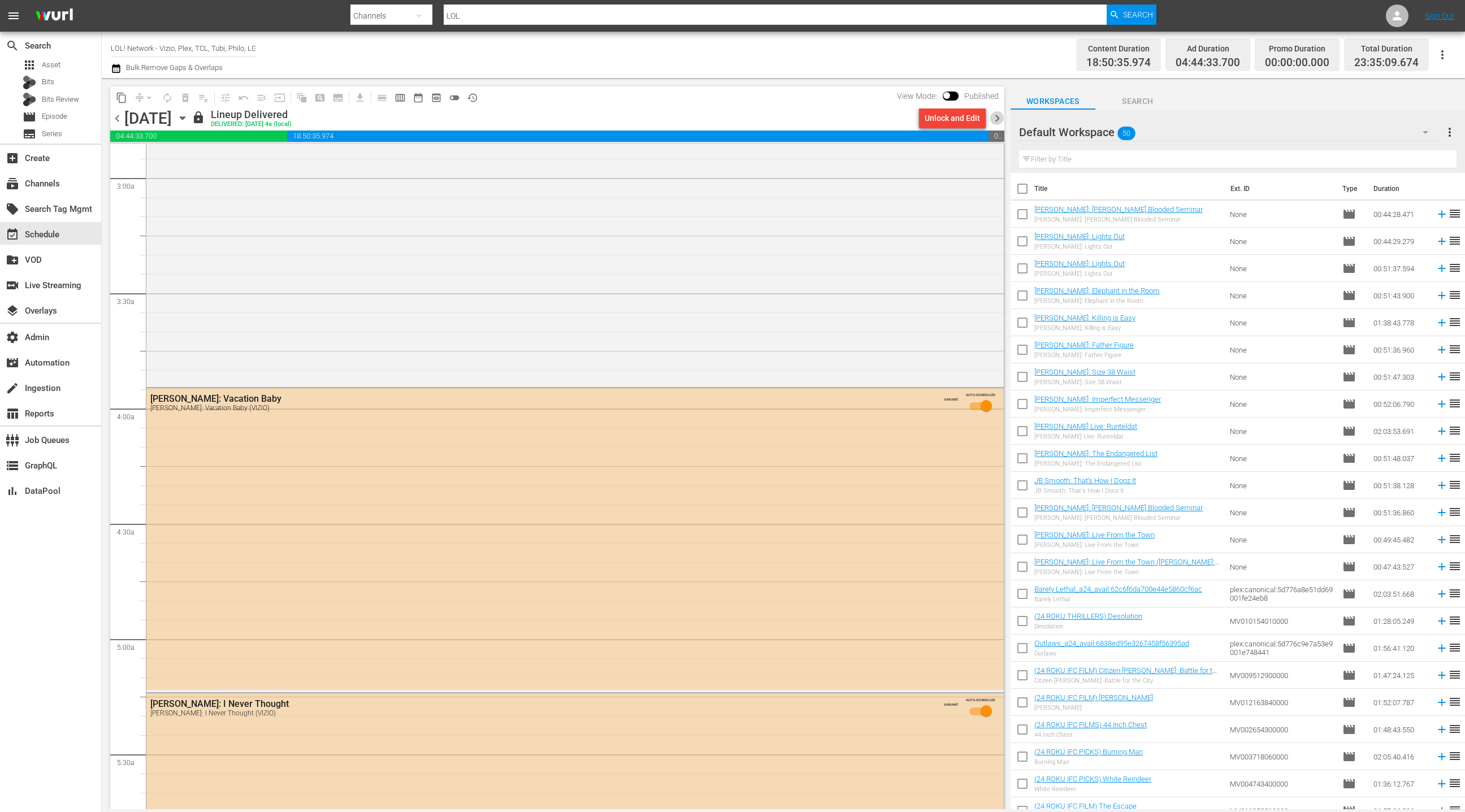
click at [999, 117] on span "chevron_right" at bounding box center [997, 118] width 14 height 14
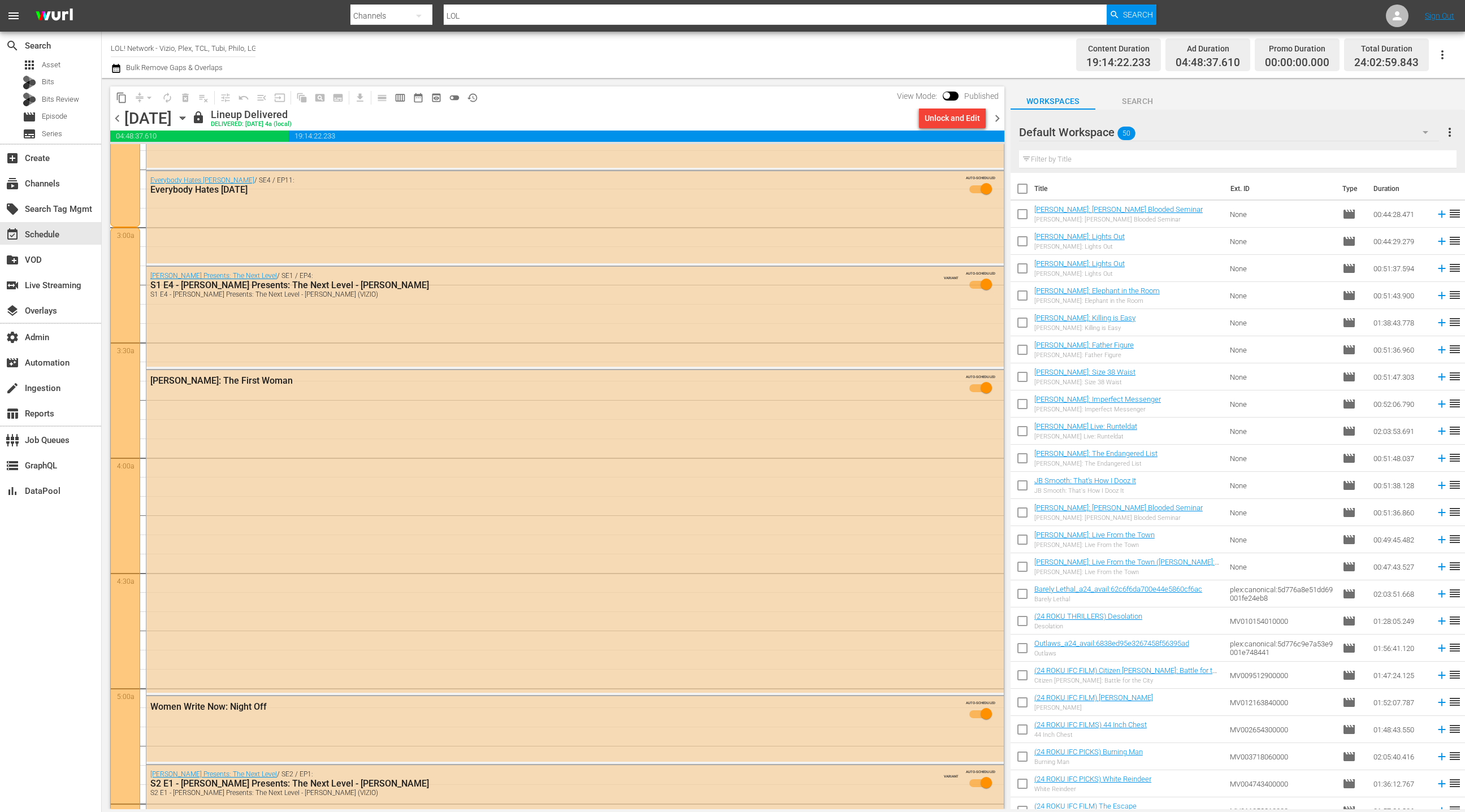
scroll to position [636, 0]
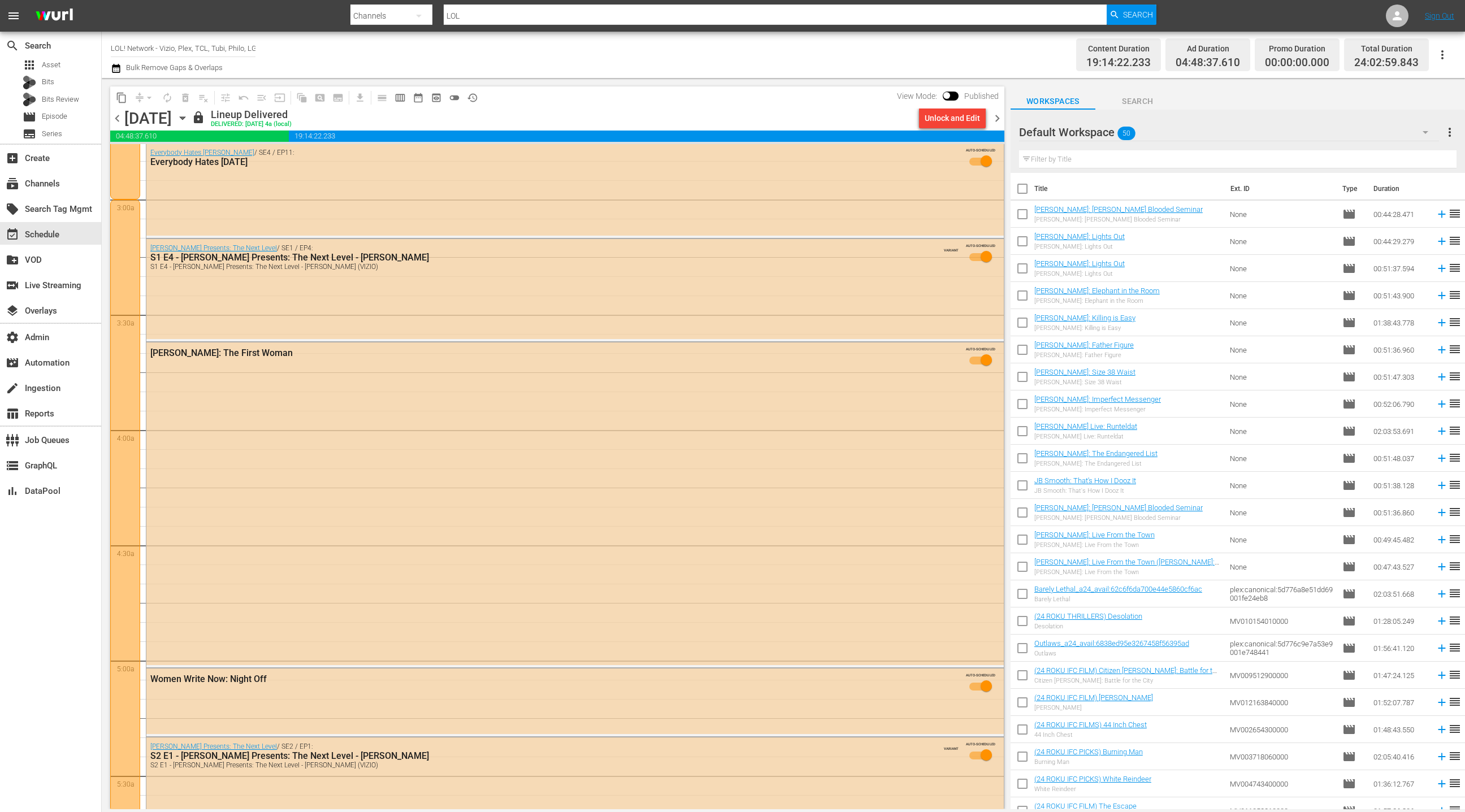
click at [188, 123] on icon "button" at bounding box center [182, 117] width 12 height 12
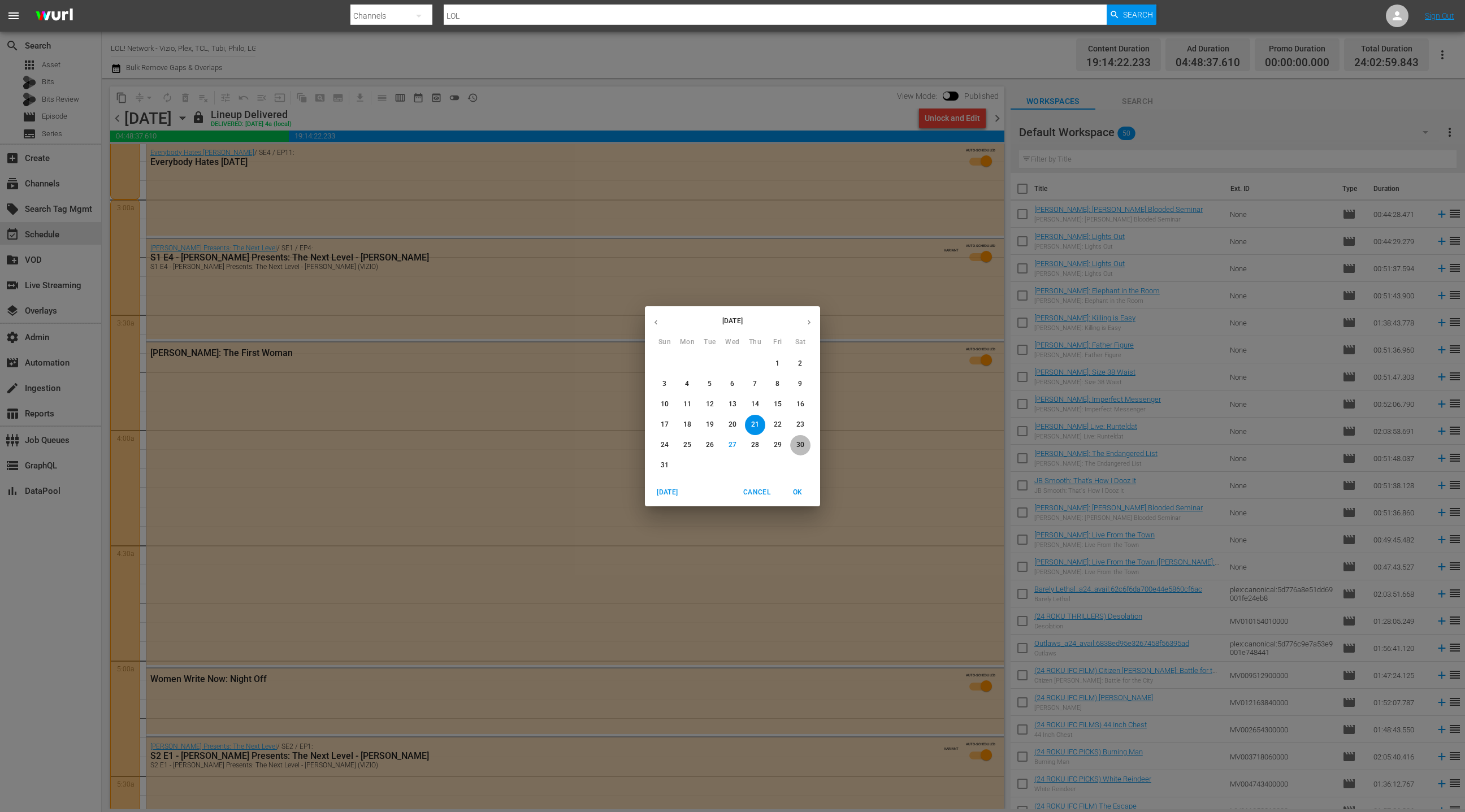
click at [803, 450] on button "30" at bounding box center [800, 445] width 20 height 20
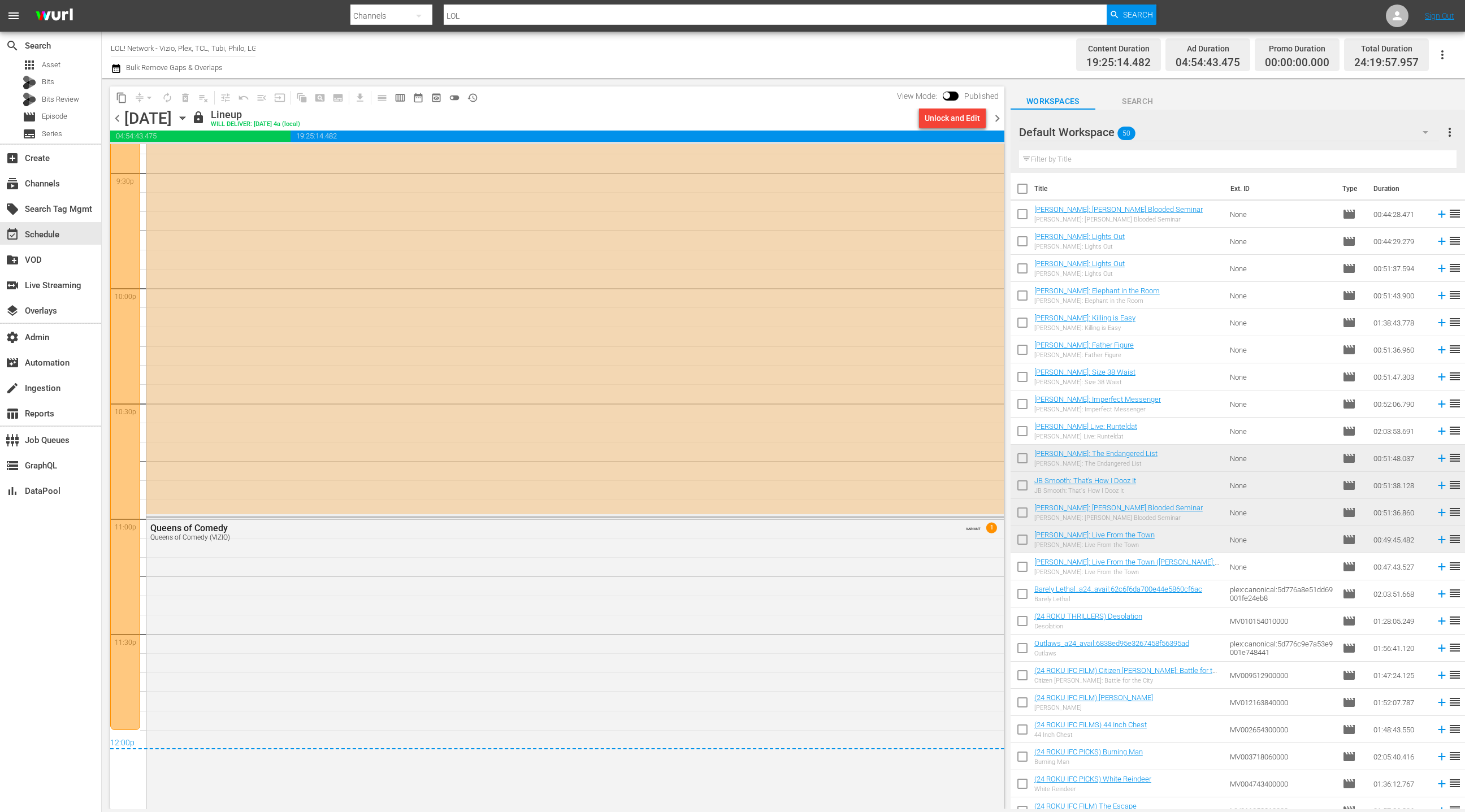
scroll to position [5009, 0]
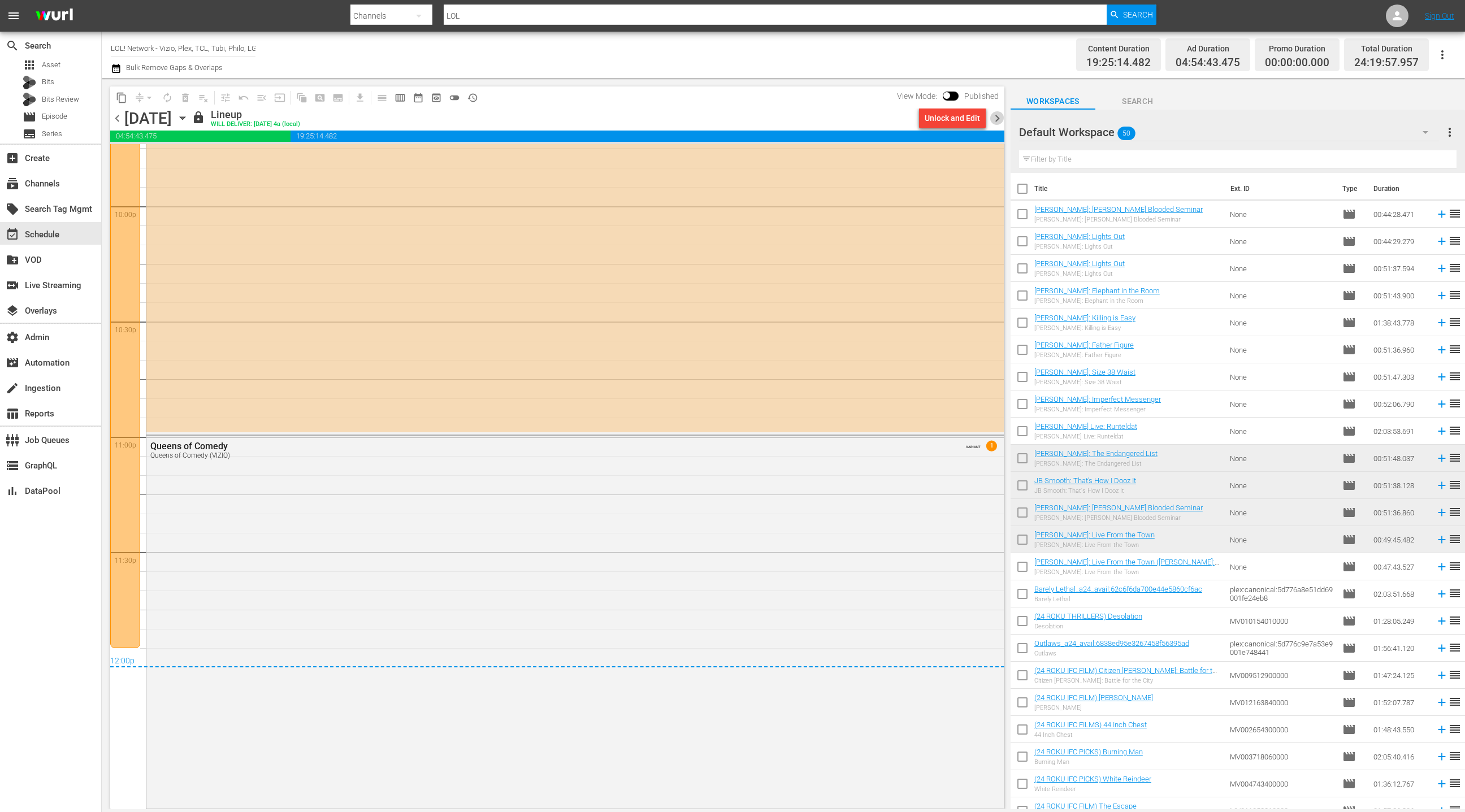
click at [995, 117] on span "chevron_right" at bounding box center [997, 118] width 14 height 14
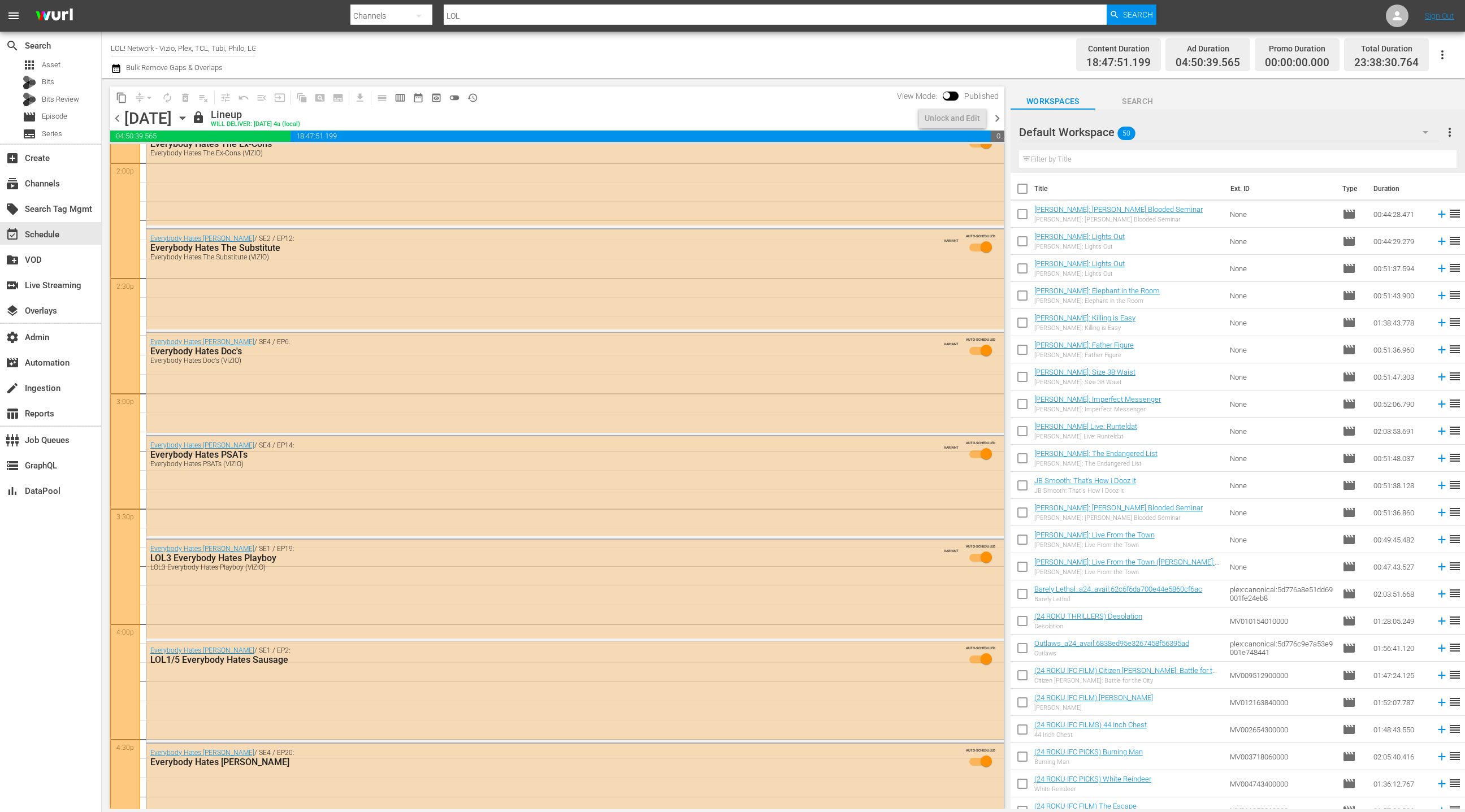
scroll to position [2701, 0]
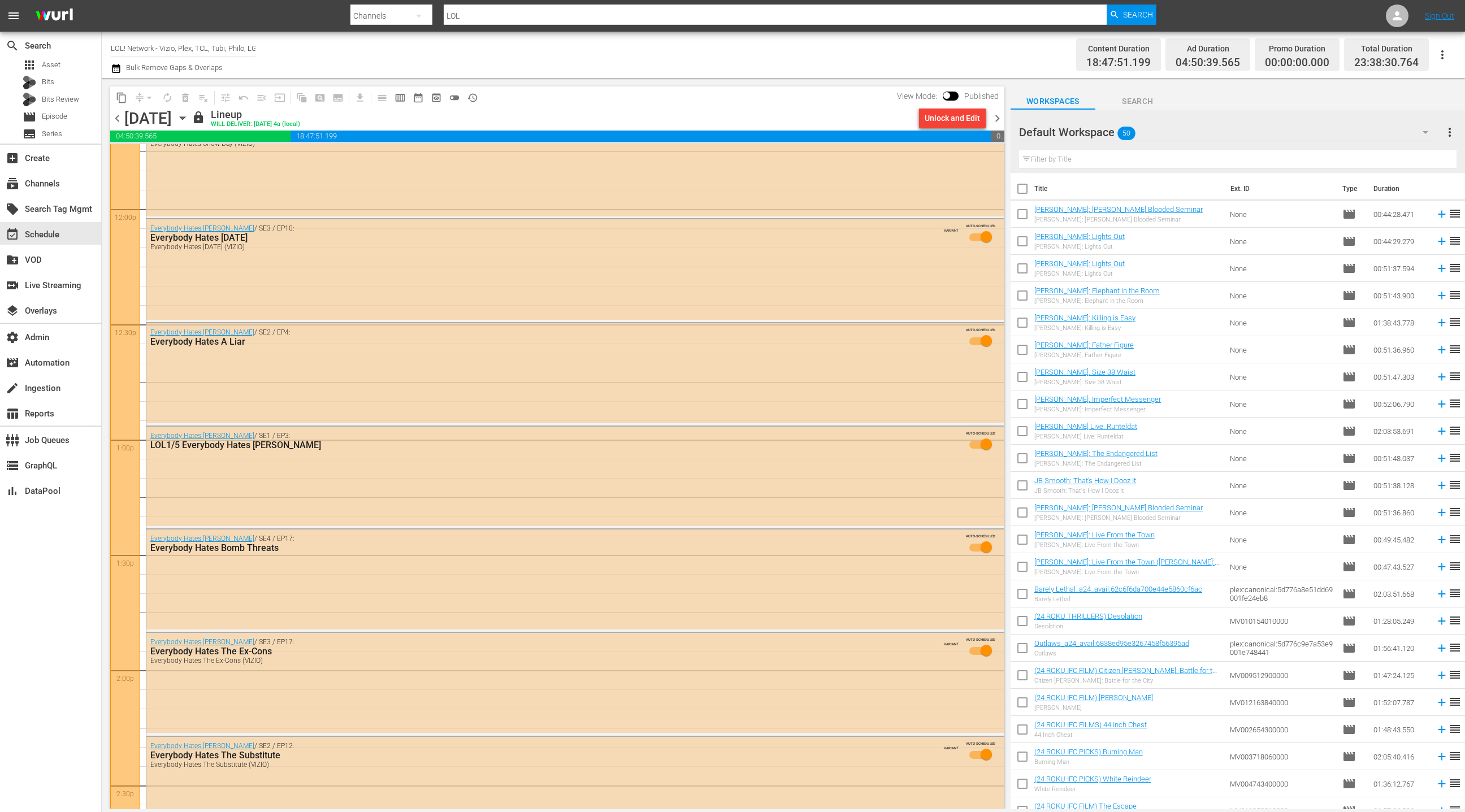
click at [1002, 119] on span "chevron_right" at bounding box center [997, 118] width 14 height 14
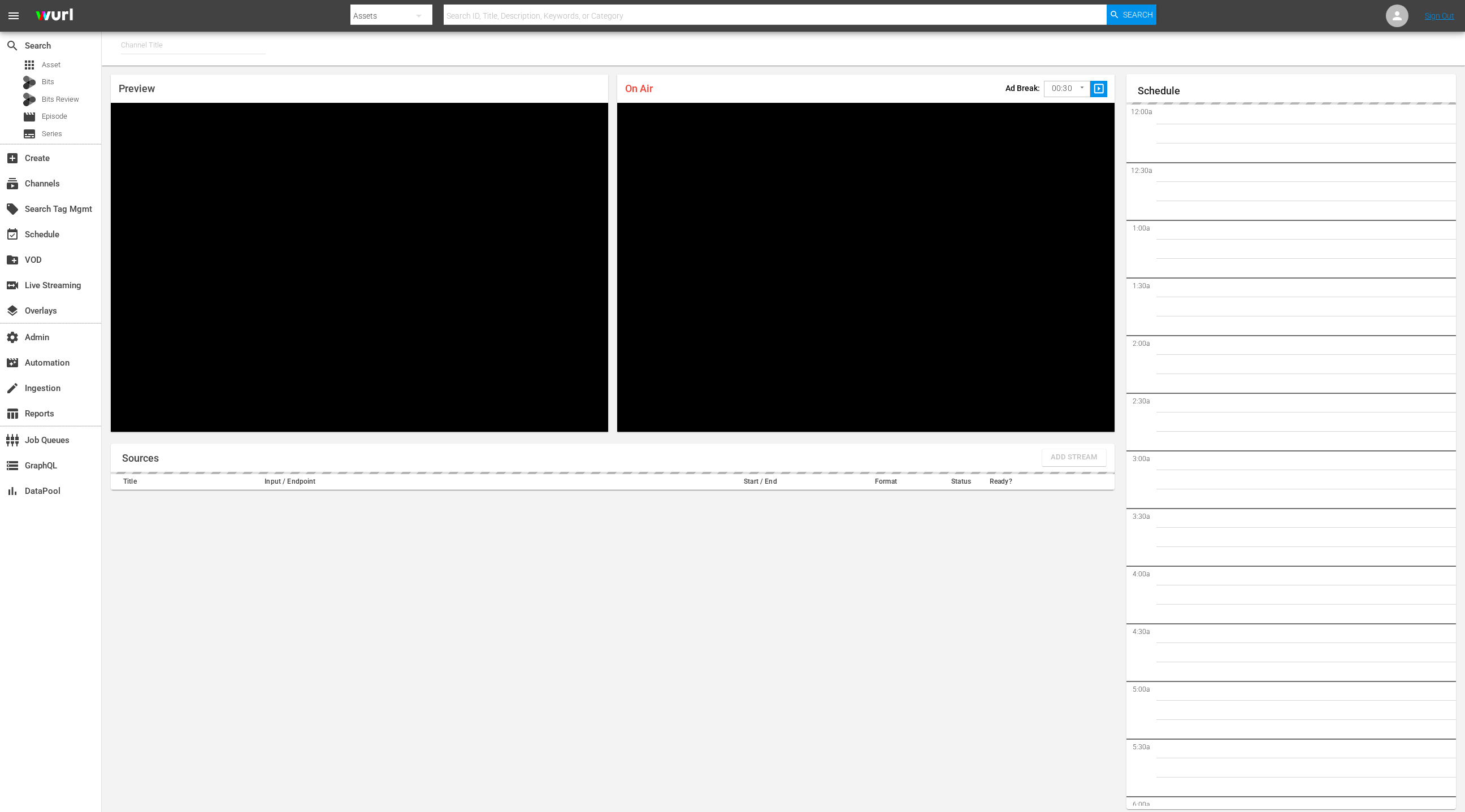
type input "SPEEDVISION (1325)"
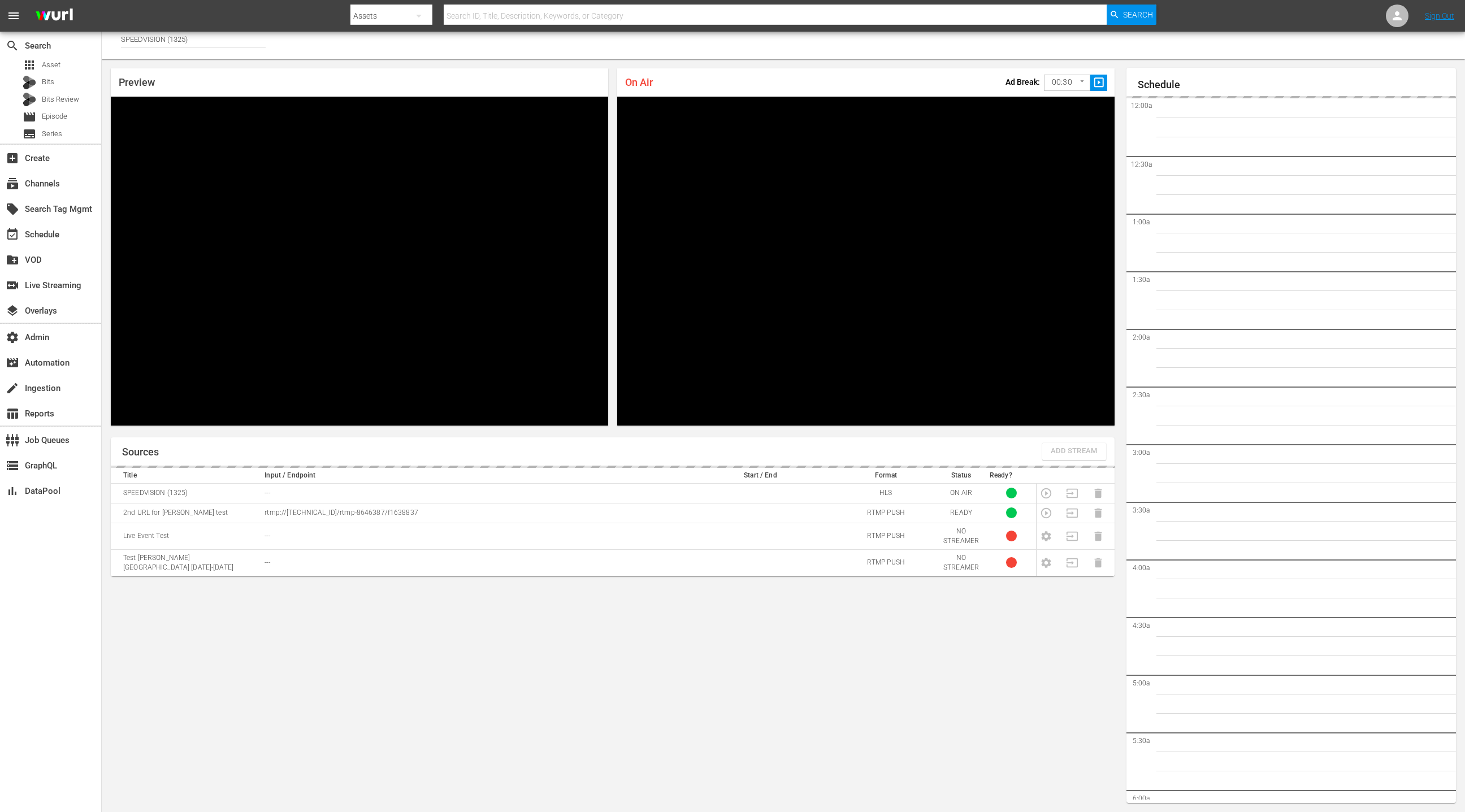
scroll to position [1491, 0]
